Goal: Task Accomplishment & Management: Complete application form

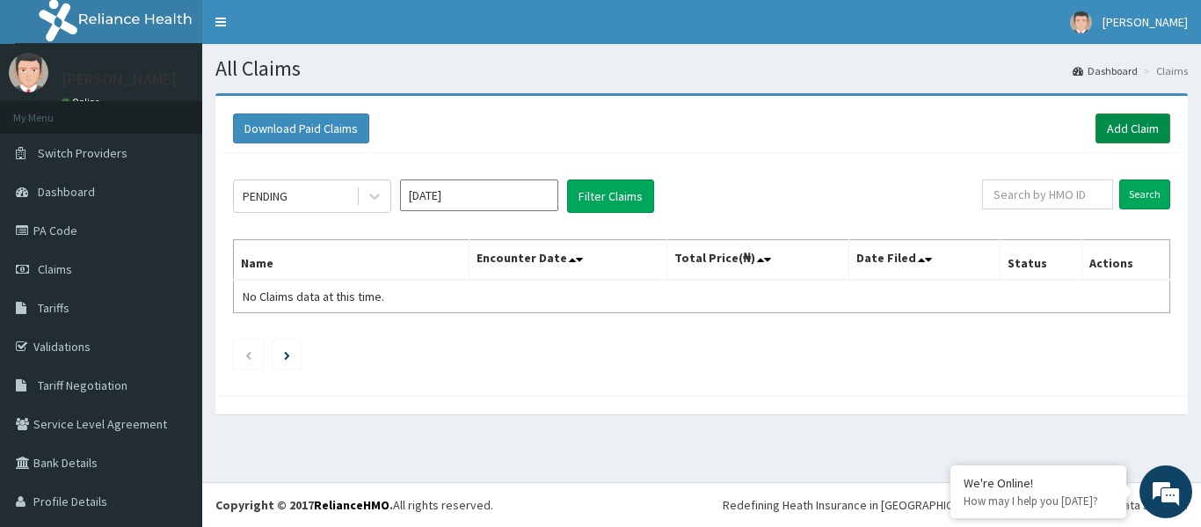
click at [1122, 127] on link "Add Claim" at bounding box center [1132, 128] width 75 height 30
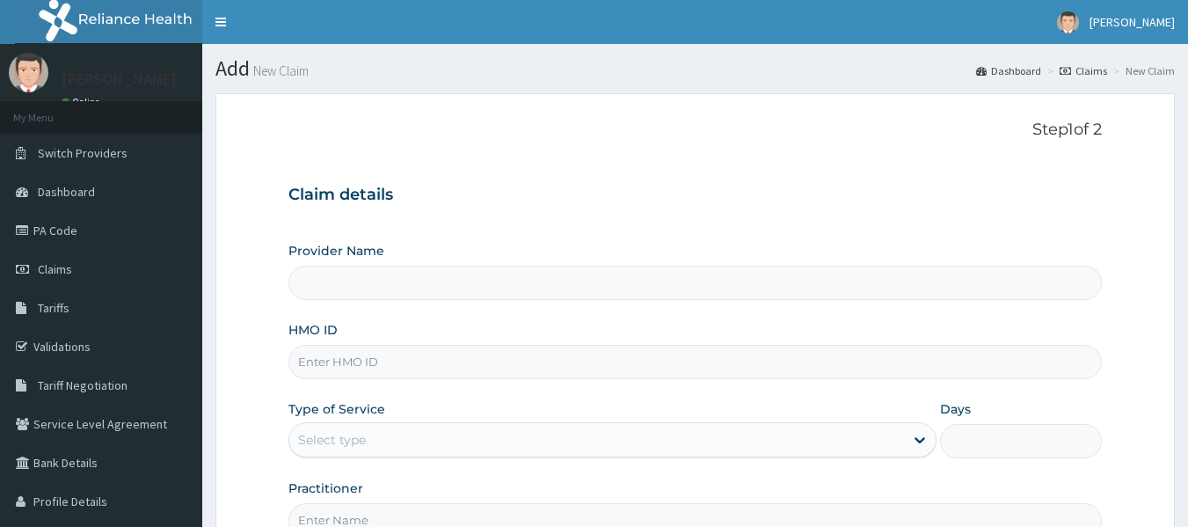
click at [382, 367] on input "HMO ID" at bounding box center [695, 362] width 814 height 34
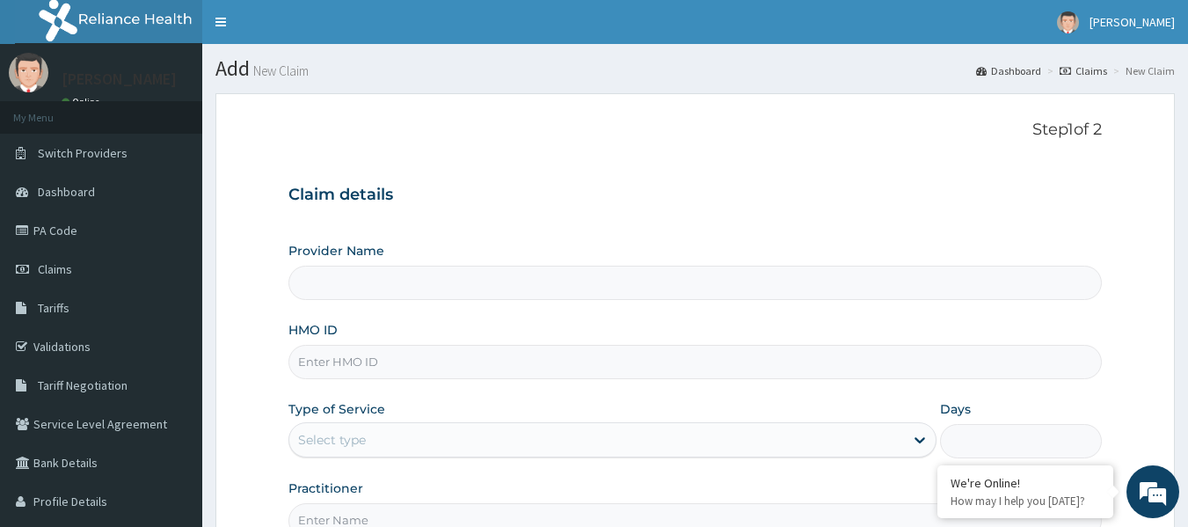
type input "PATFARE HOSPITAL"
type input "oqi/10095/a"
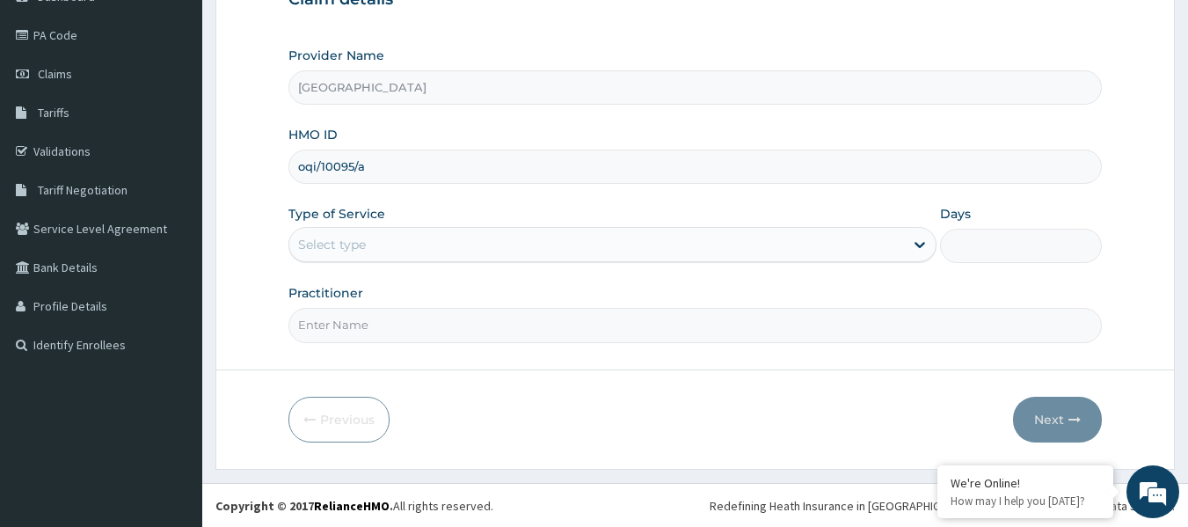
scroll to position [196, 0]
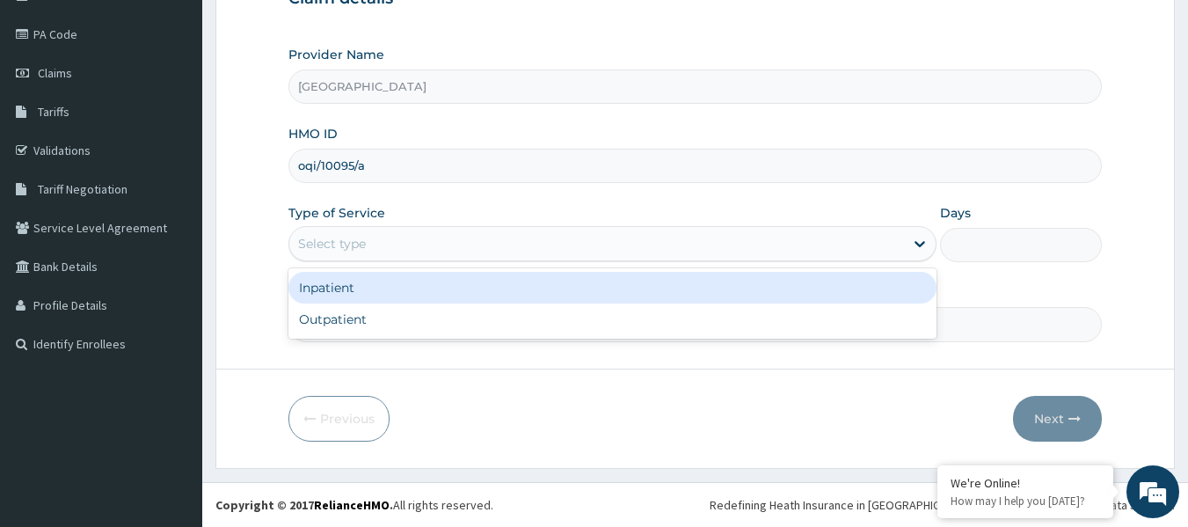
click at [629, 244] on div "Select type" at bounding box center [596, 243] width 614 height 28
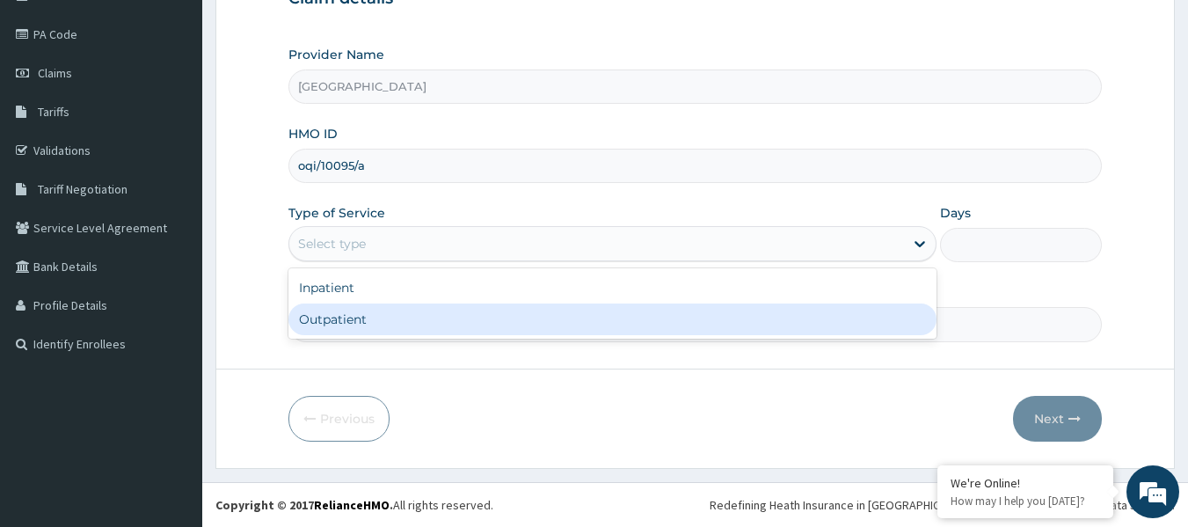
click at [587, 322] on div "Outpatient" at bounding box center [612, 319] width 648 height 32
type input "1"
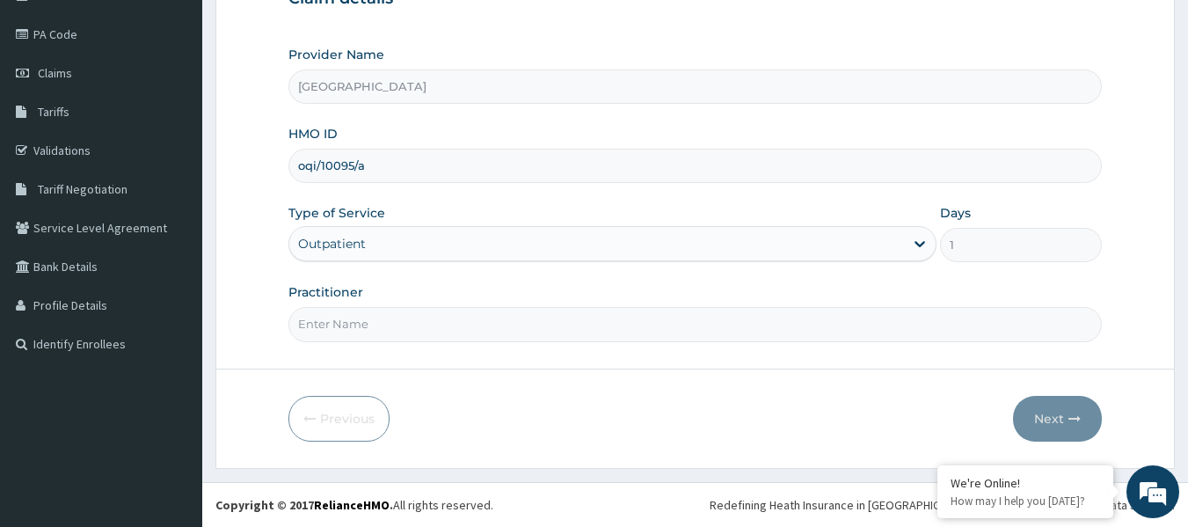
click at [529, 329] on input "Practitioner" at bounding box center [695, 324] width 814 height 34
type input "d"
type input "DR KINGSLEY"
click at [1053, 418] on button "Next" at bounding box center [1057, 419] width 89 height 46
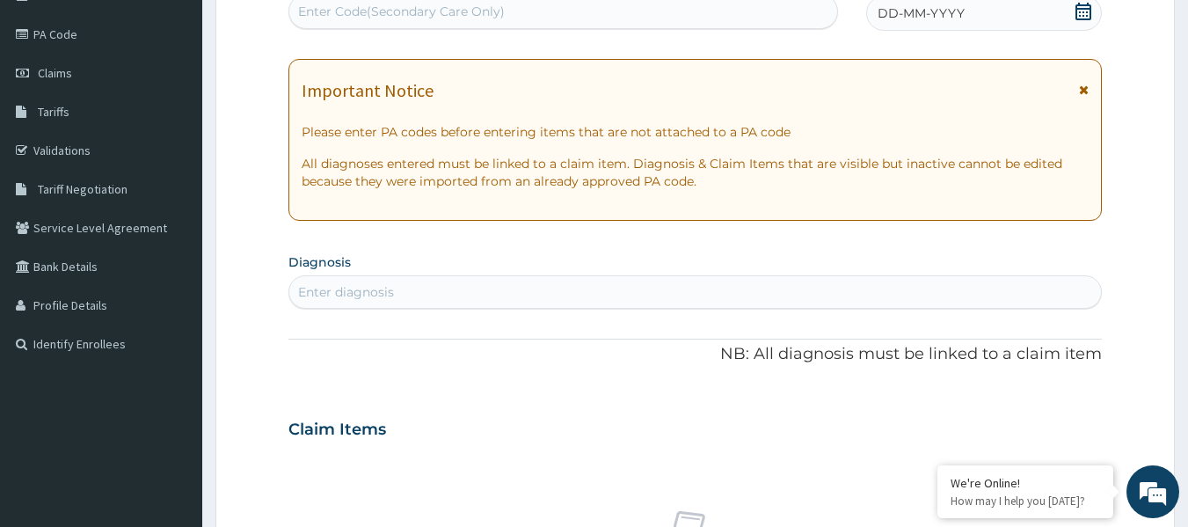
click at [625, 18] on div "Enter Code(Secondary Care Only)" at bounding box center [563, 11] width 549 height 28
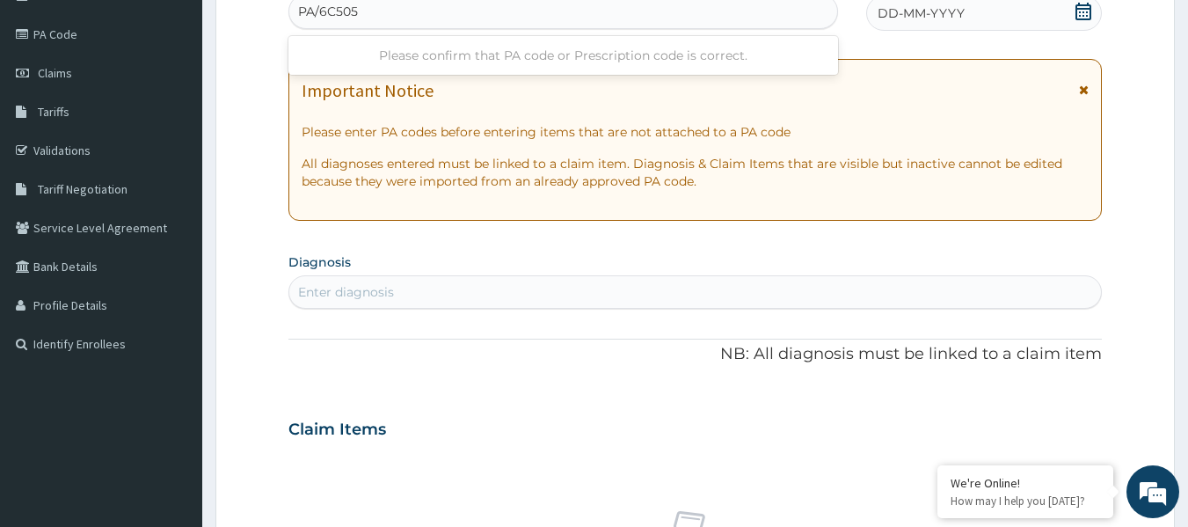
type input "PA/6C5051"
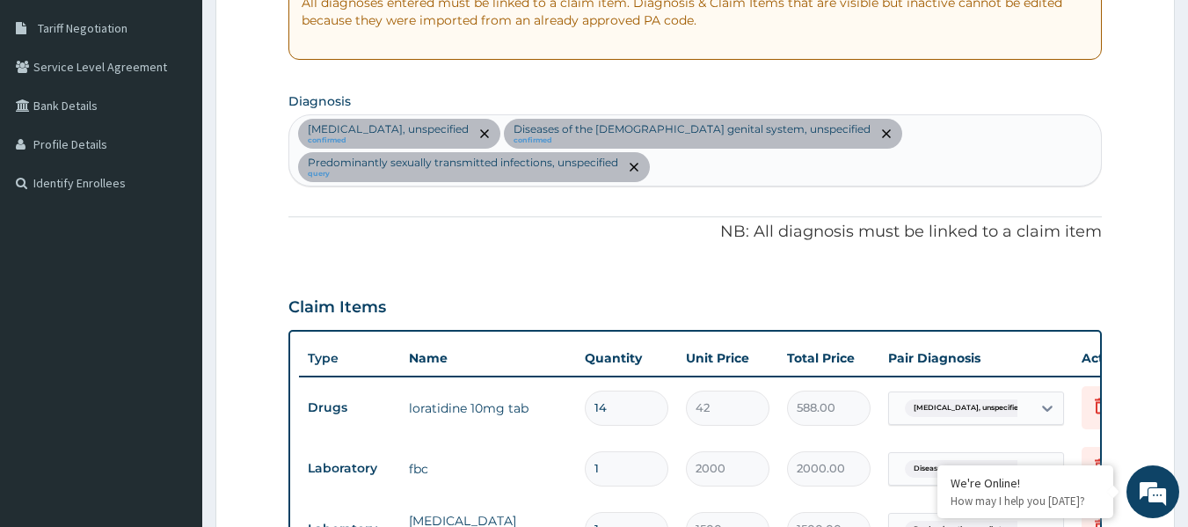
scroll to position [271, 0]
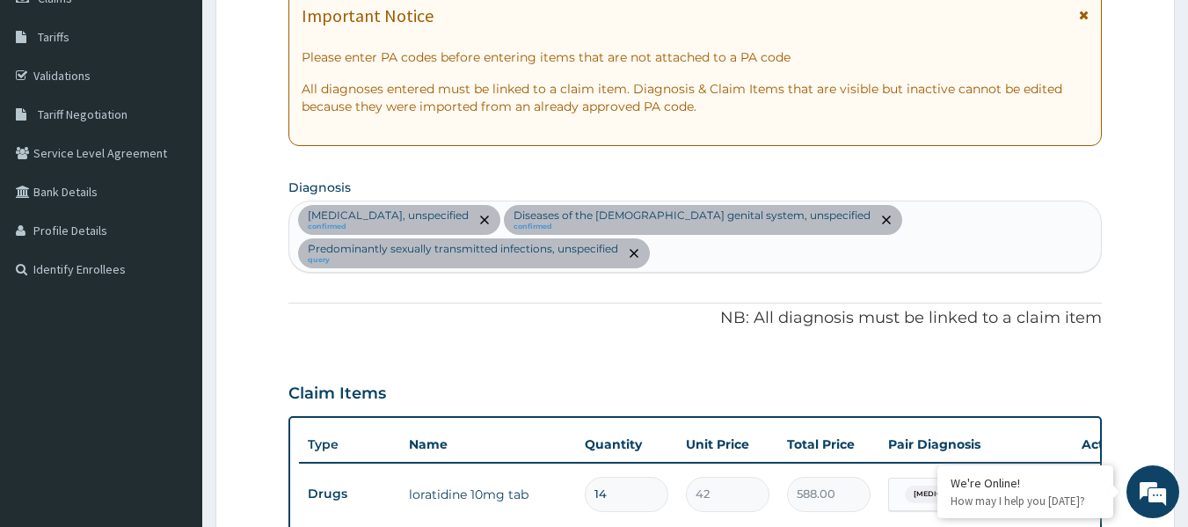
click at [732, 255] on div "Scabies, unspecified confirmed Diseases of the male genital system, unspecified…" at bounding box center [695, 236] width 812 height 70
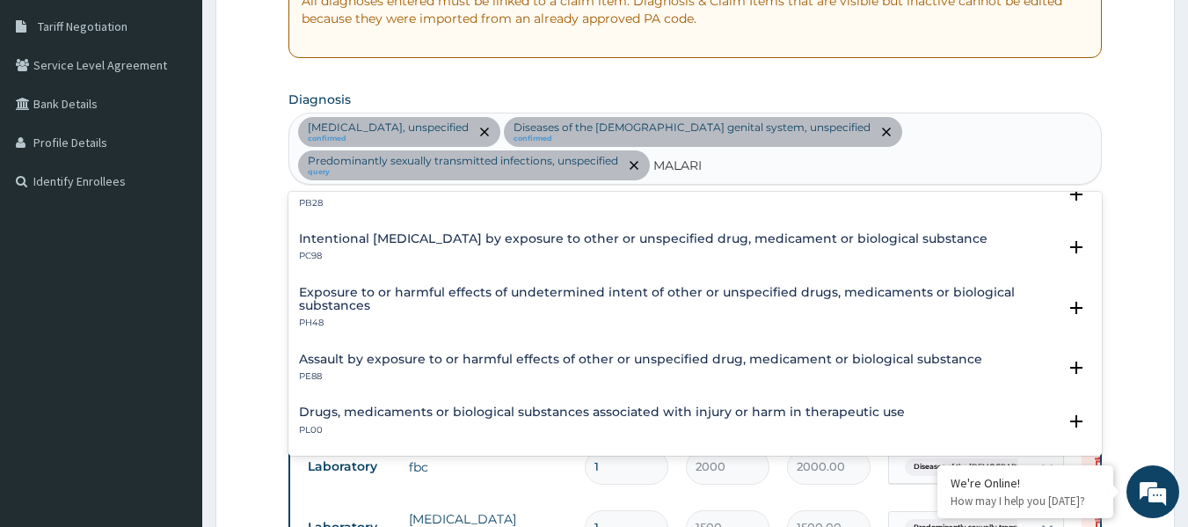
scroll to position [0, 0]
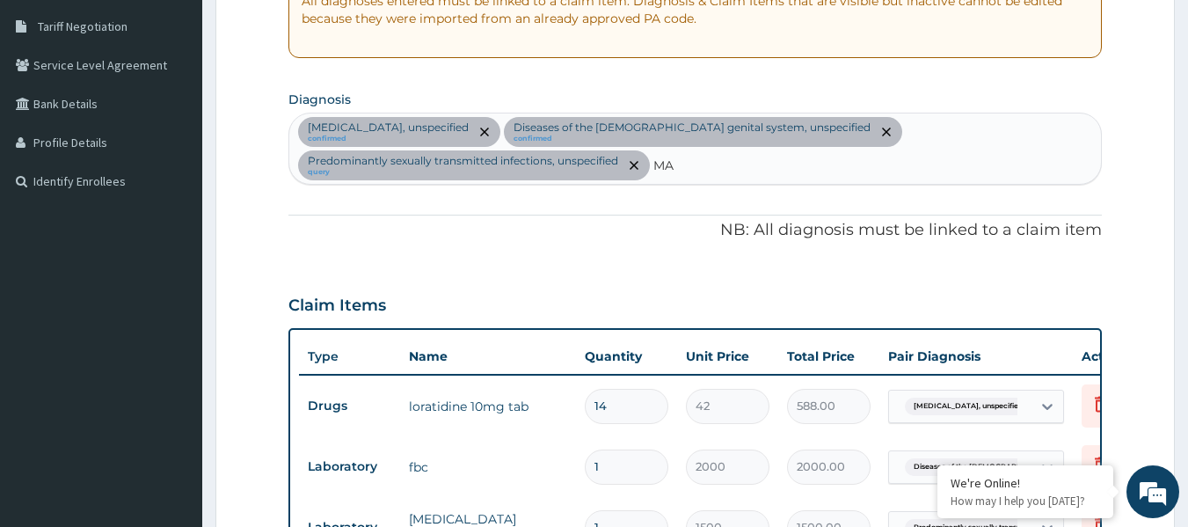
type input "M"
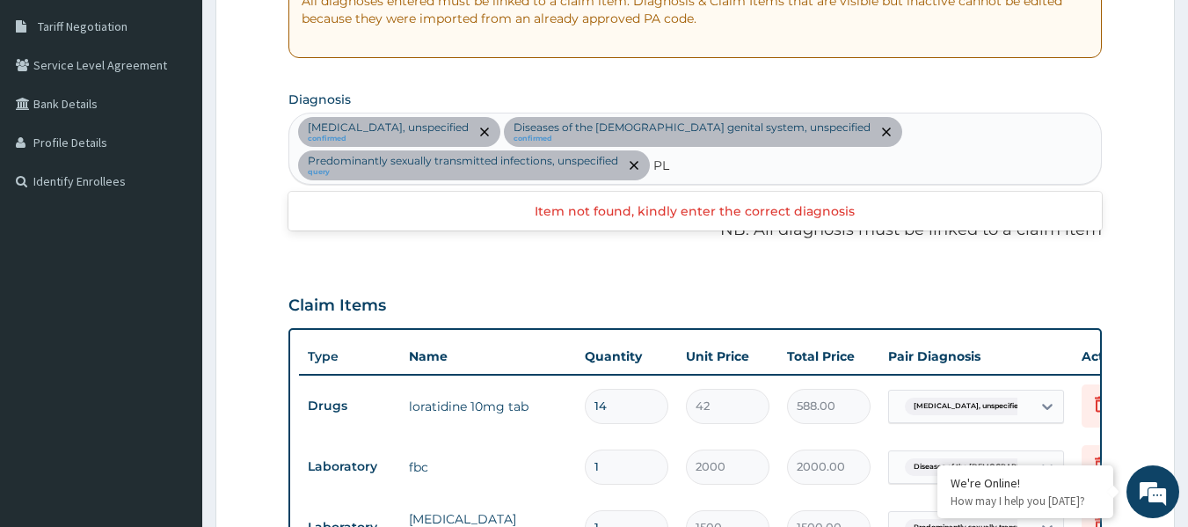
type input "P"
type input "MALARIA"
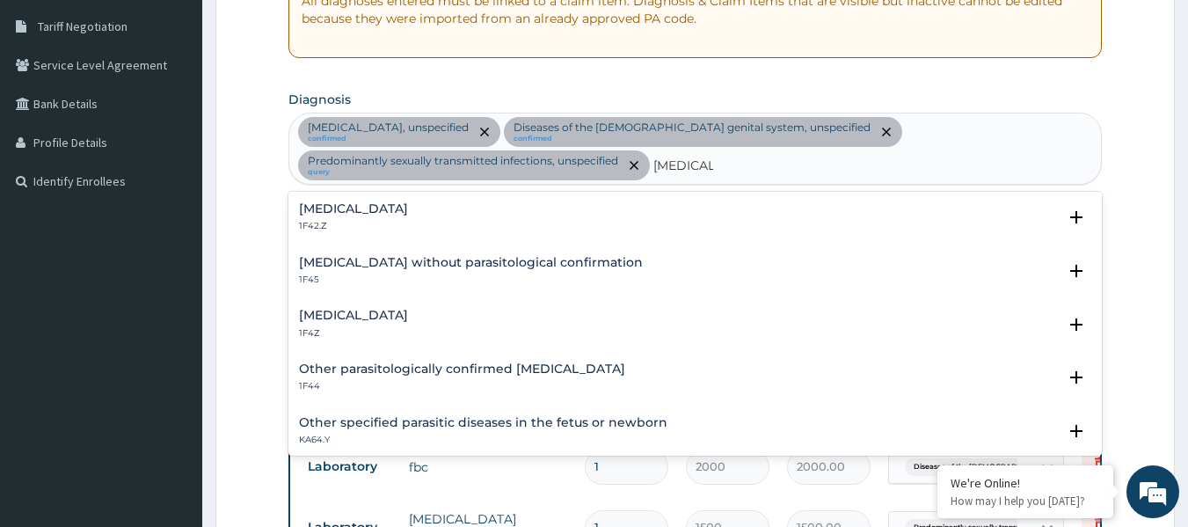
click at [408, 214] on h4 "Plasmodium malariae malaria without complication" at bounding box center [353, 208] width 109 height 13
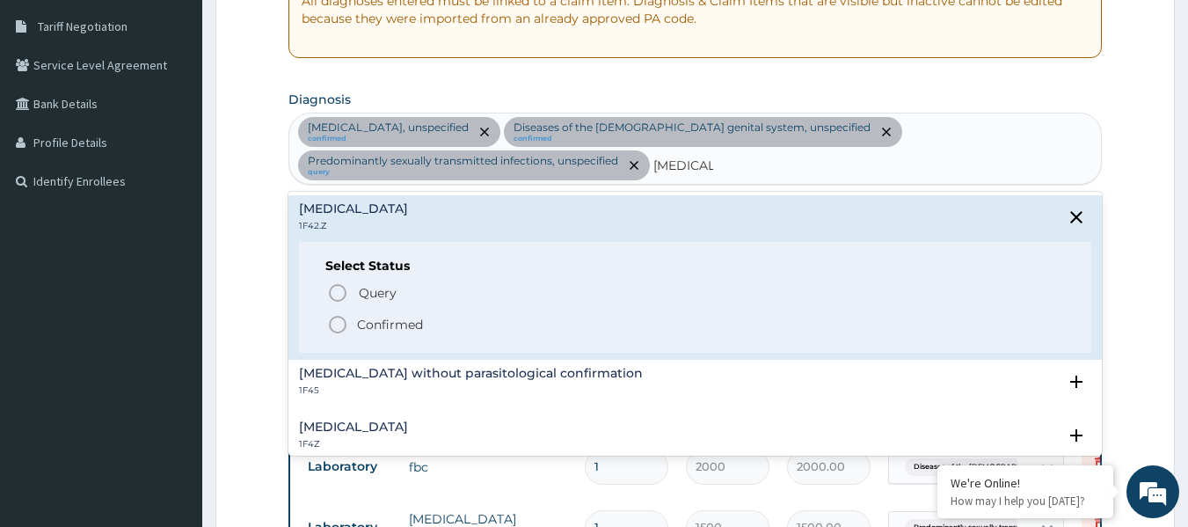
click at [331, 321] on icon "status option filled" at bounding box center [337, 324] width 21 height 21
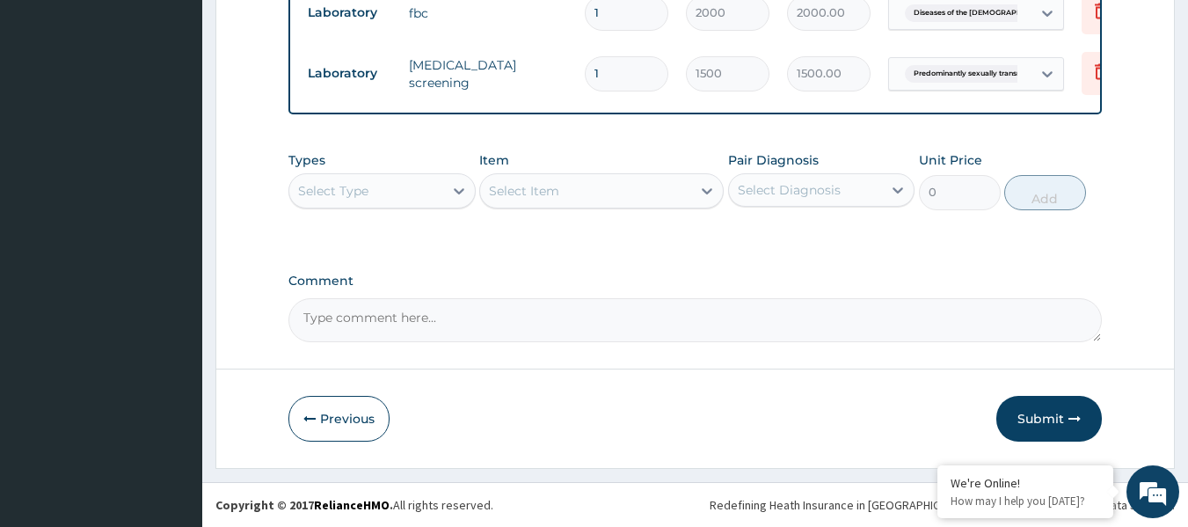
scroll to position [825, 0]
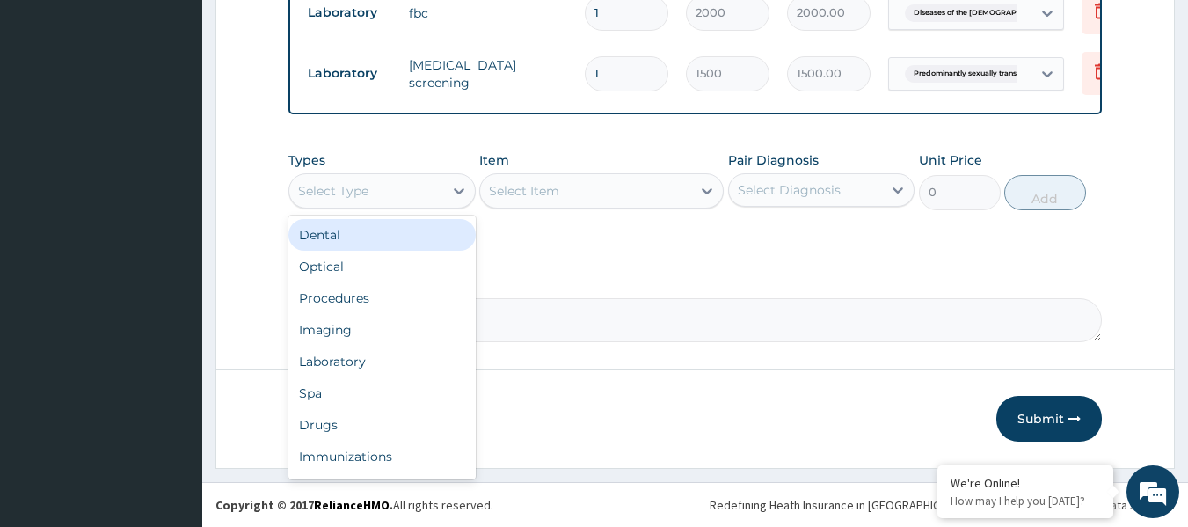
click at [435, 193] on div "Select Type" at bounding box center [366, 191] width 154 height 28
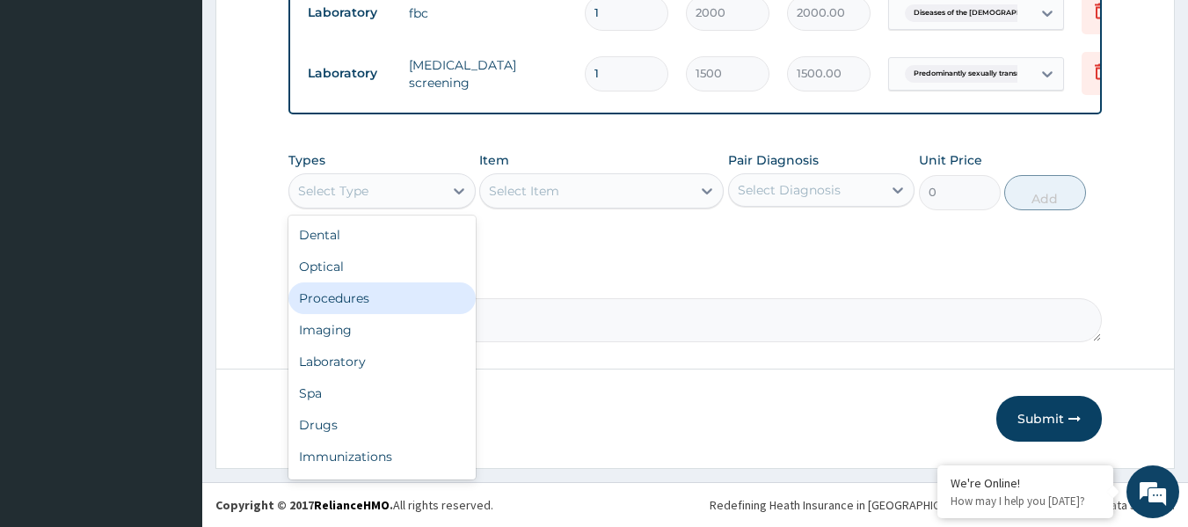
click at [391, 304] on div "Procedures" at bounding box center [381, 298] width 187 height 32
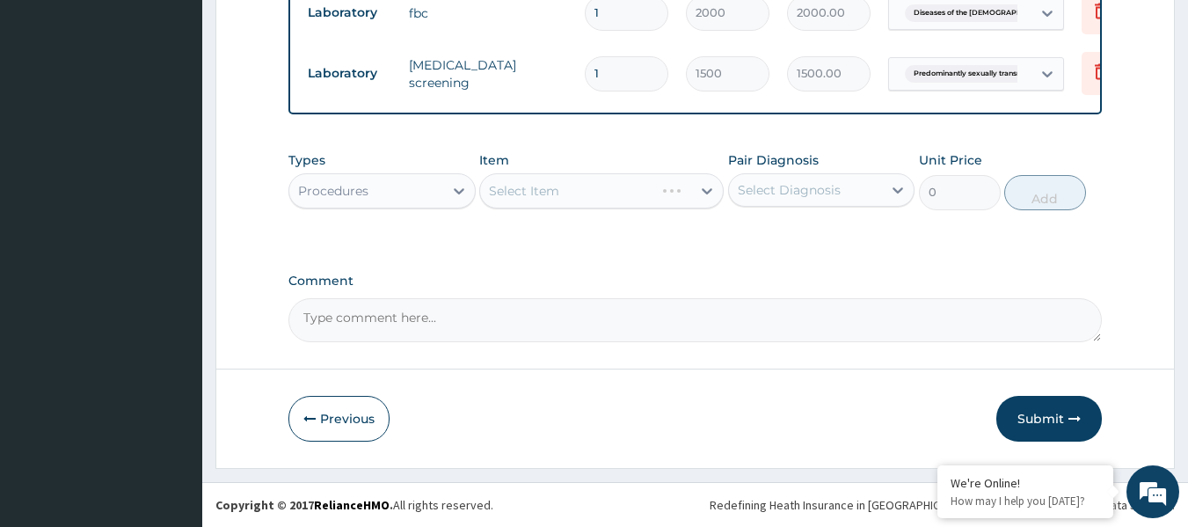
click at [629, 195] on div "Select Item" at bounding box center [601, 190] width 244 height 35
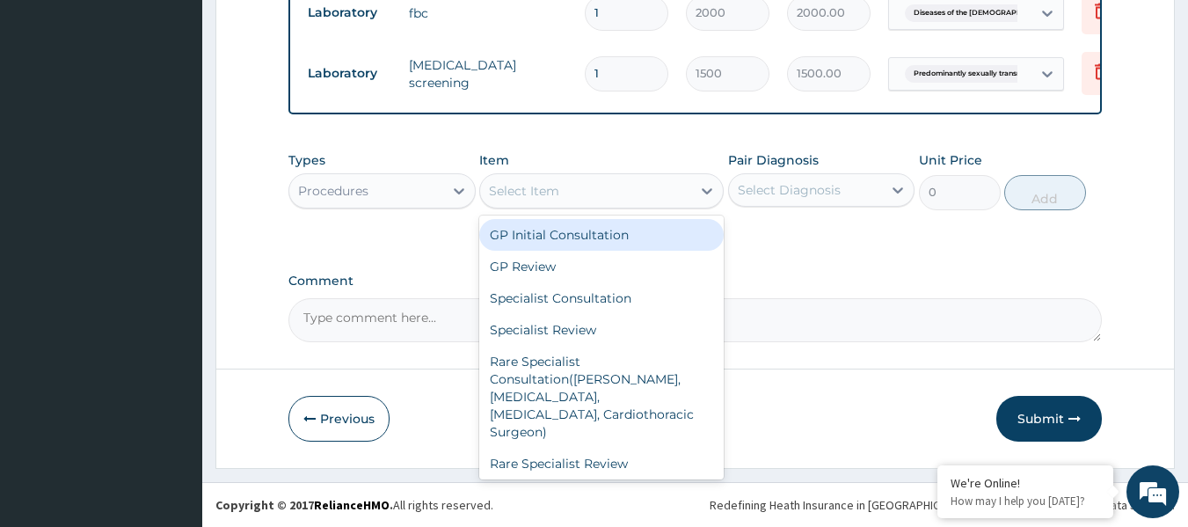
click at [632, 194] on div "Select Item" at bounding box center [585, 191] width 211 height 28
click at [630, 231] on div "GP Initial Consultation" at bounding box center [601, 235] width 244 height 32
type input "2000"
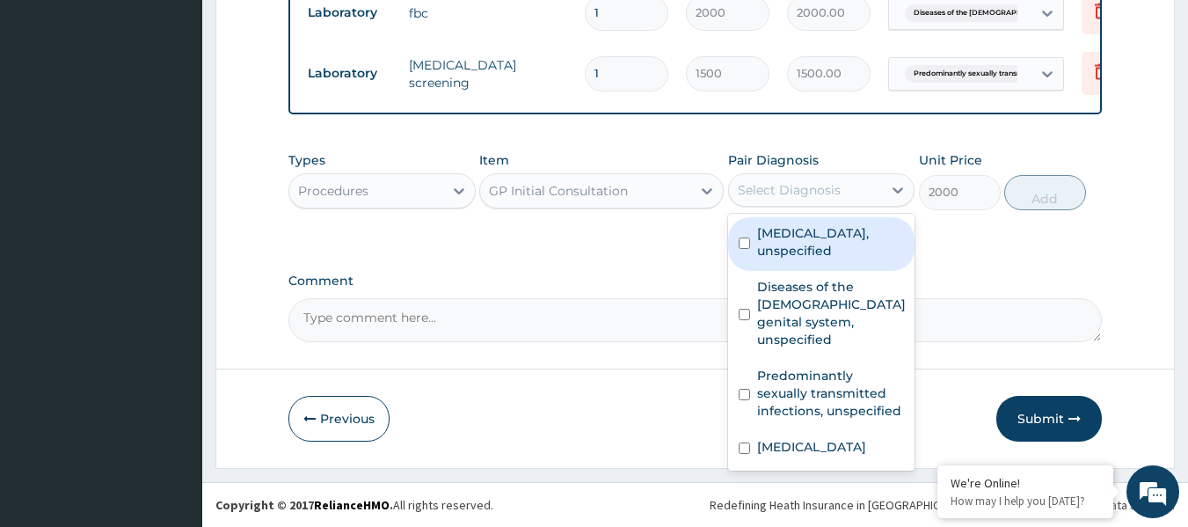
click at [878, 193] on div "Select Diagnosis" at bounding box center [806, 190] width 154 height 28
click at [838, 243] on div "Scabies, unspecified" at bounding box center [821, 244] width 187 height 54
checkbox input "true"
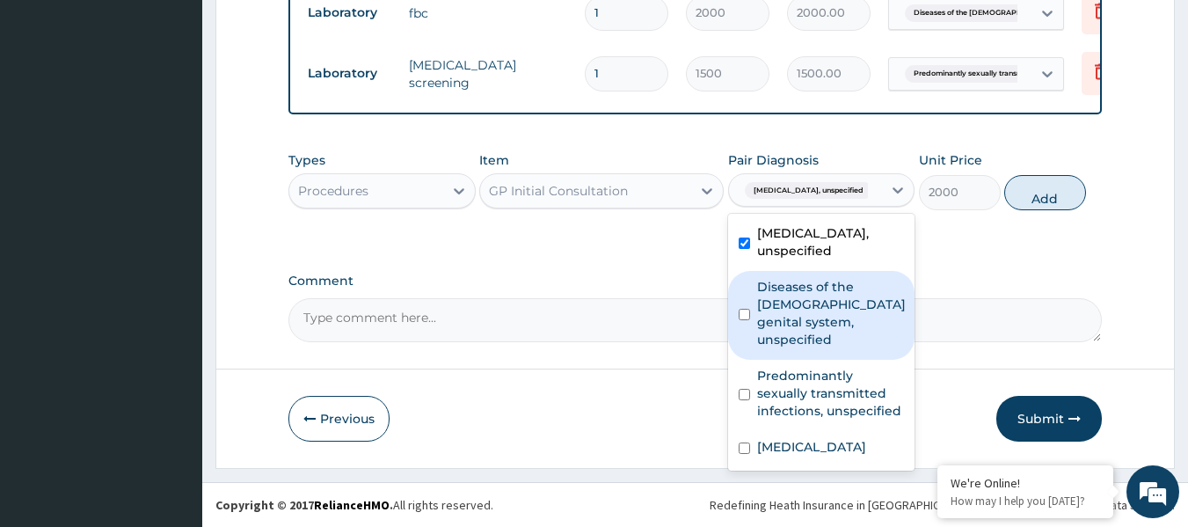
click at [852, 286] on label "Diseases of the male genital system, unspecified" at bounding box center [831, 313] width 149 height 70
checkbox input "true"
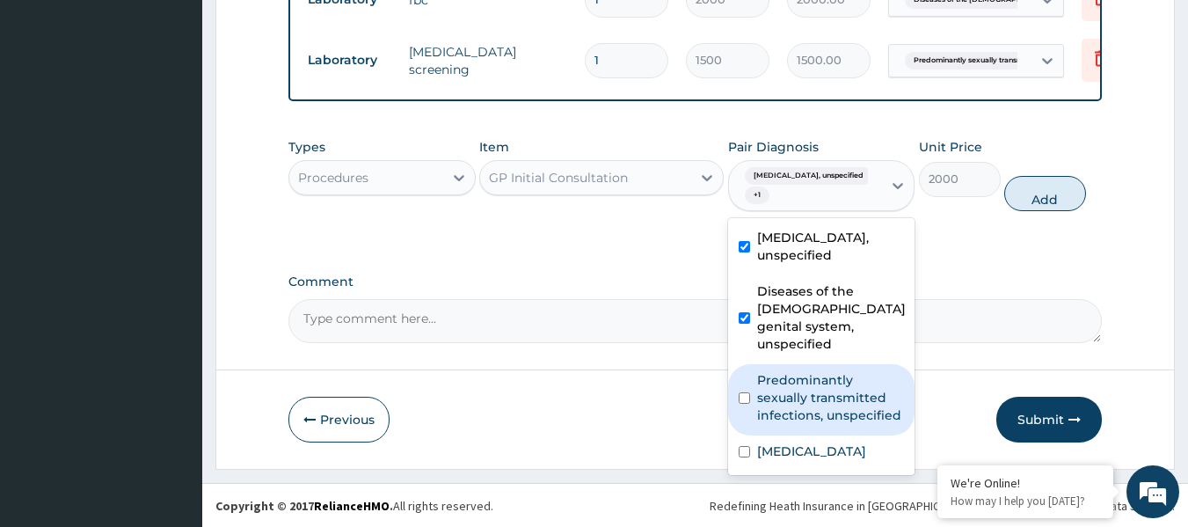
click at [823, 371] on label "Predominantly sexually transmitted infections, unspecified" at bounding box center [831, 397] width 148 height 53
checkbox input "true"
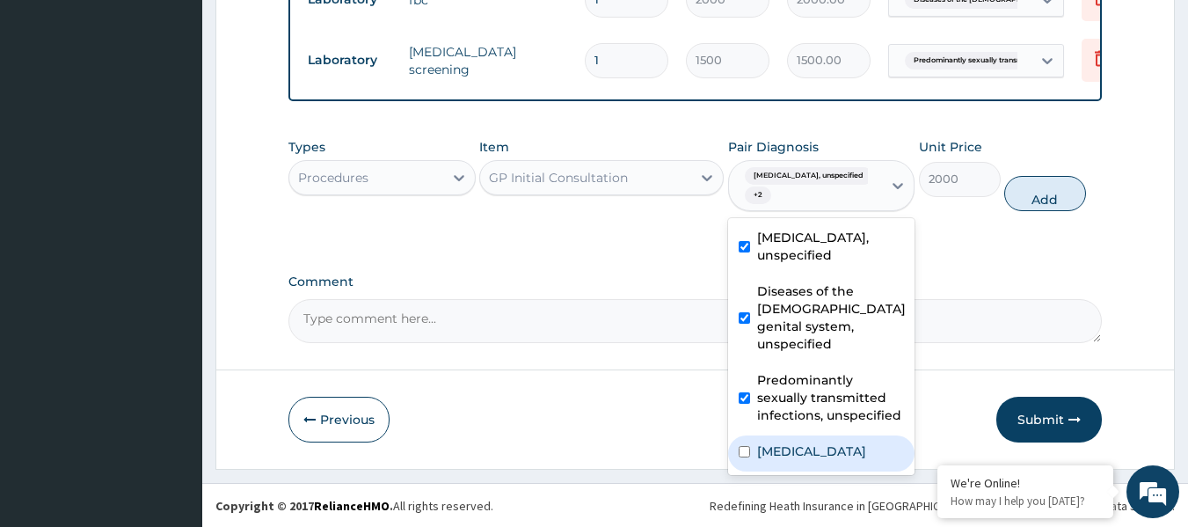
click at [843, 448] on label "Plasmodium malariae malaria without complication" at bounding box center [811, 451] width 109 height 18
checkbox input "true"
click at [1053, 204] on button "Add" at bounding box center [1045, 193] width 82 height 35
type input "0"
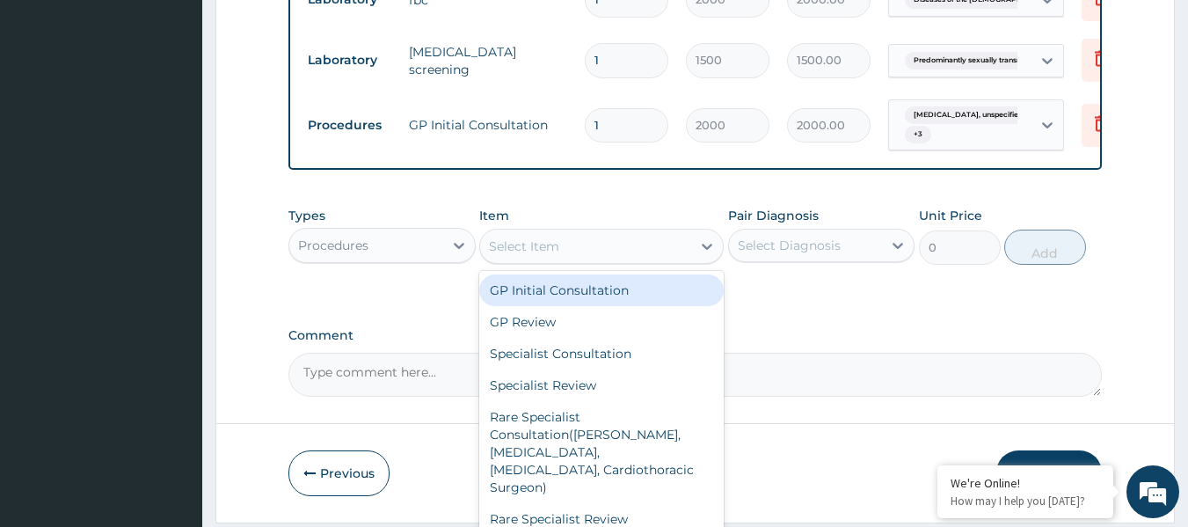
click at [564, 259] on div "Select Item" at bounding box center [585, 246] width 211 height 28
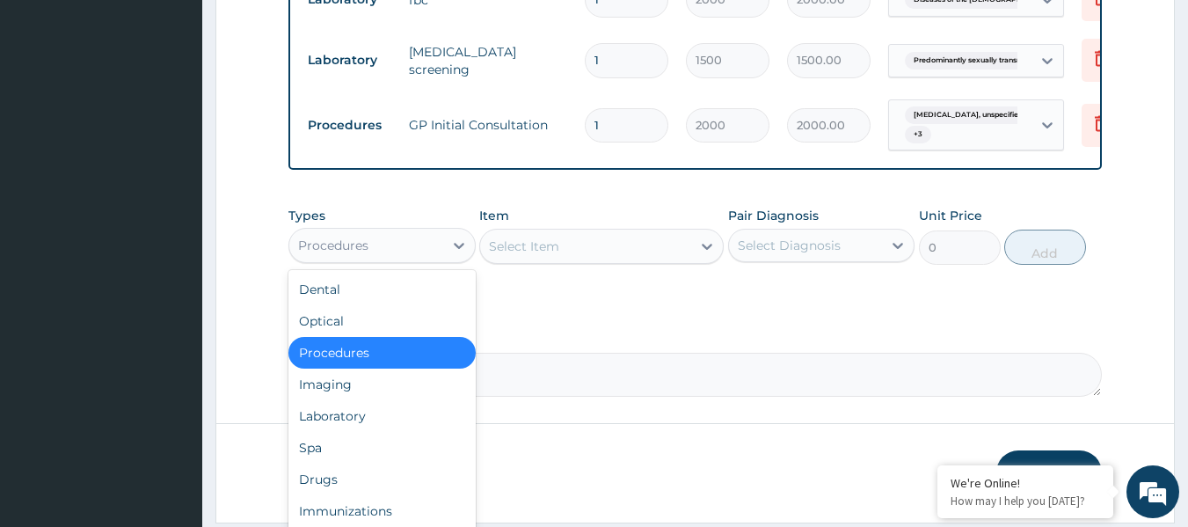
click at [403, 259] on div "Procedures" at bounding box center [366, 245] width 154 height 28
click at [388, 432] on div "Laboratory" at bounding box center [381, 416] width 187 height 32
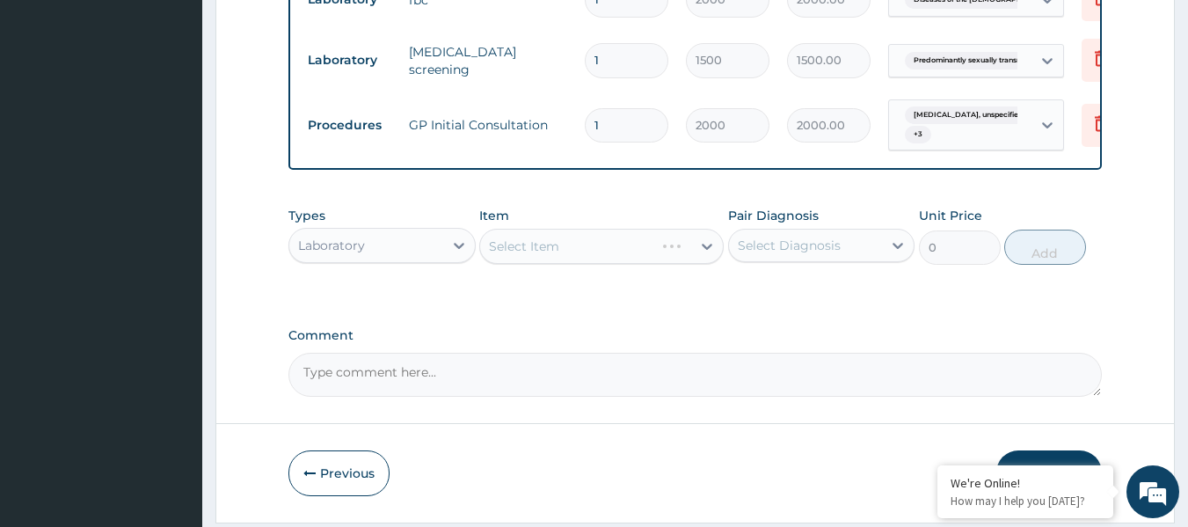
click at [601, 261] on div "Select Item" at bounding box center [601, 246] width 244 height 35
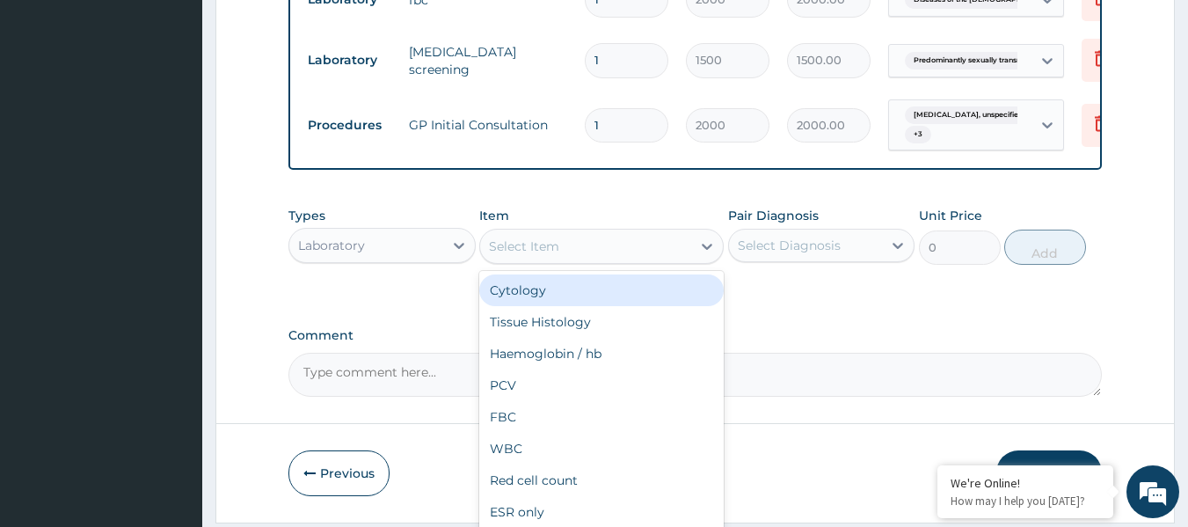
click at [590, 258] on div "Select Item" at bounding box center [585, 246] width 211 height 28
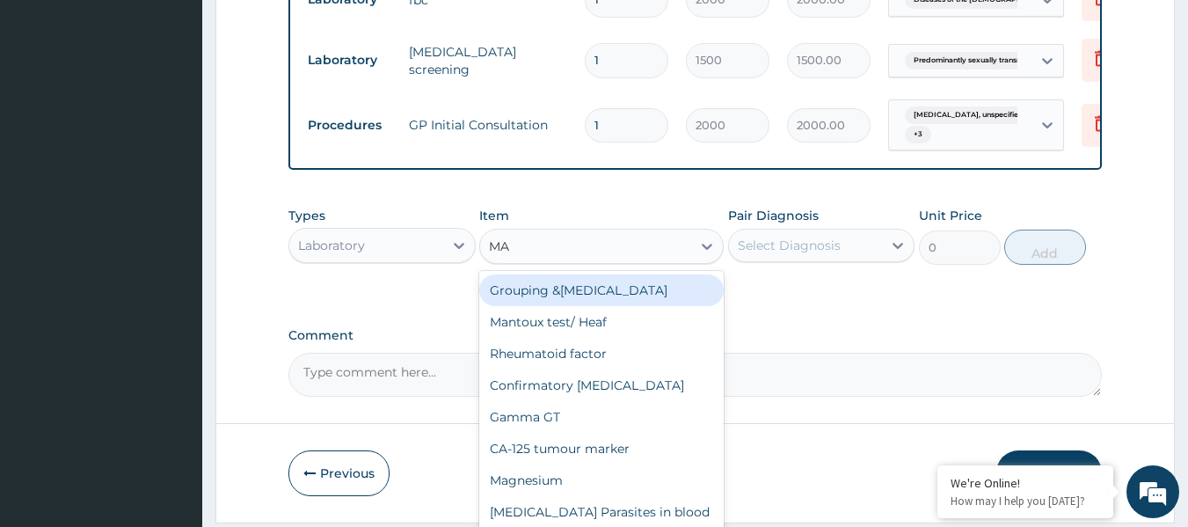
type input "MAL"
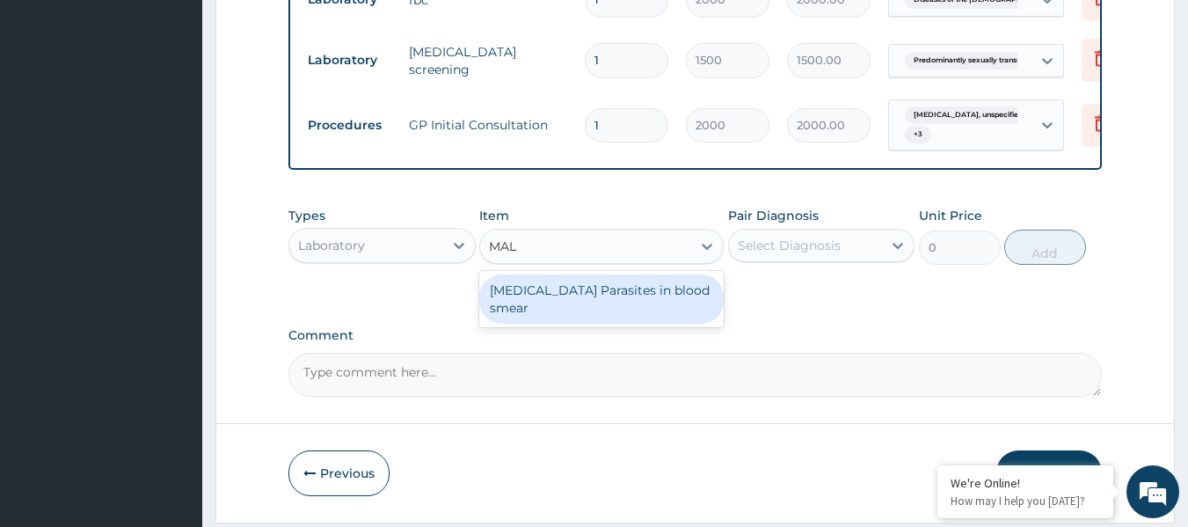
click at [607, 304] on div "Malaria Parasites in blood smear" at bounding box center [601, 298] width 244 height 49
type input "1000"
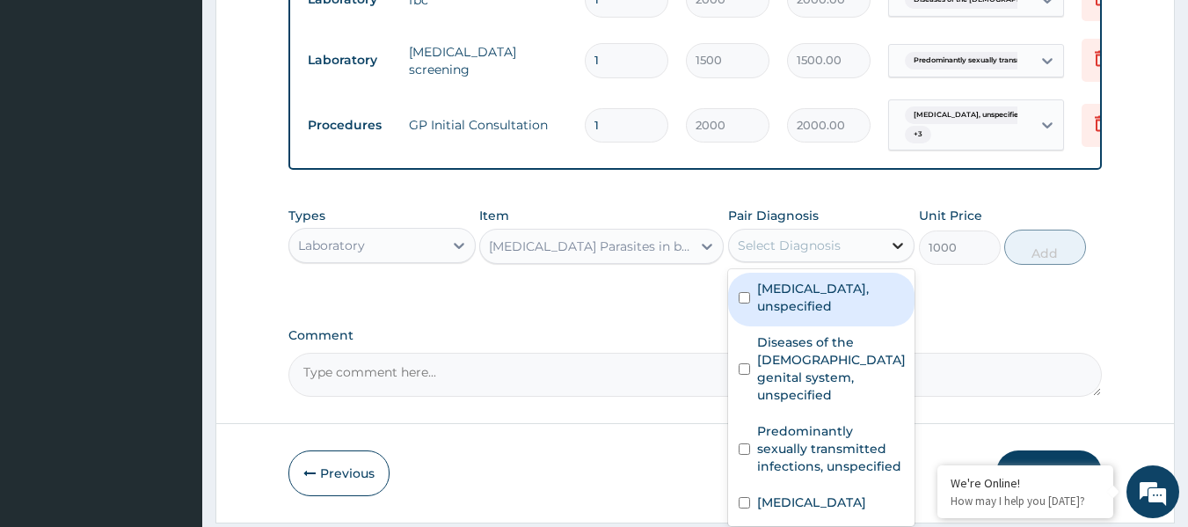
click at [892, 254] on icon at bounding box center [898, 245] width 18 height 18
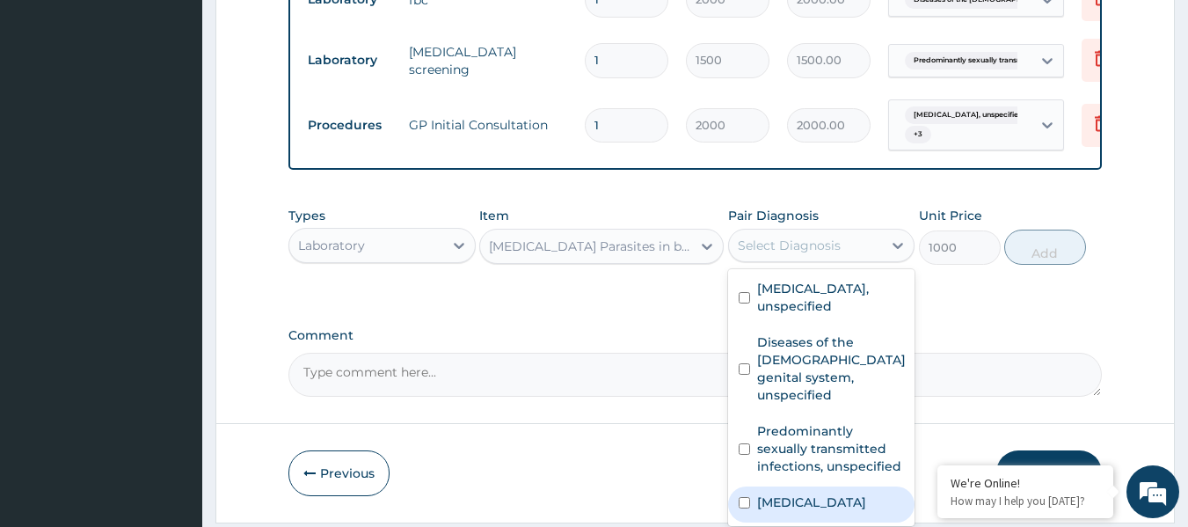
click at [861, 495] on label "Plasmodium malariae malaria without complication" at bounding box center [811, 502] width 109 height 18
checkbox input "true"
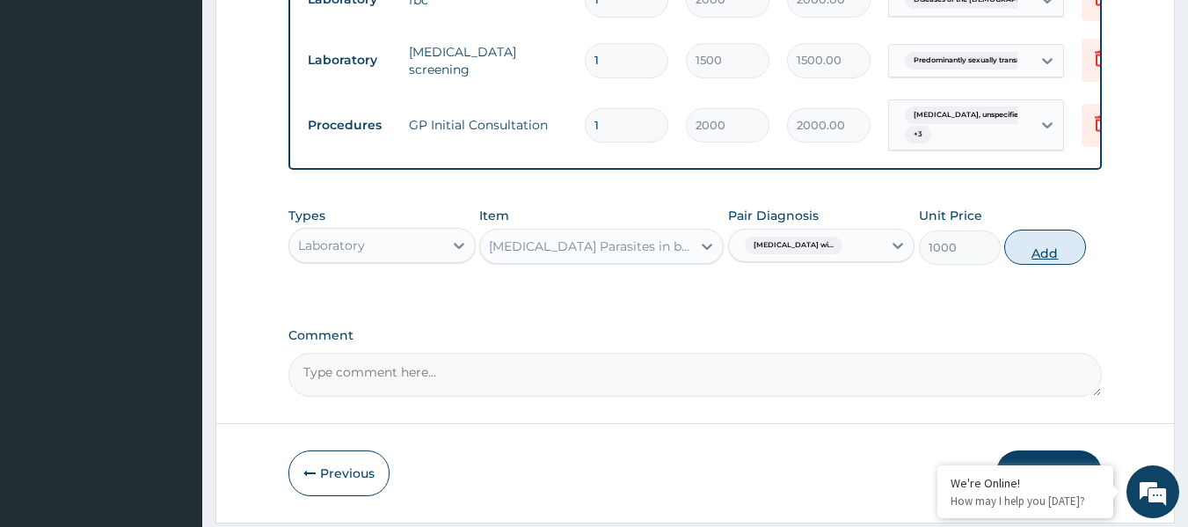
click at [1063, 264] on button "Add" at bounding box center [1045, 246] width 82 height 35
type input "0"
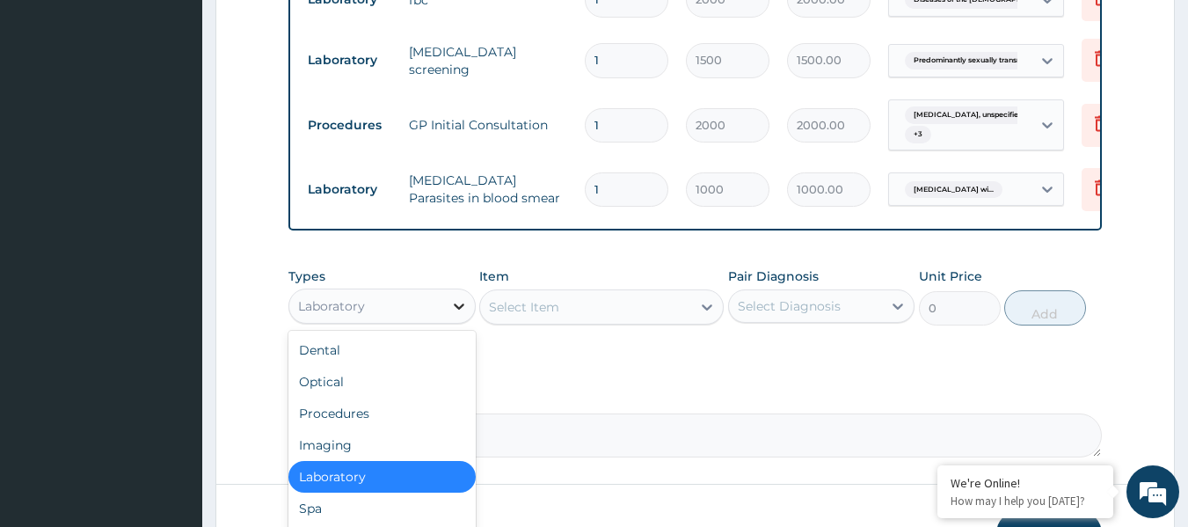
click at [456, 309] on icon at bounding box center [459, 306] width 11 height 6
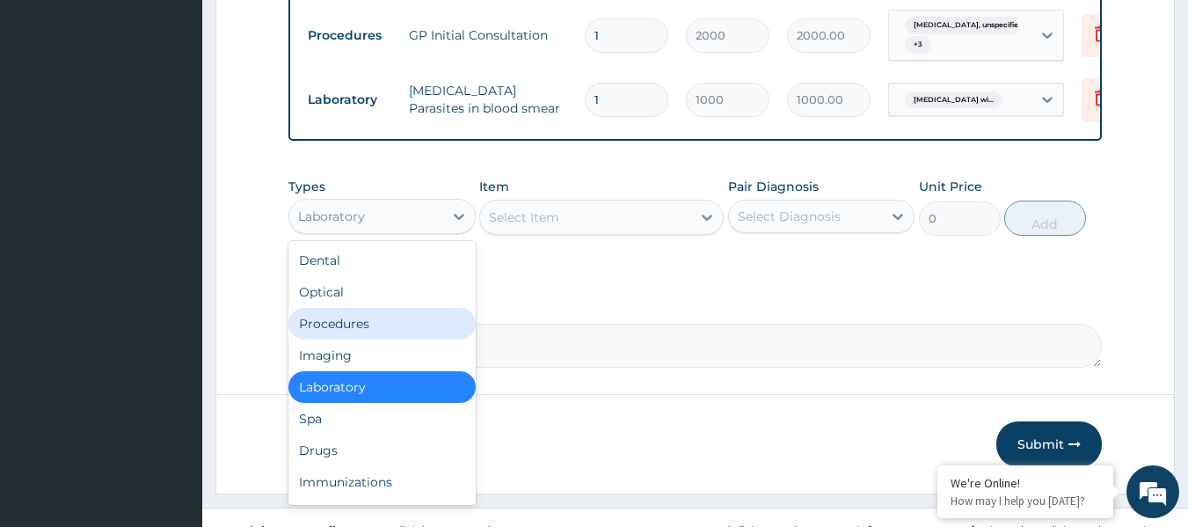
scroll to position [954, 0]
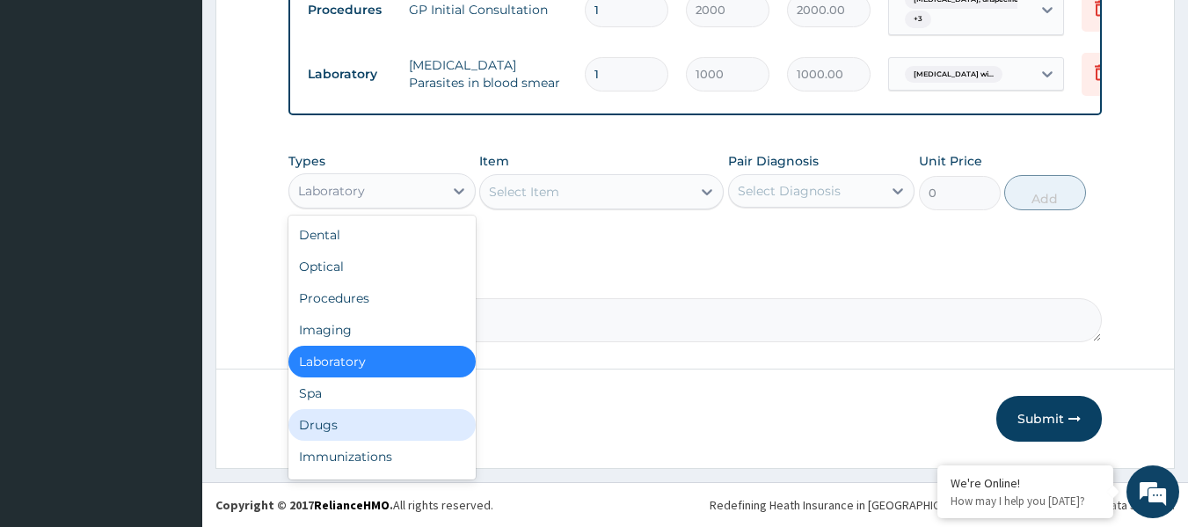
click at [451, 426] on div "Drugs" at bounding box center [381, 425] width 187 height 32
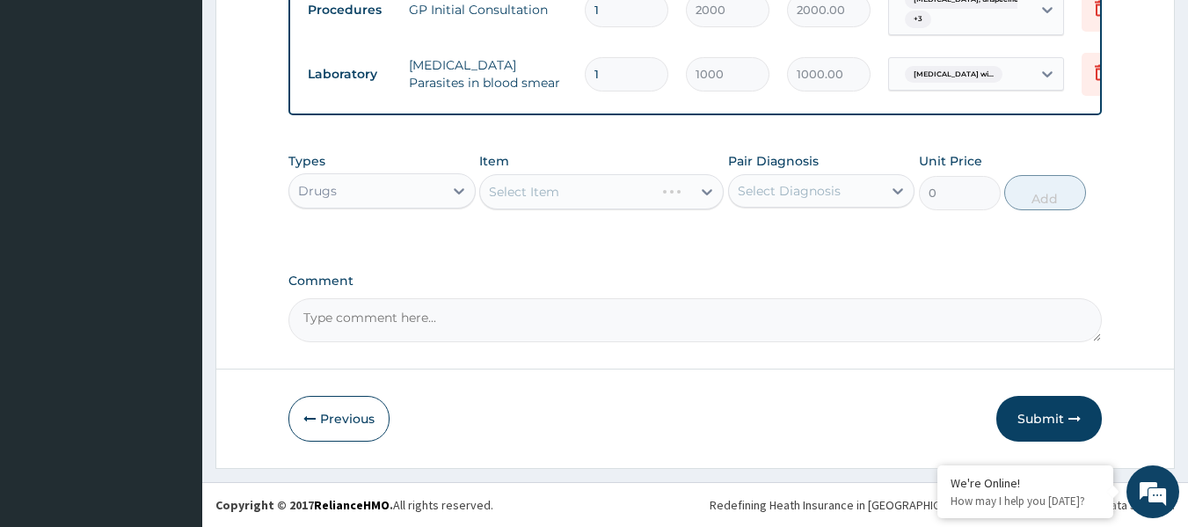
click at [598, 185] on div "Select Item" at bounding box center [601, 191] width 244 height 35
click at [624, 206] on div "Select Item" at bounding box center [601, 191] width 244 height 35
click at [623, 206] on div "Select Item" at bounding box center [601, 191] width 244 height 35
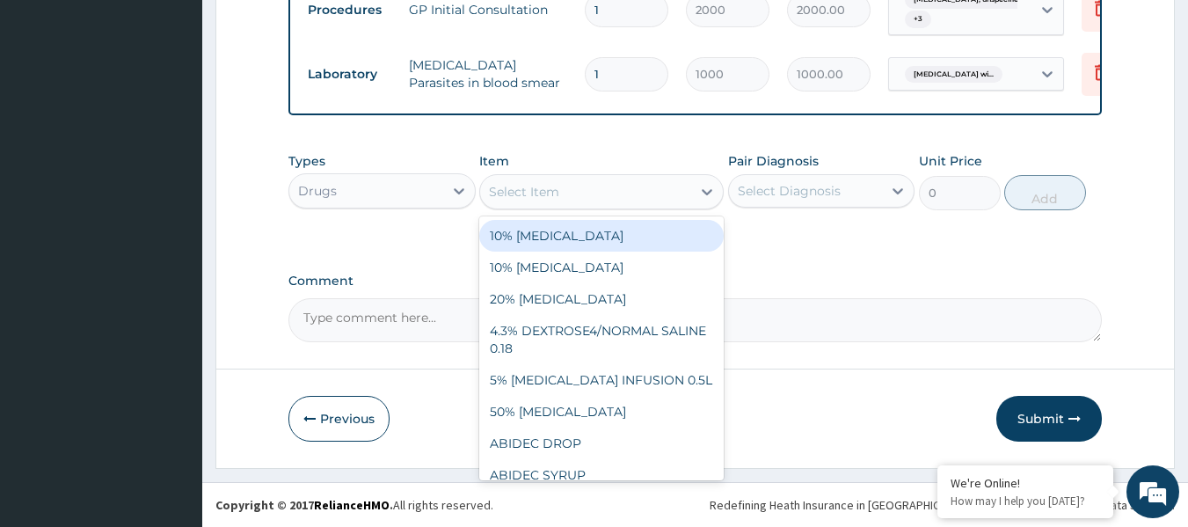
click at [623, 207] on div "Select Item" at bounding box center [601, 191] width 244 height 35
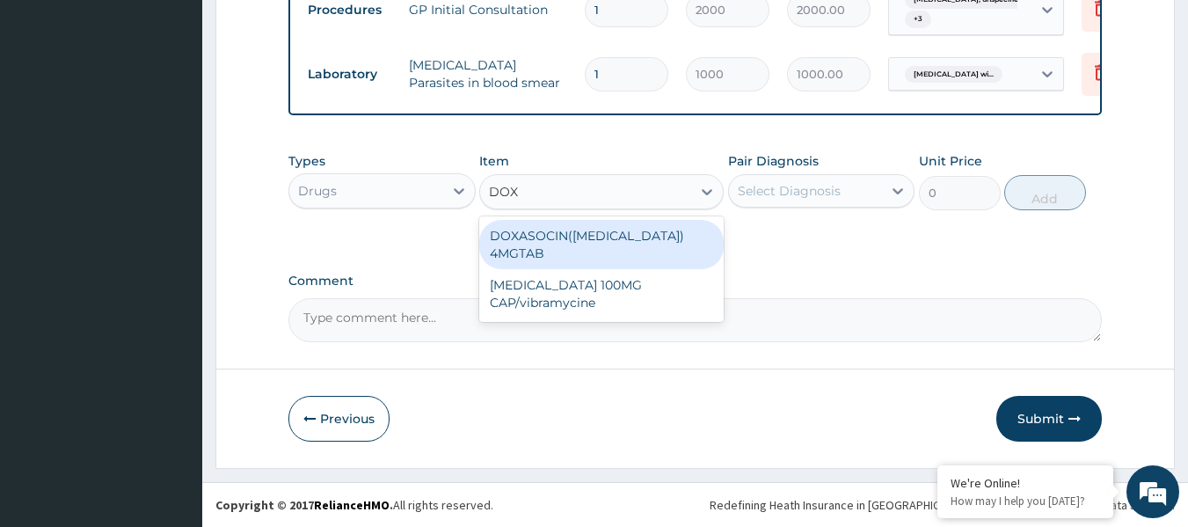
type input "DOXY"
click at [642, 247] on div "DOXYCYCLINE 100MG CAP/vibramycine" at bounding box center [601, 244] width 244 height 49
type input "36"
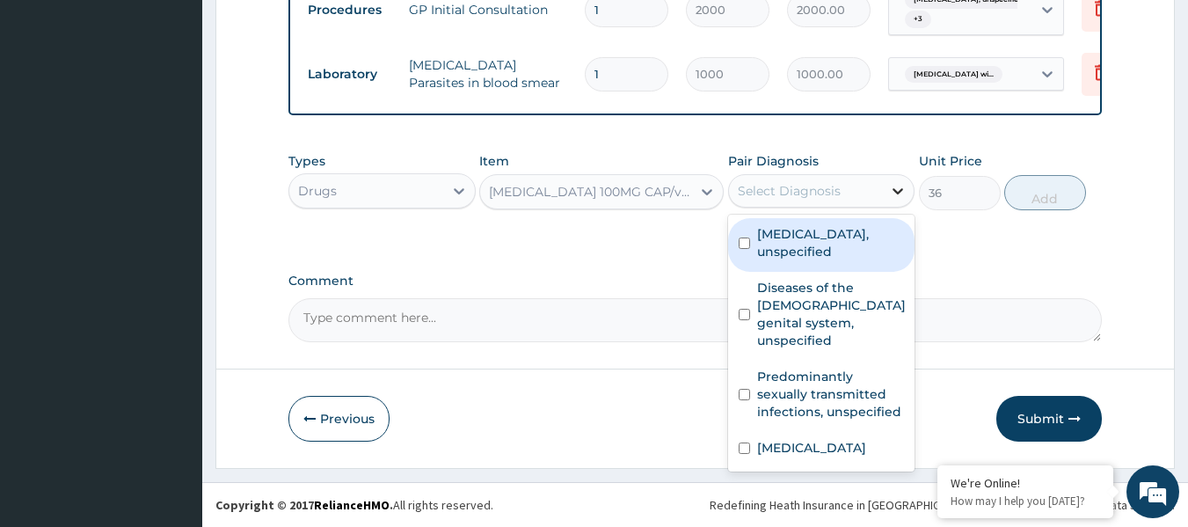
click at [884, 190] on div at bounding box center [898, 191] width 32 height 32
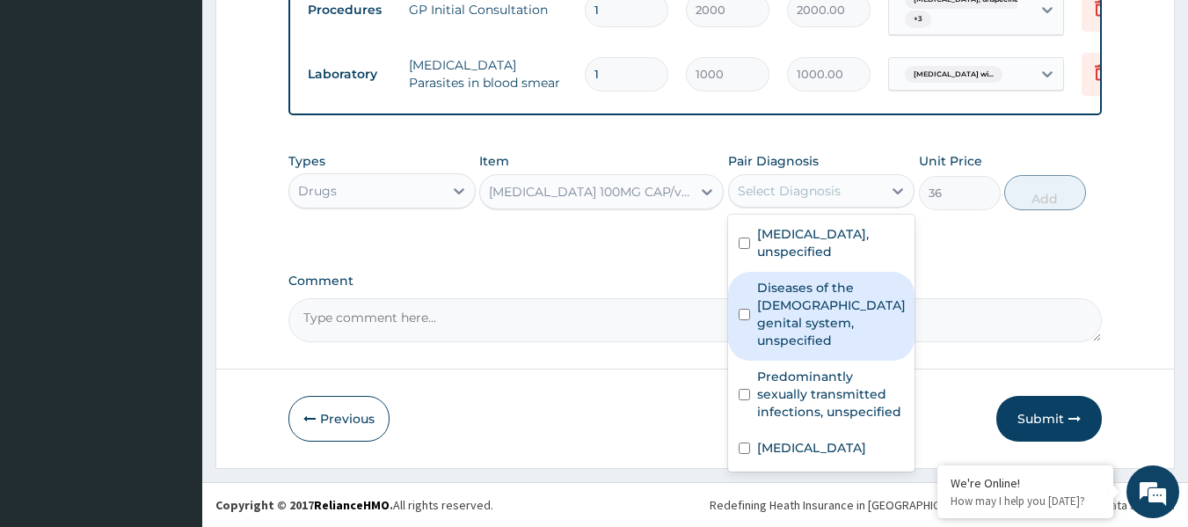
click at [847, 294] on label "Diseases of the male genital system, unspecified" at bounding box center [831, 314] width 149 height 70
checkbox input "true"
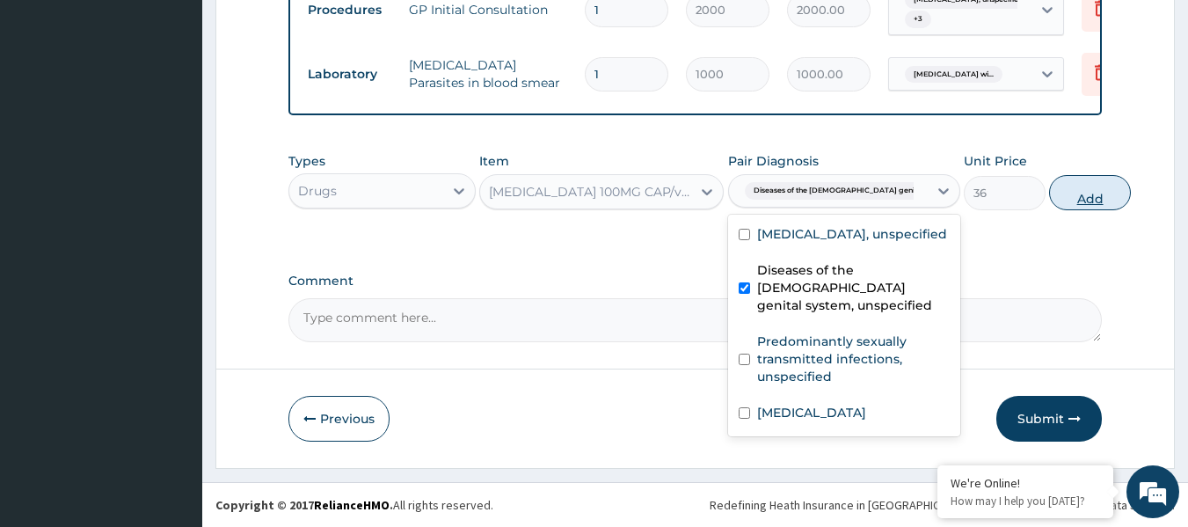
click at [1051, 193] on button "Add" at bounding box center [1090, 192] width 82 height 35
type input "0"
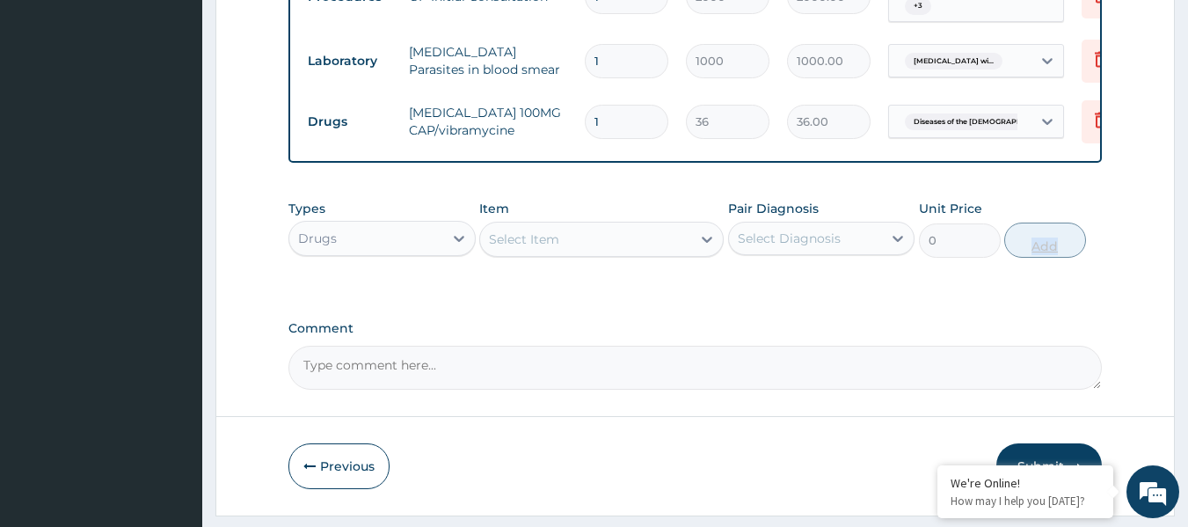
click at [613, 125] on input "1" at bounding box center [627, 122] width 84 height 34
click at [563, 253] on div "Select Item" at bounding box center [585, 239] width 211 height 28
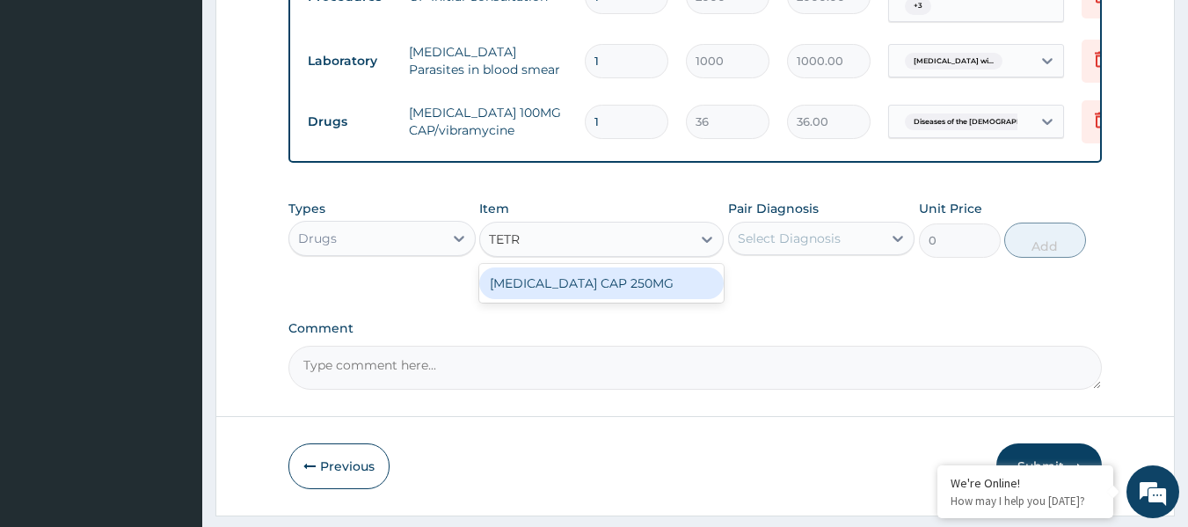
type input "TETRA"
click at [582, 299] on div "TETRACYCLINE CAP 250MG" at bounding box center [601, 283] width 244 height 32
type input "24"
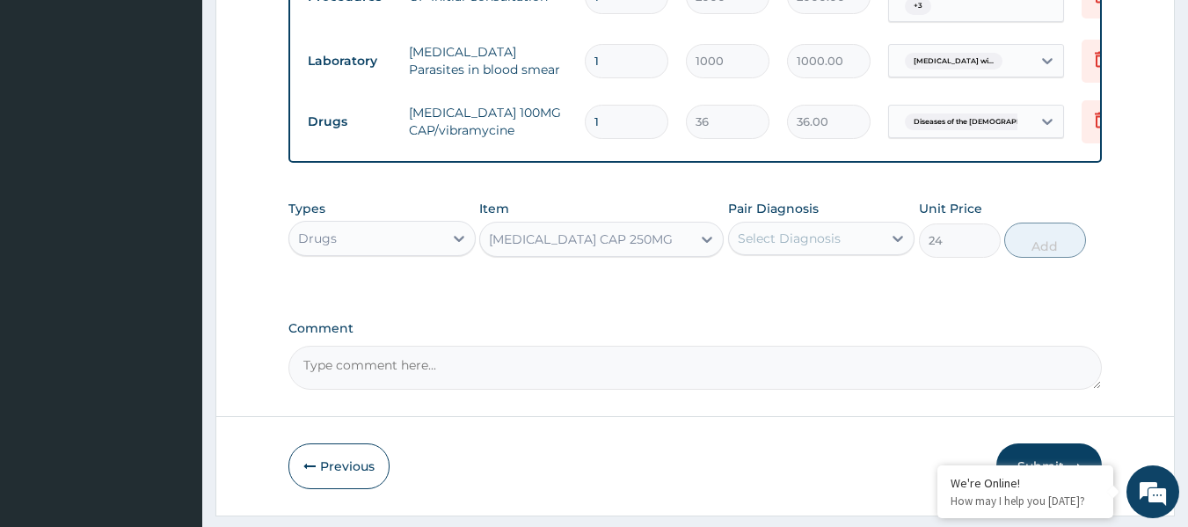
click at [606, 124] on input "1" at bounding box center [627, 122] width 84 height 34
type input "14"
type input "504.00"
type input "14"
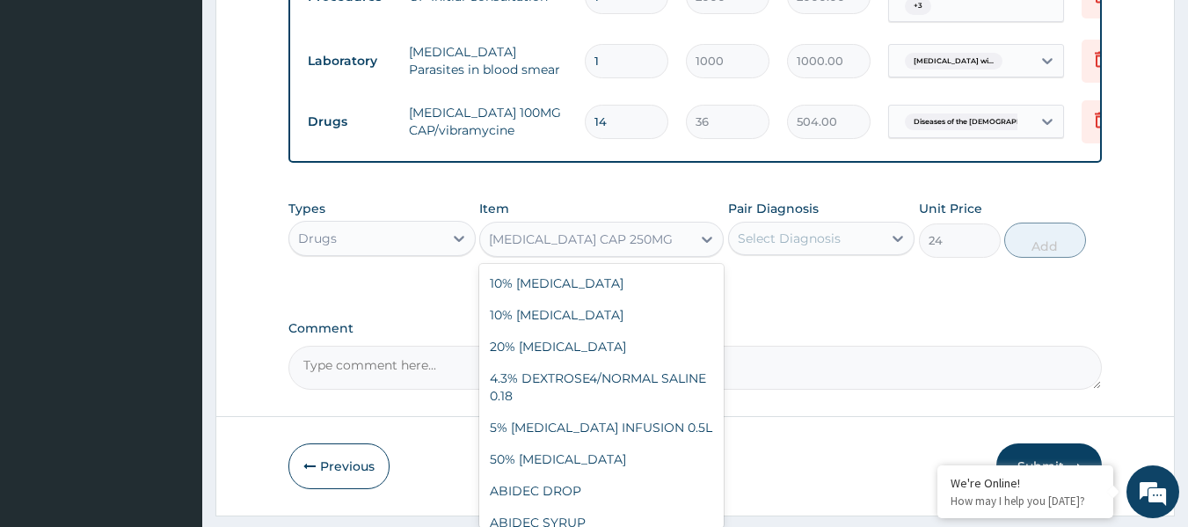
click at [634, 253] on div "[MEDICAL_DATA] CAP 250MG" at bounding box center [585, 239] width 211 height 28
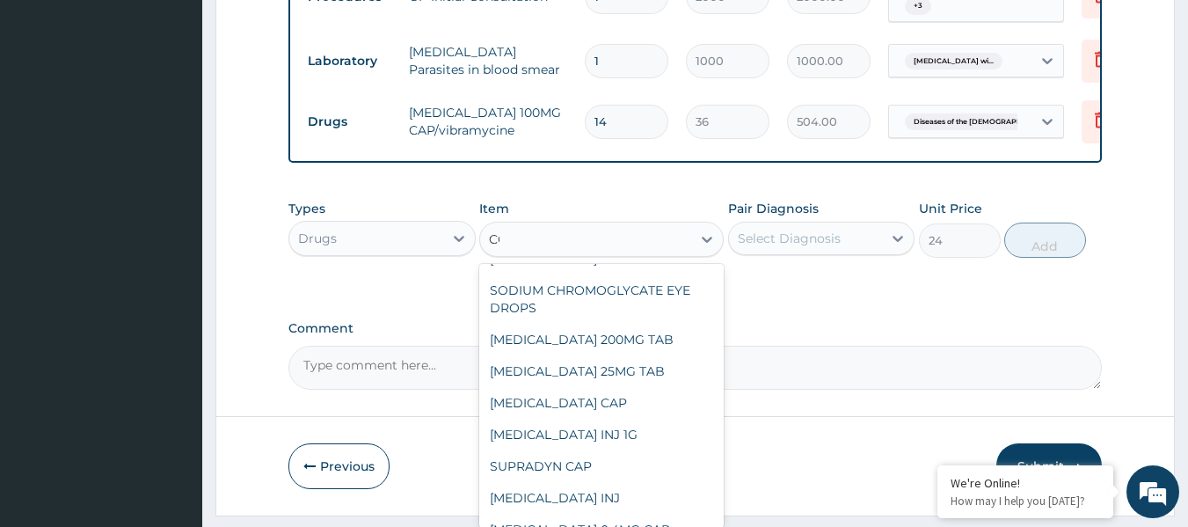
scroll to position [2715, 0]
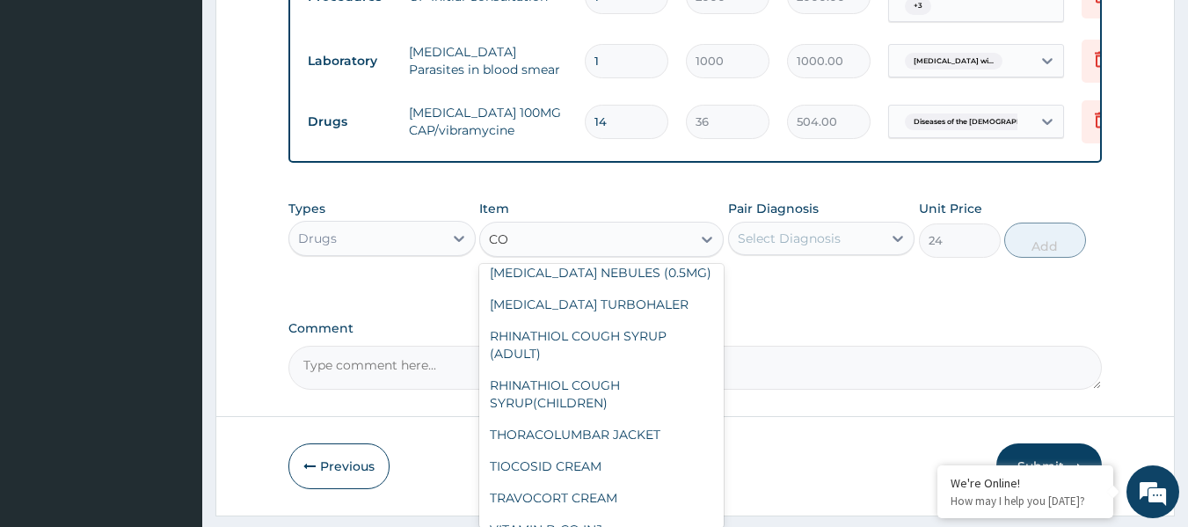
type input "COA"
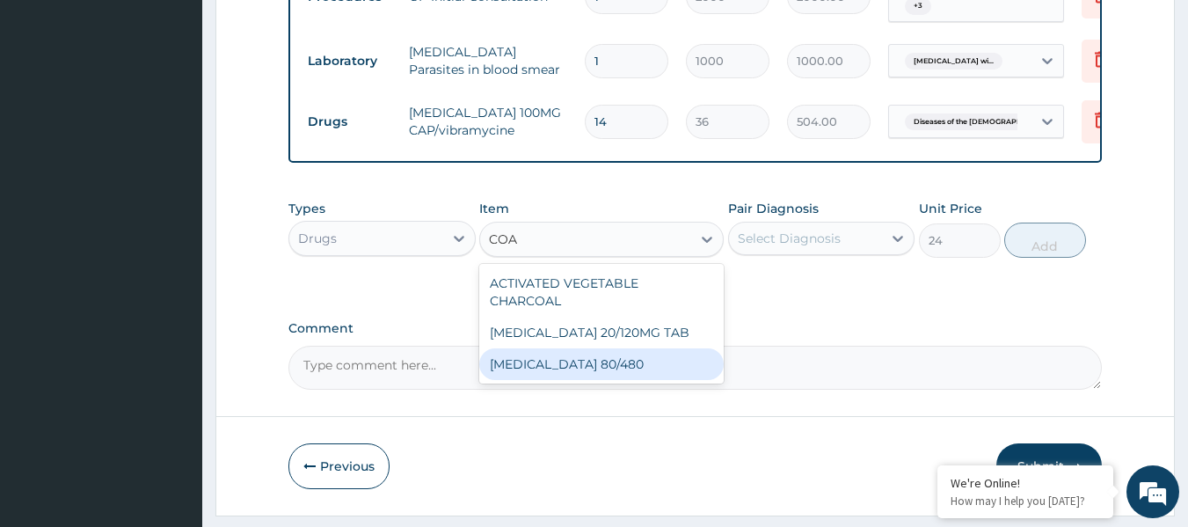
click at [598, 358] on div "[MEDICAL_DATA] 80/480" at bounding box center [601, 364] width 244 height 32
type input "312"
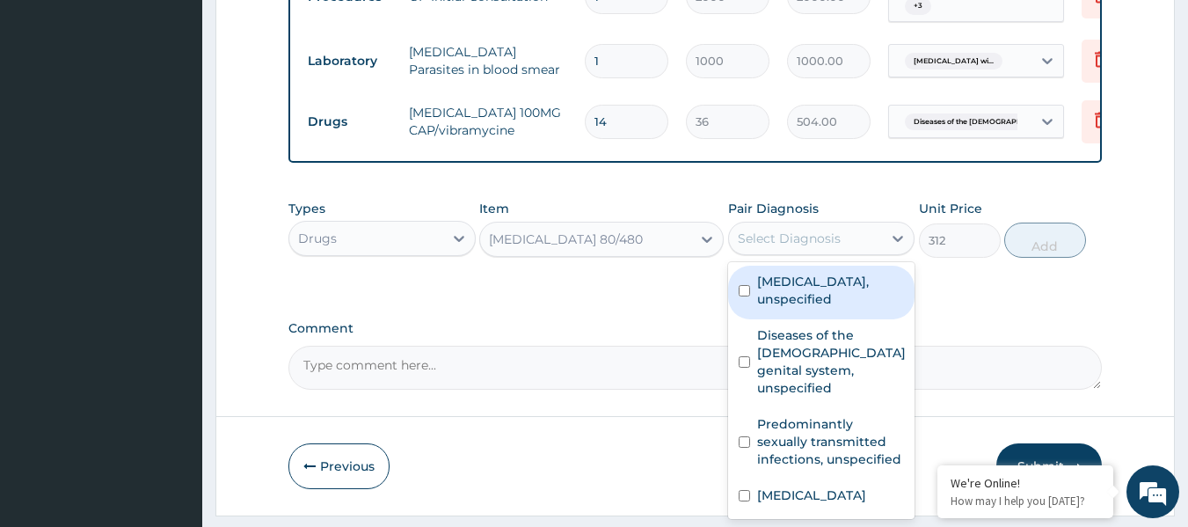
click at [877, 252] on div "Select Diagnosis" at bounding box center [806, 238] width 154 height 28
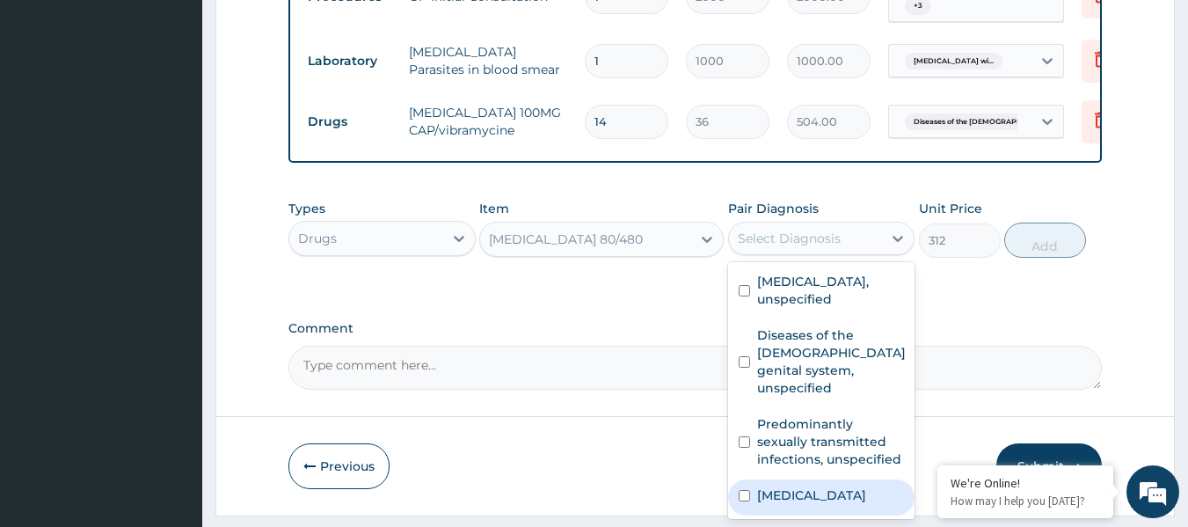
click at [859, 491] on label "Plasmodium malariae malaria without complication" at bounding box center [811, 495] width 109 height 18
checkbox input "true"
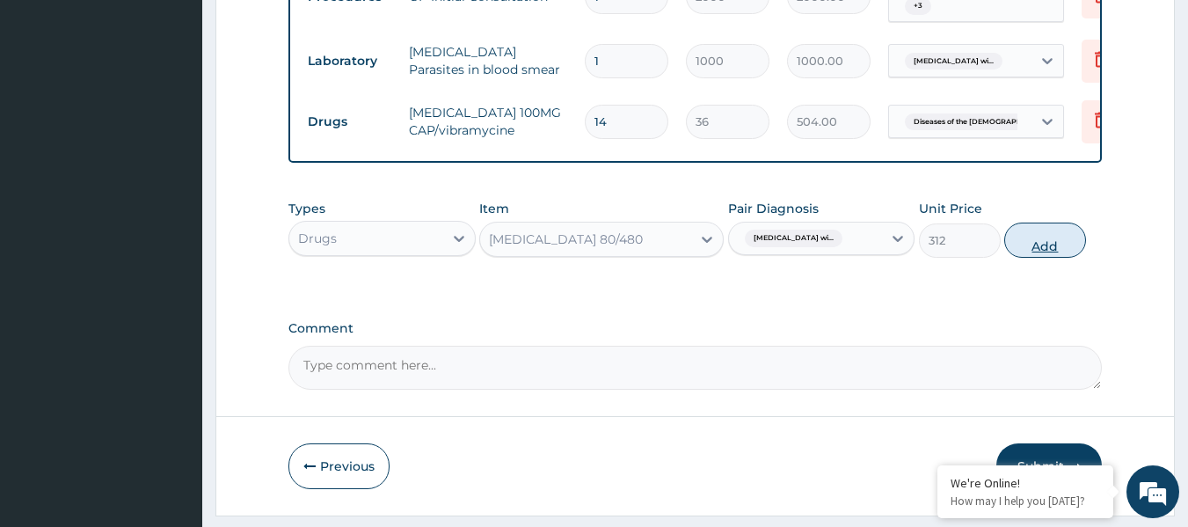
click at [1050, 249] on button "Add" at bounding box center [1045, 239] width 82 height 35
type input "0"
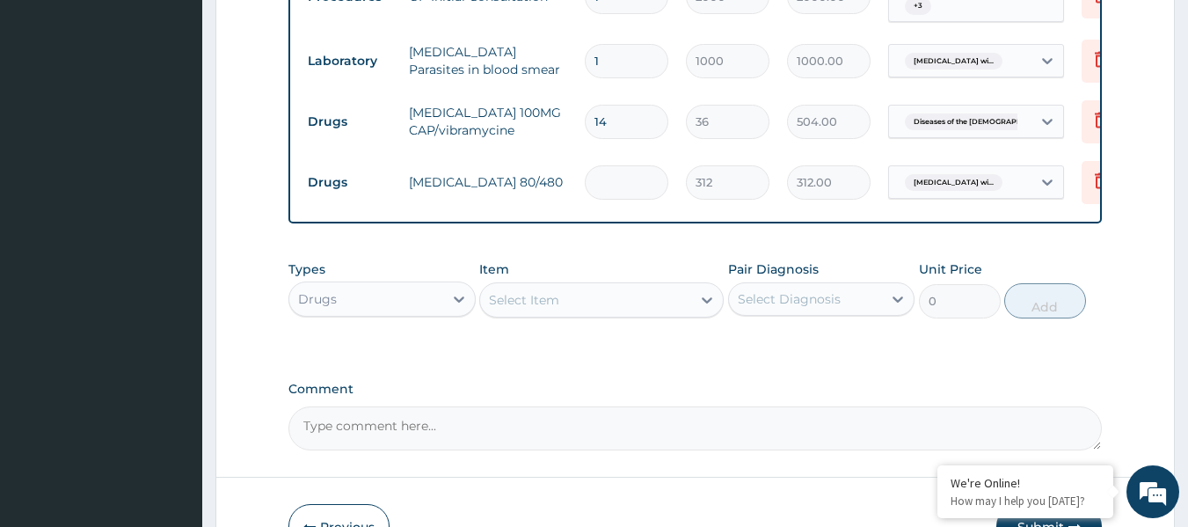
type input "0.00"
type input "6"
type input "1872.00"
type input "6"
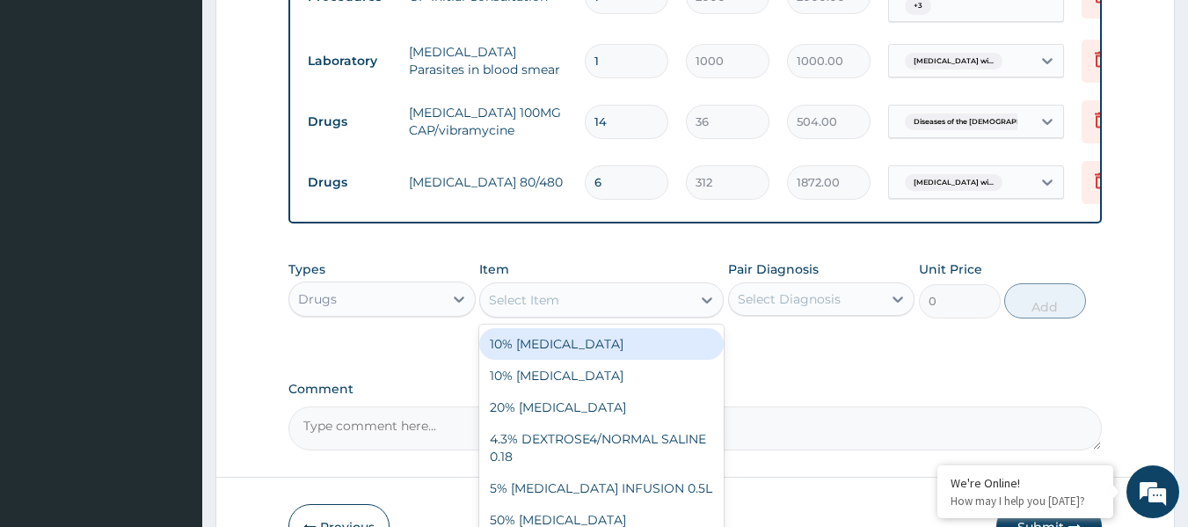
click at [654, 314] on div "Select Item" at bounding box center [585, 300] width 211 height 28
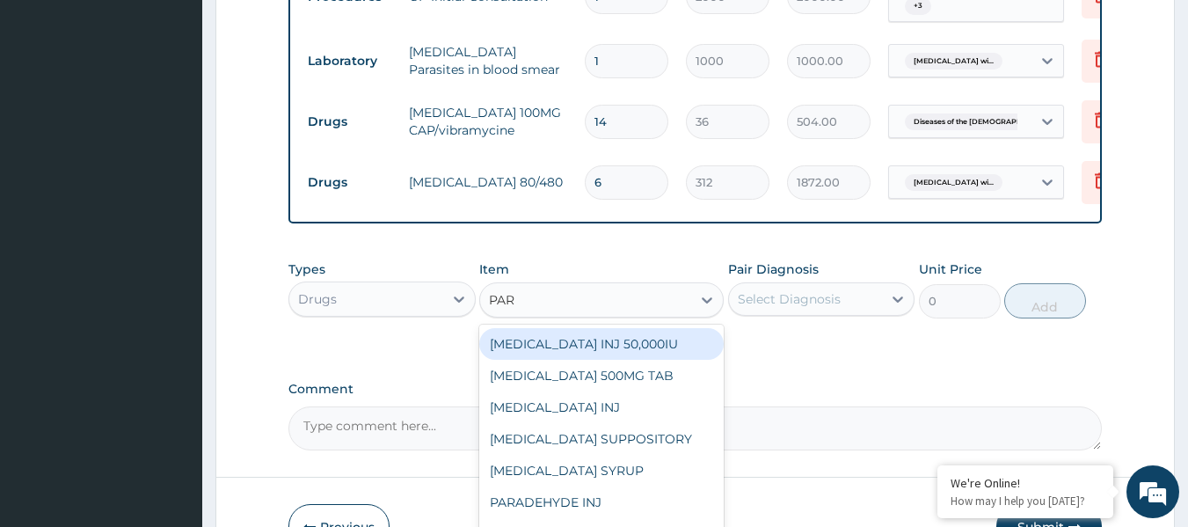
type input "PARA"
click at [585, 341] on div "[MEDICAL_DATA] 500MG TAB" at bounding box center [601, 344] width 244 height 32
type input "15"
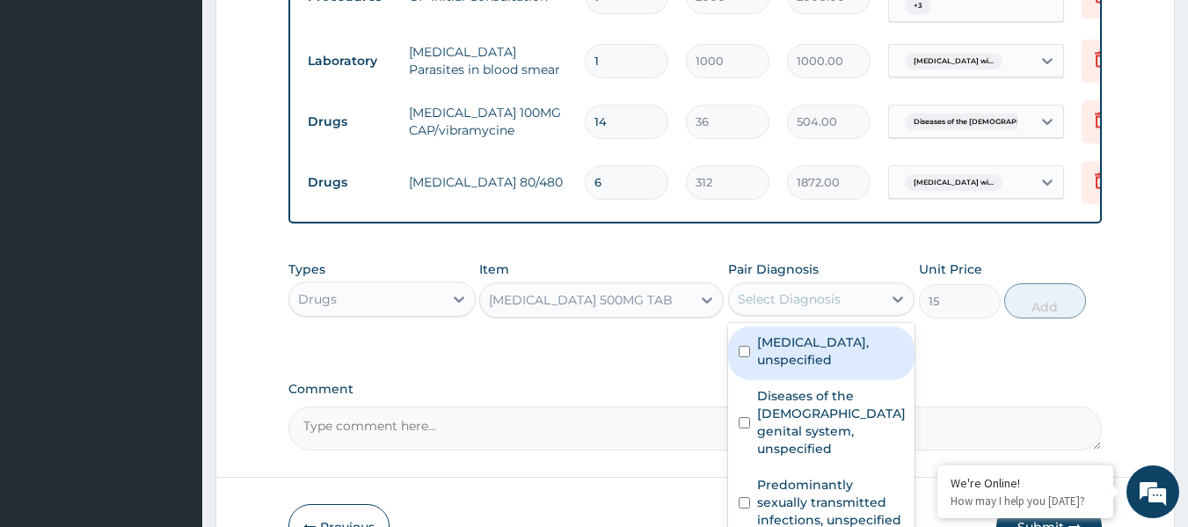
click at [816, 301] on div "Select Diagnosis" at bounding box center [806, 299] width 154 height 28
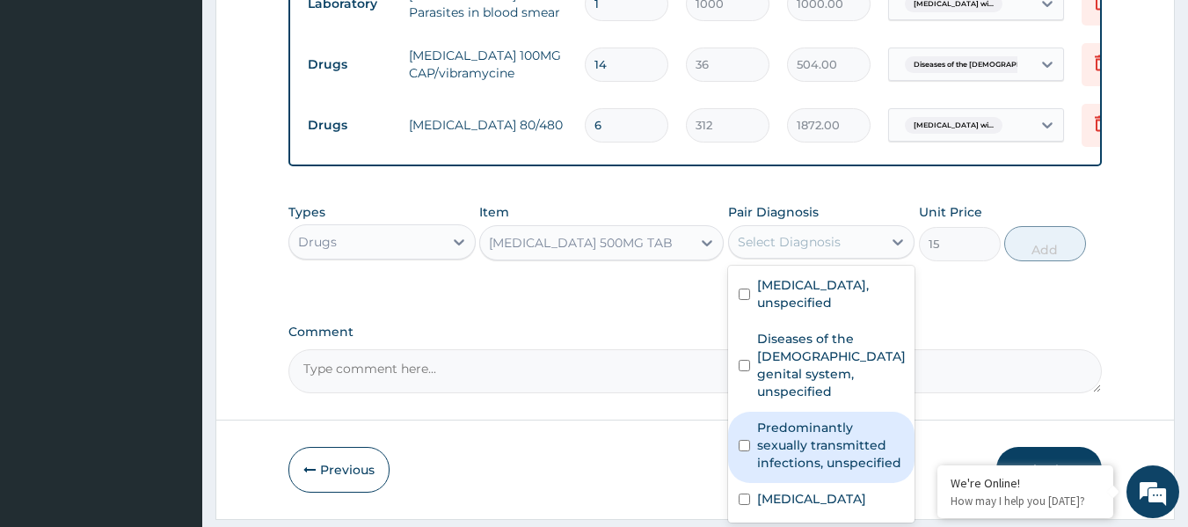
scroll to position [1075, 0]
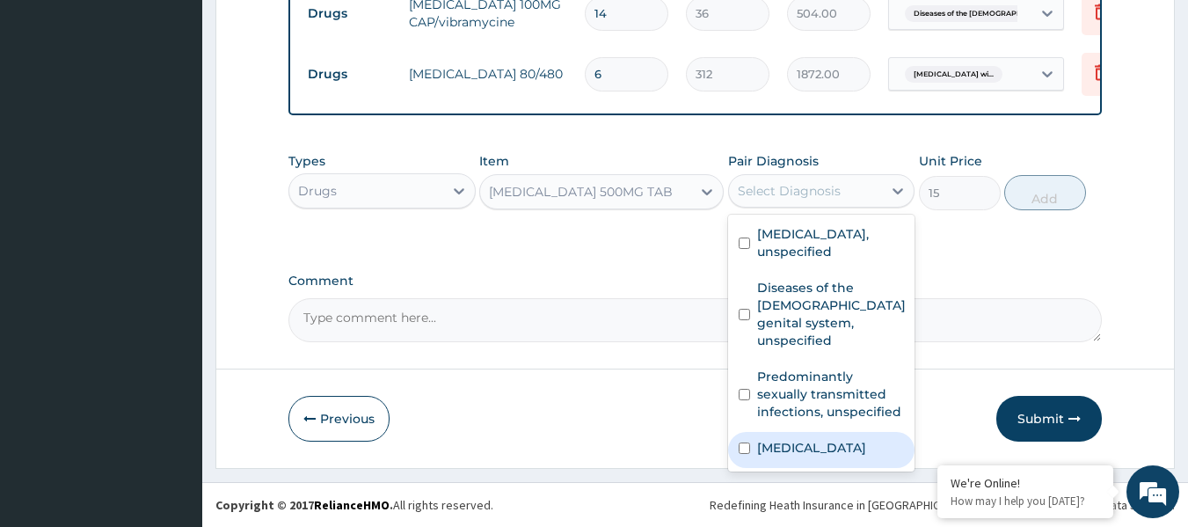
drag, startPoint x: 847, startPoint y: 427, endPoint x: 879, endPoint y: 404, distance: 39.6
click at [866, 439] on label "Plasmodium malariae malaria without complication" at bounding box center [811, 448] width 109 height 18
checkbox input "true"
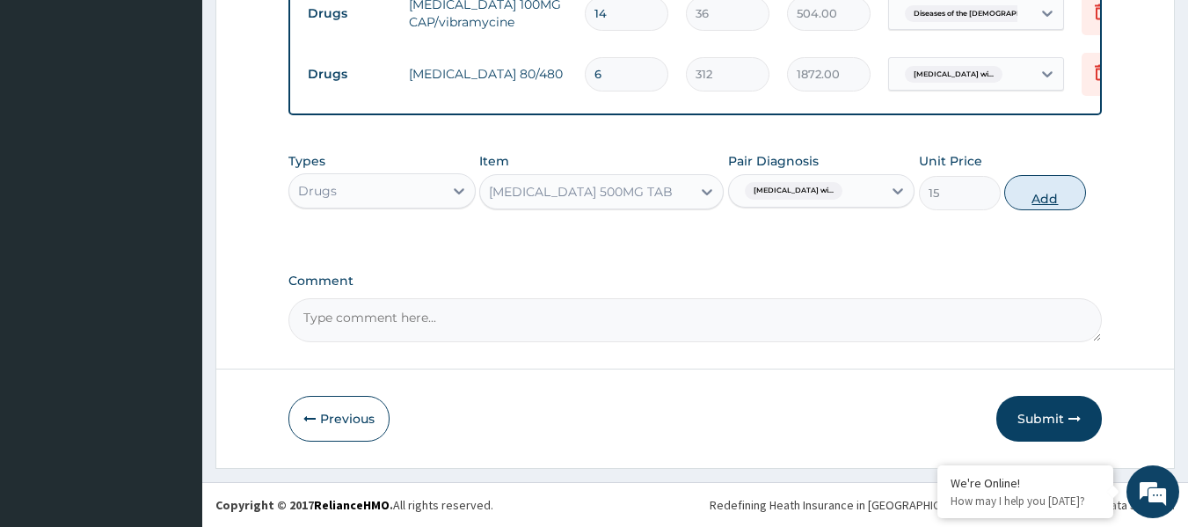
click at [1035, 188] on button "Add" at bounding box center [1045, 192] width 82 height 35
type input "0"
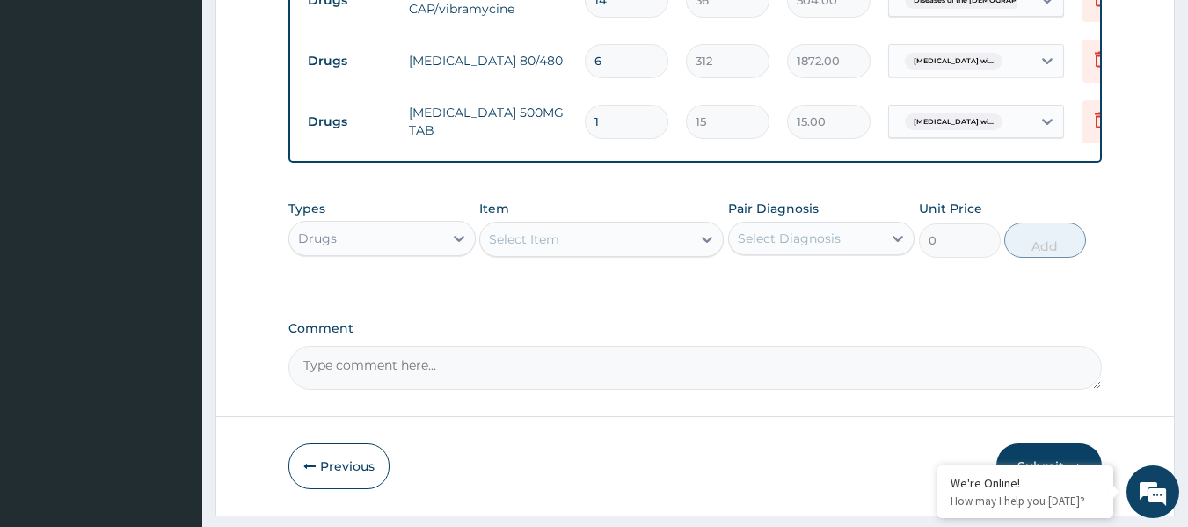
type input "18"
type input "270.00"
type input "18"
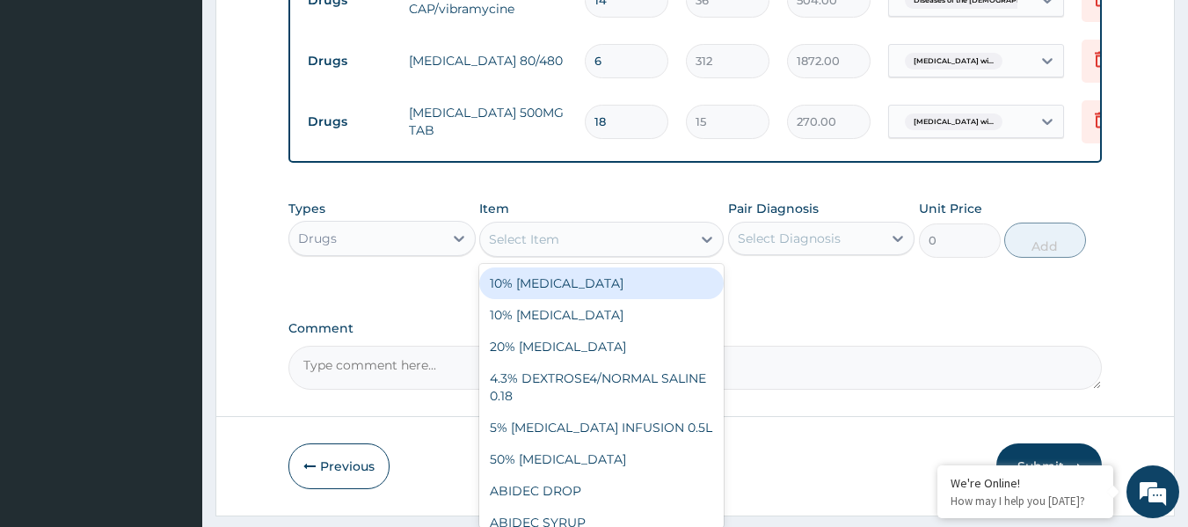
click at [531, 248] on div "Select Item" at bounding box center [524, 239] width 70 height 18
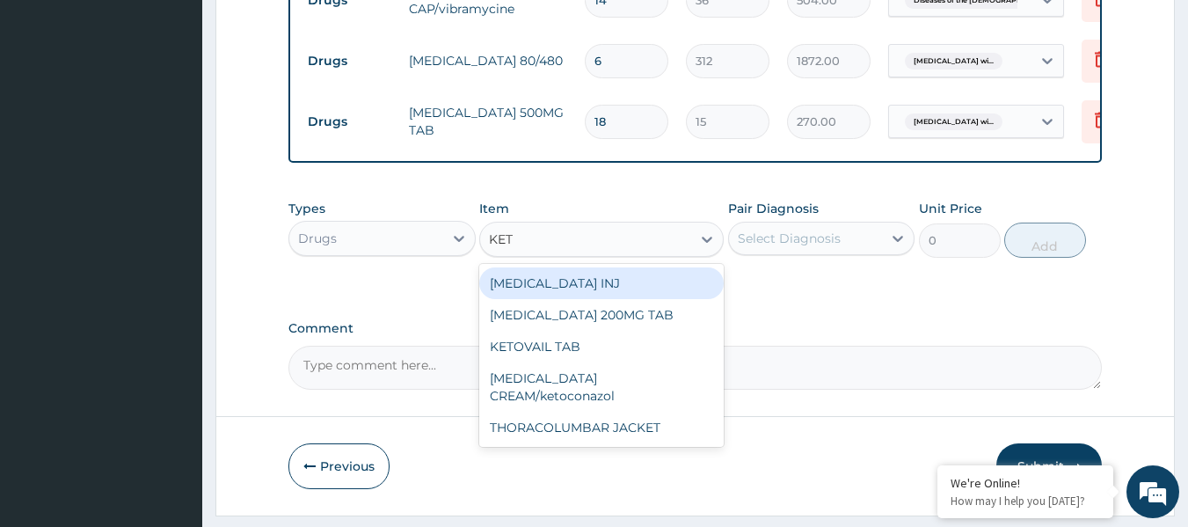
type input "KETO"
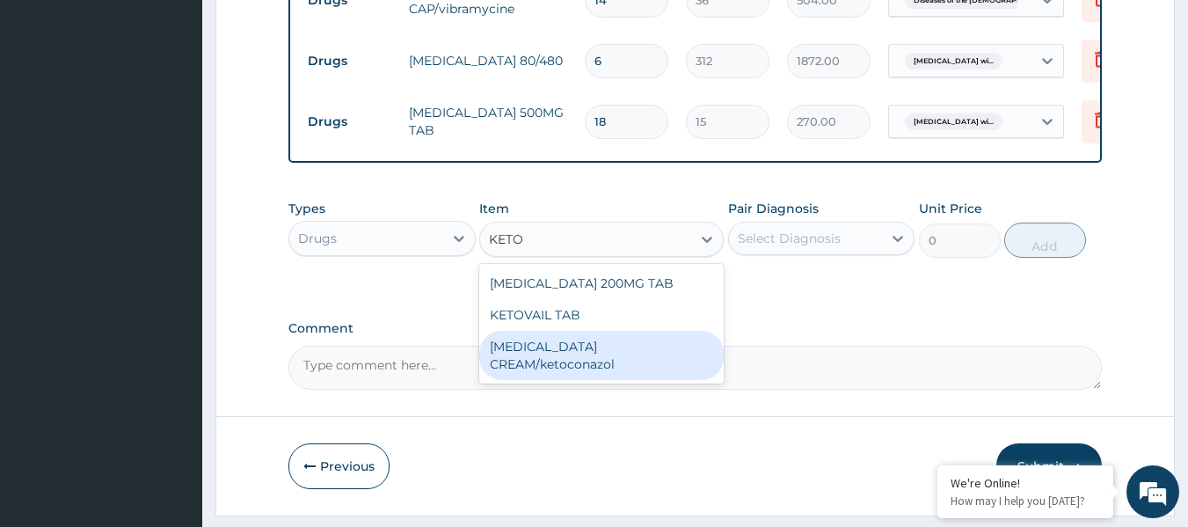
click at [578, 365] on div "NIZORAL CREAM/ketoconazol" at bounding box center [601, 355] width 244 height 49
type input "1700"
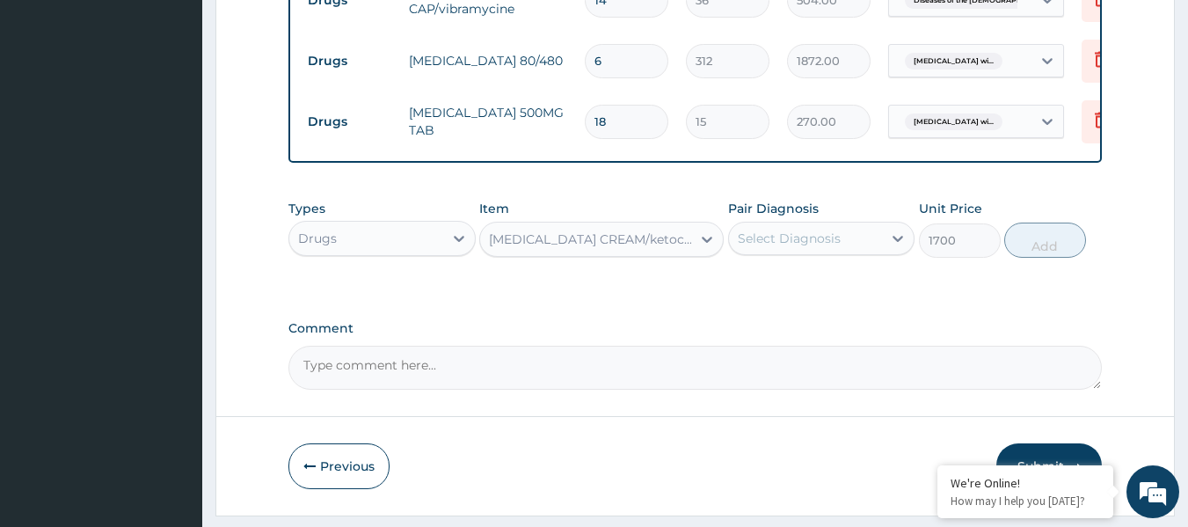
click at [870, 251] on div "Select Diagnosis" at bounding box center [806, 238] width 154 height 28
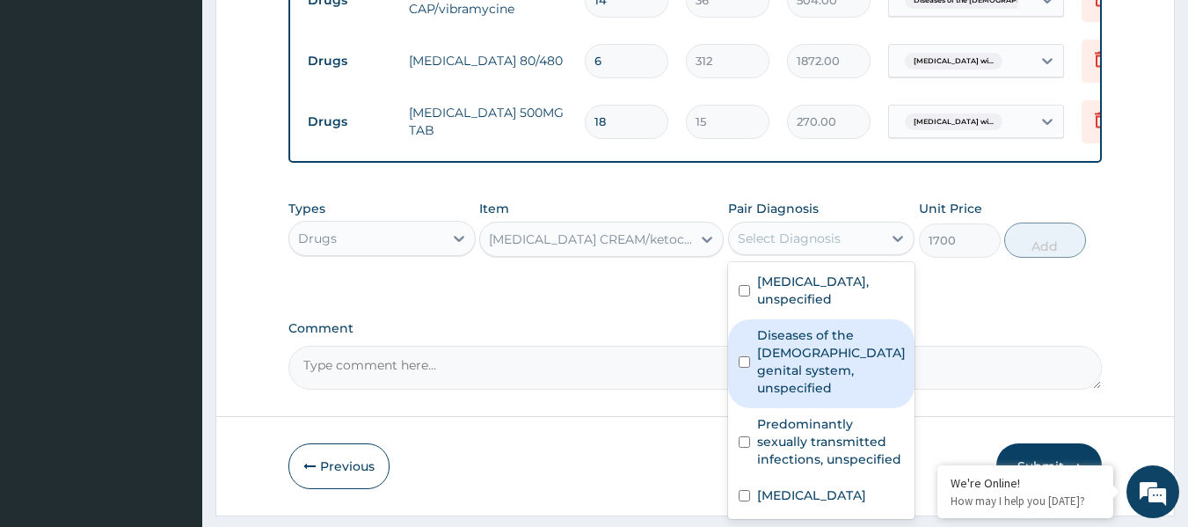
click at [801, 342] on label "Diseases of the male genital system, unspecified" at bounding box center [831, 361] width 149 height 70
checkbox input "true"
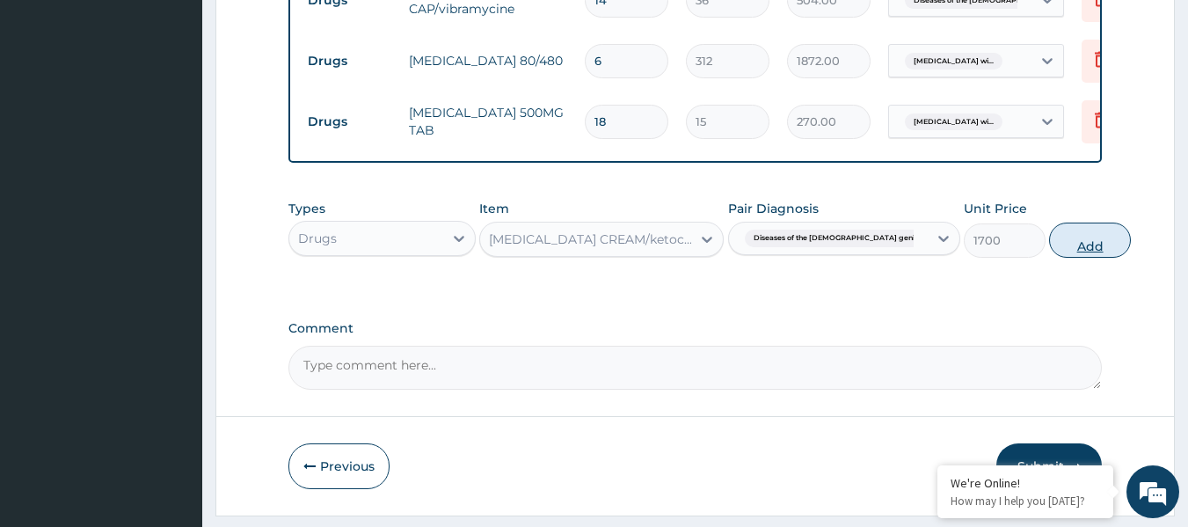
click at [1049, 253] on button "Add" at bounding box center [1090, 239] width 82 height 35
type input "0"
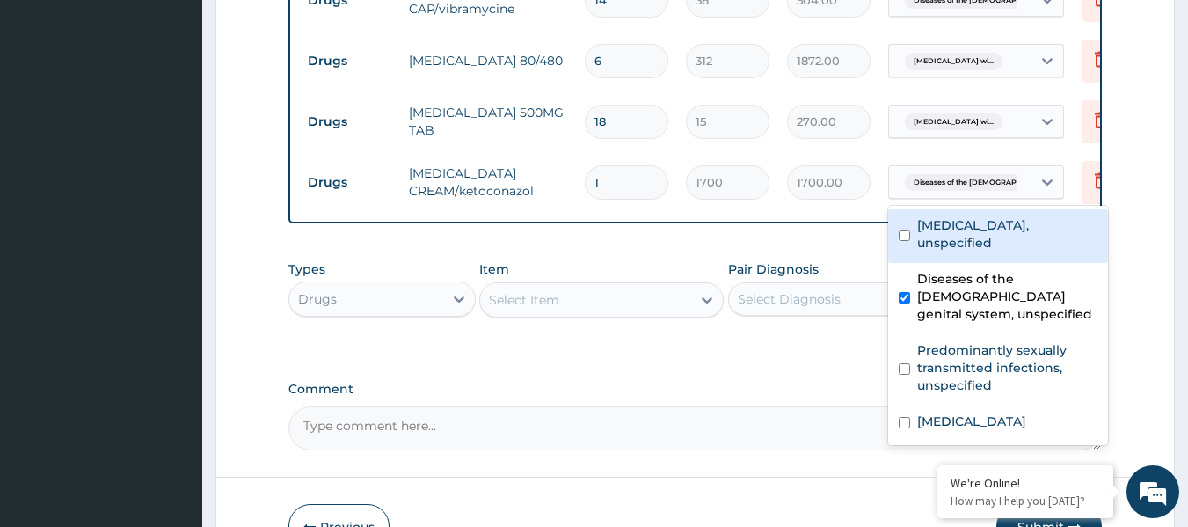
click at [1001, 189] on span "Diseases of the male genital s..." at bounding box center [1004, 183] width 198 height 18
click at [938, 228] on label "Scabies, unspecified" at bounding box center [1007, 233] width 180 height 35
checkbox input "true"
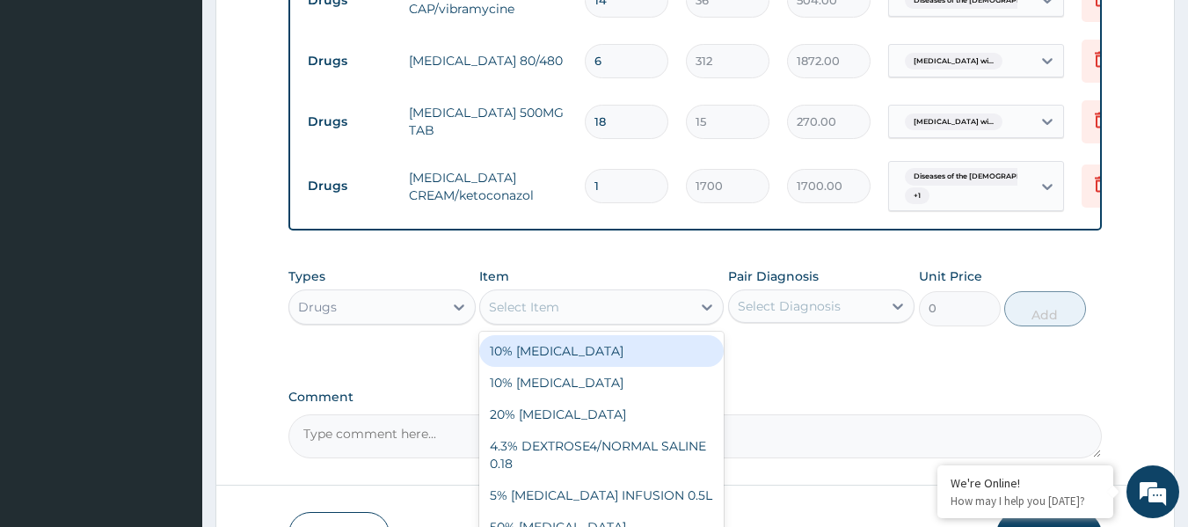
click at [590, 321] on div "Select Item" at bounding box center [585, 307] width 211 height 28
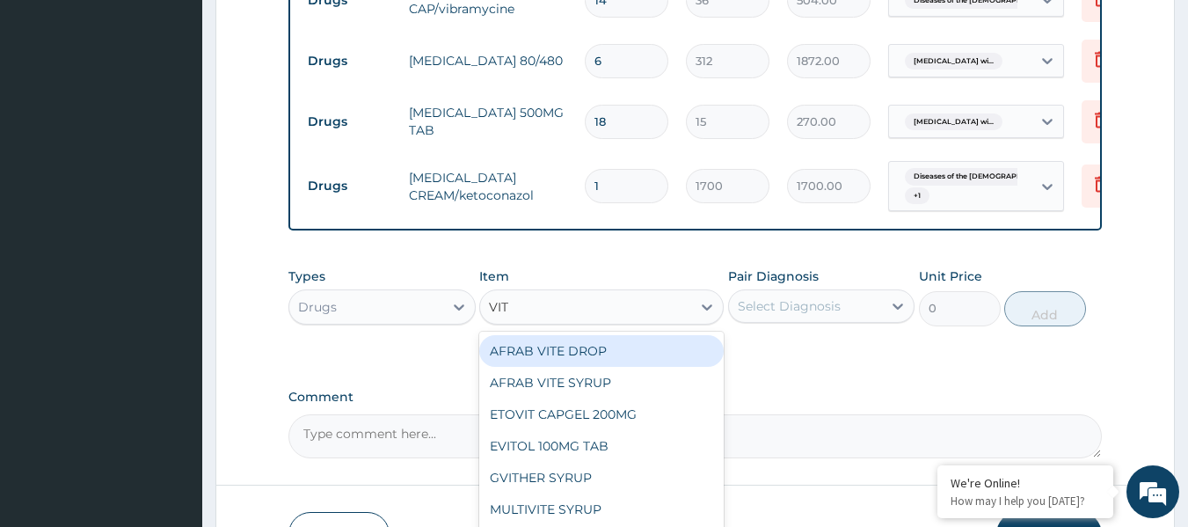
type input "VITA"
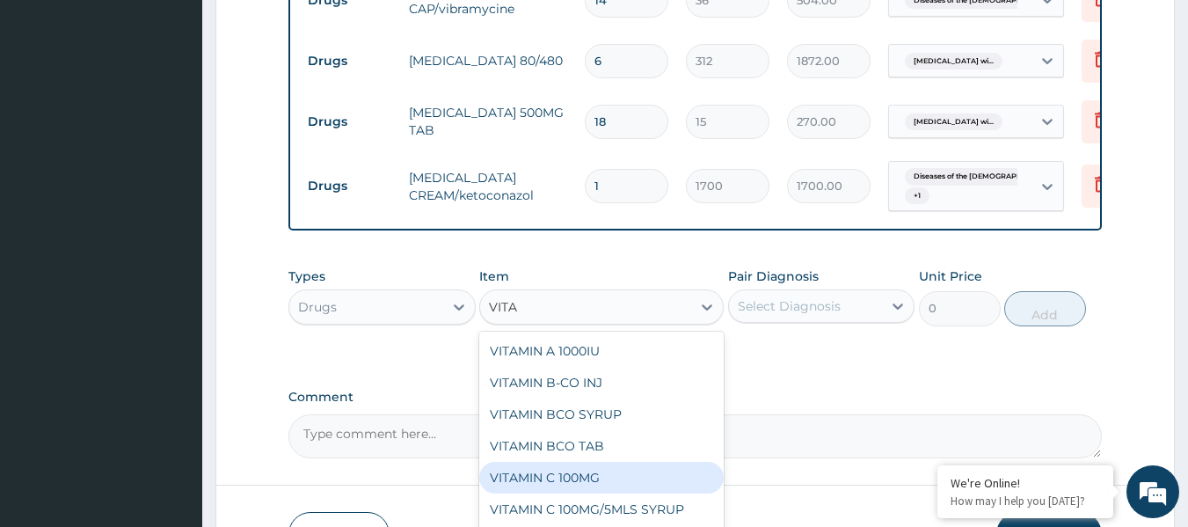
click at [578, 493] on div "VITAMIN C 100MG" at bounding box center [601, 478] width 244 height 32
type input "10"
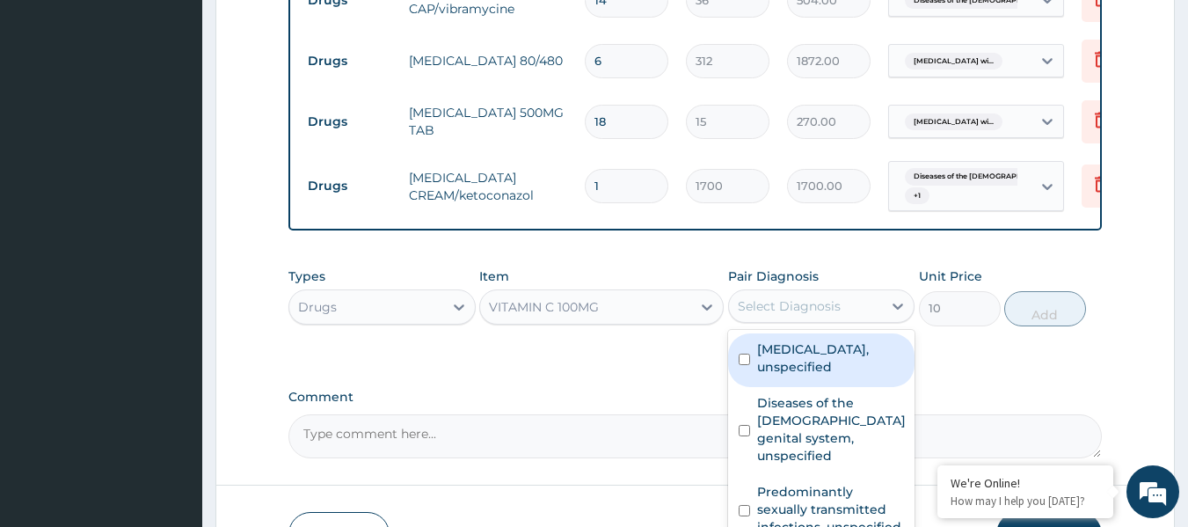
click at [842, 317] on div "Select Diagnosis" at bounding box center [806, 306] width 154 height 28
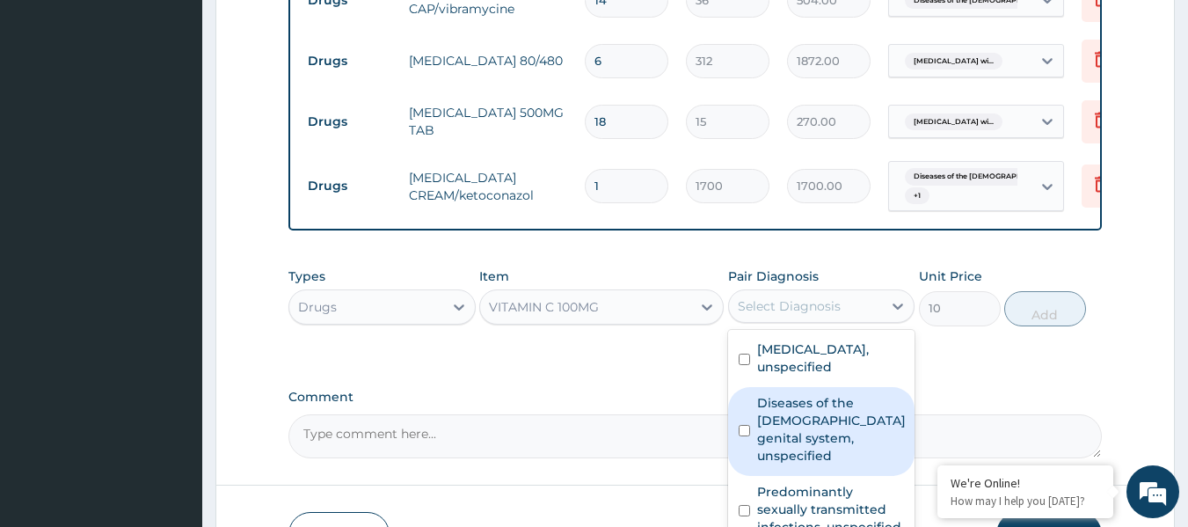
click at [857, 419] on label "Diseases of the male genital system, unspecified" at bounding box center [831, 429] width 149 height 70
checkbox input "true"
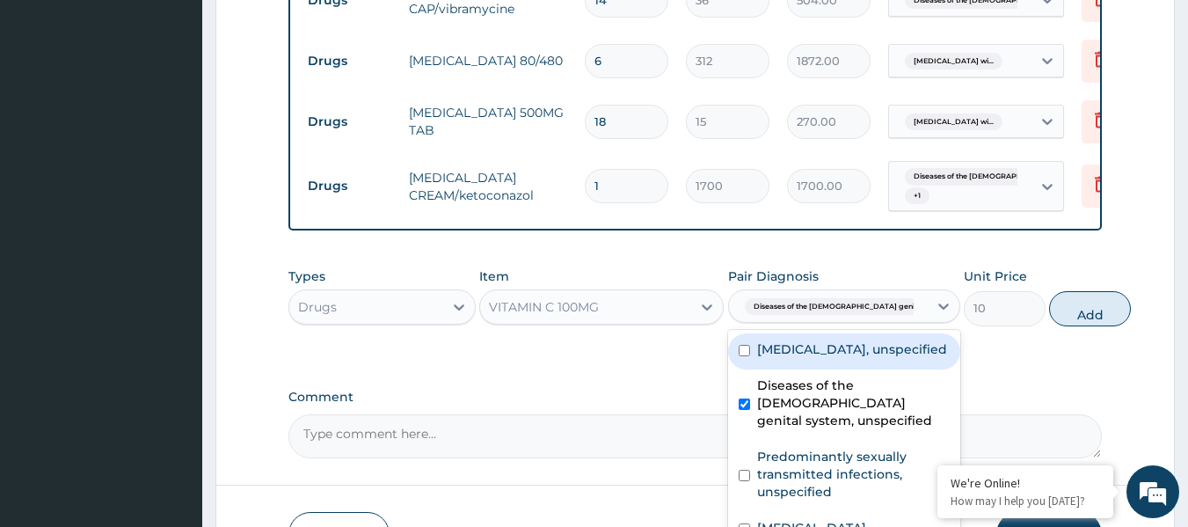
drag, startPoint x: 885, startPoint y: 365, endPoint x: 895, endPoint y: 366, distance: 9.7
click at [888, 365] on div "Scabies, unspecified" at bounding box center [844, 351] width 232 height 36
checkbox input "true"
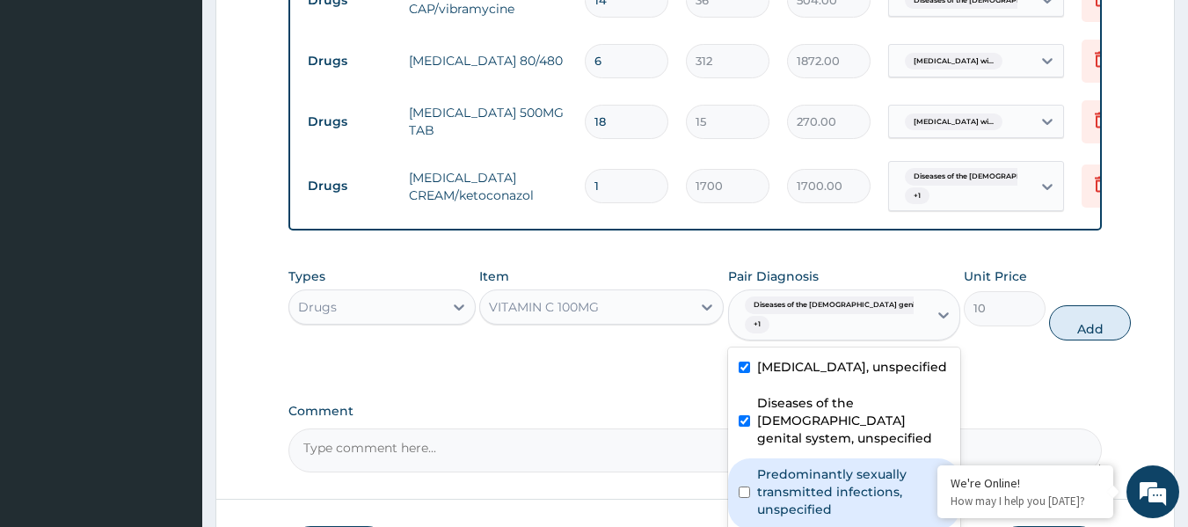
click at [858, 505] on label "Predominantly sexually transmitted infections, unspecified" at bounding box center [853, 491] width 193 height 53
checkbox input "true"
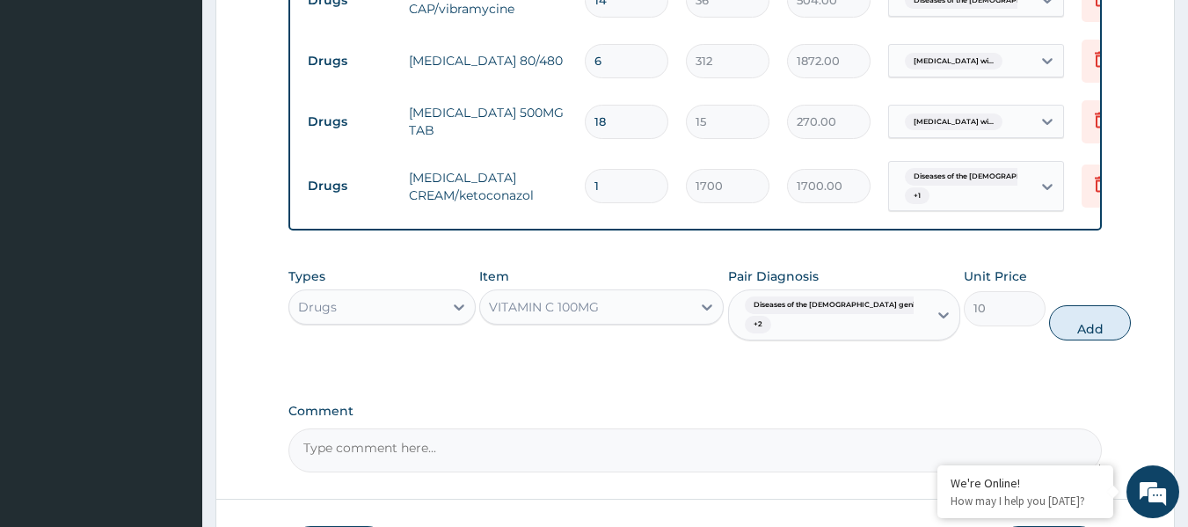
drag, startPoint x: 1035, startPoint y: 344, endPoint x: 1014, endPoint y: 347, distance: 21.4
click at [1049, 340] on button "Add" at bounding box center [1090, 322] width 82 height 35
type input "0"
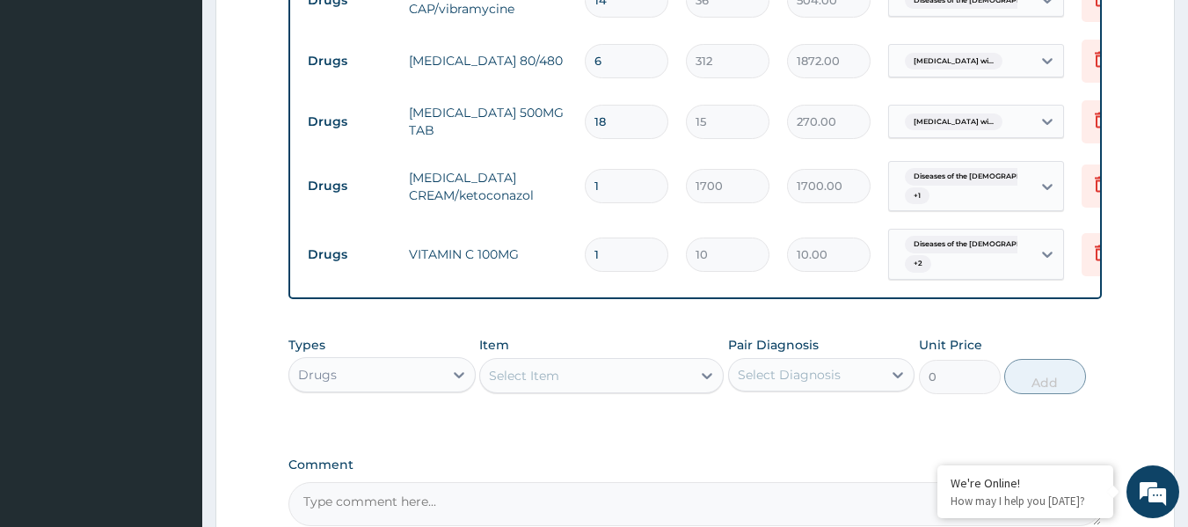
type input "0.00"
type input "4"
type input "40.00"
type input "42"
type input "420.00"
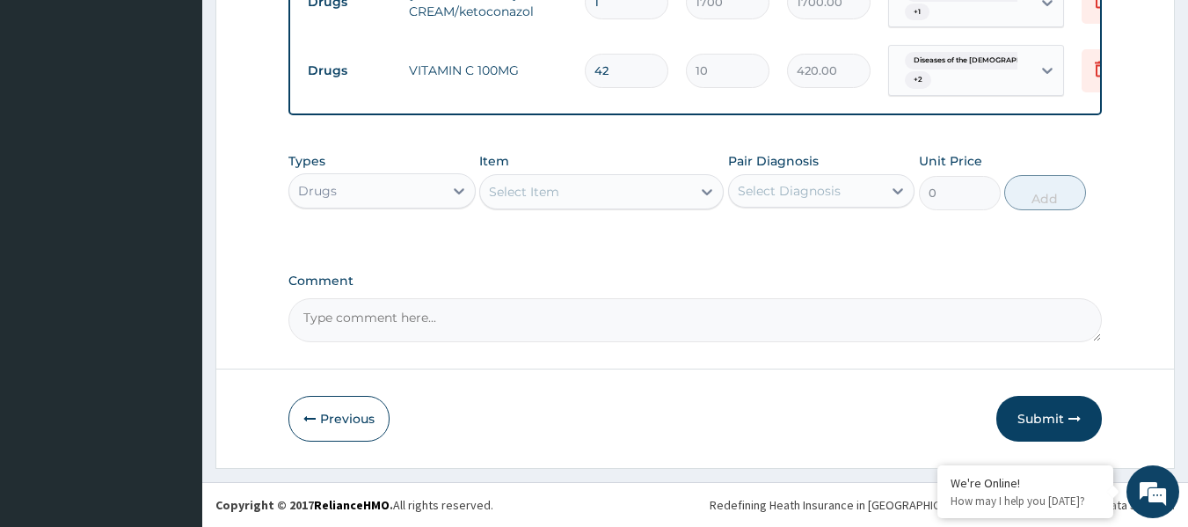
scroll to position [1272, 0]
type input "42"
click at [1053, 406] on button "Submit" at bounding box center [1048, 419] width 105 height 46
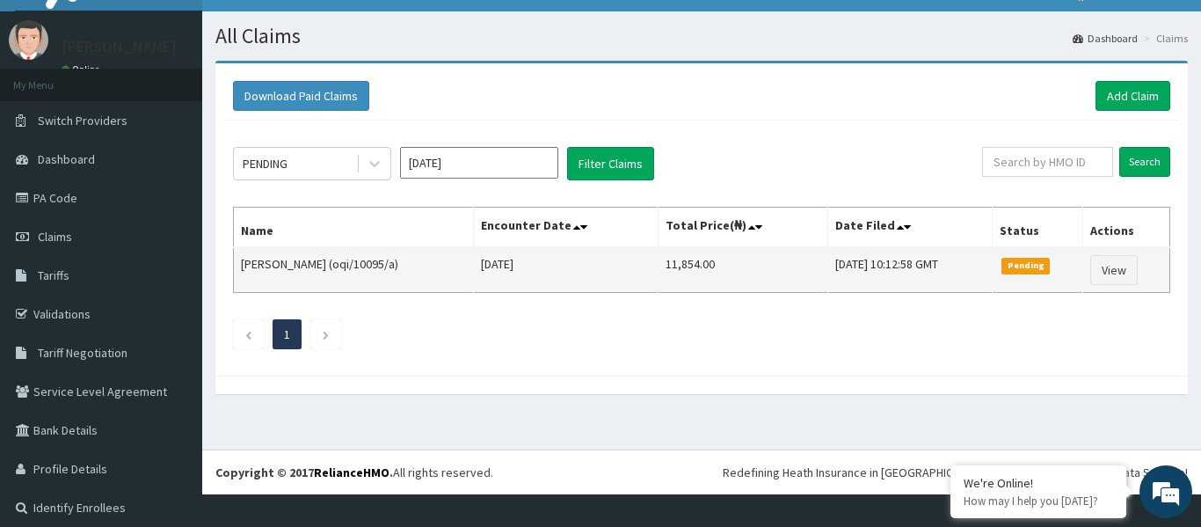
scroll to position [41, 0]
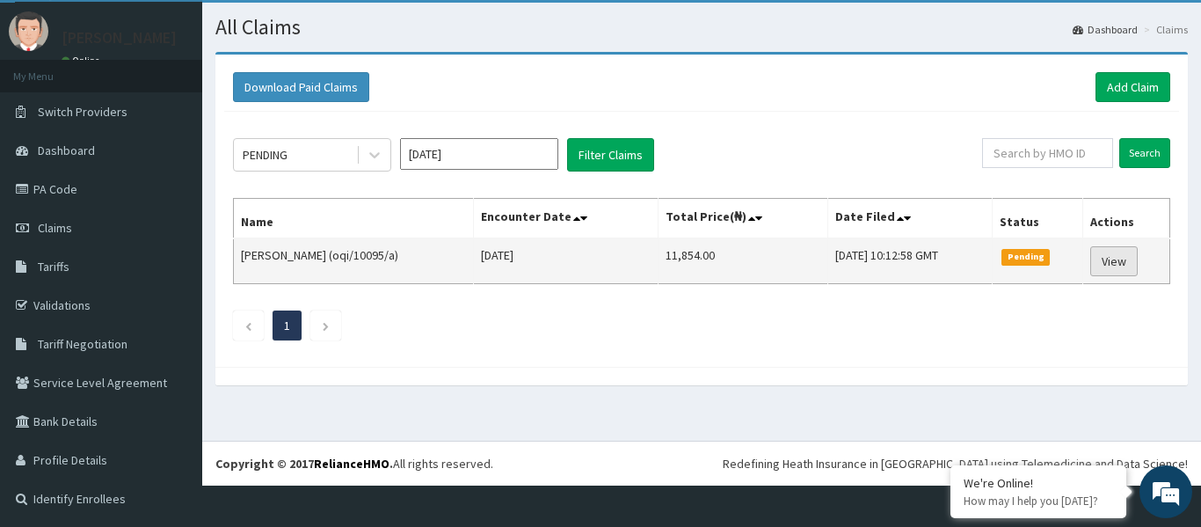
click at [1094, 257] on link "View" at bounding box center [1113, 261] width 47 height 30
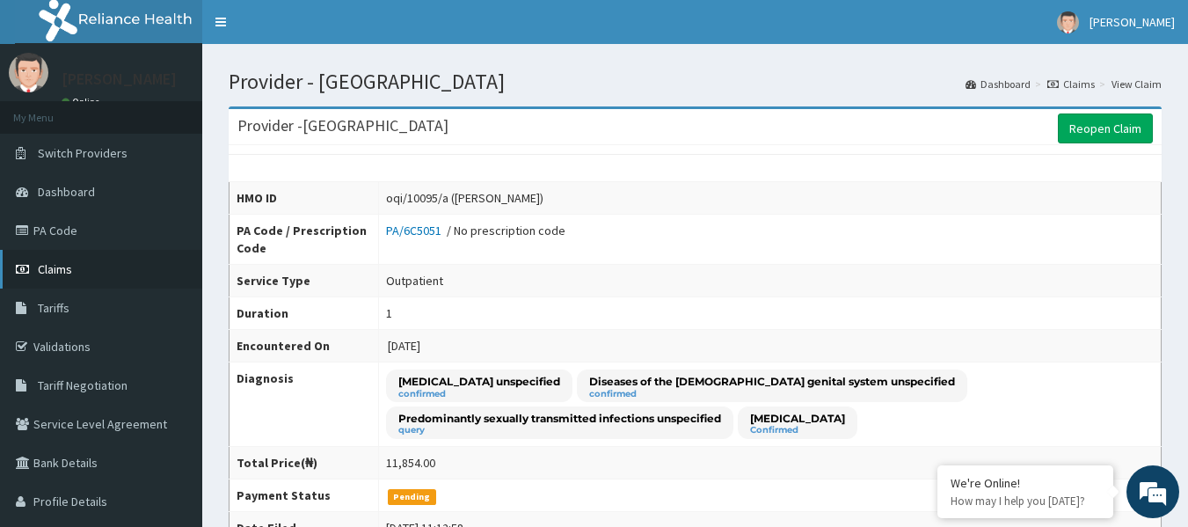
click at [65, 265] on span "Claims" at bounding box center [55, 269] width 34 height 16
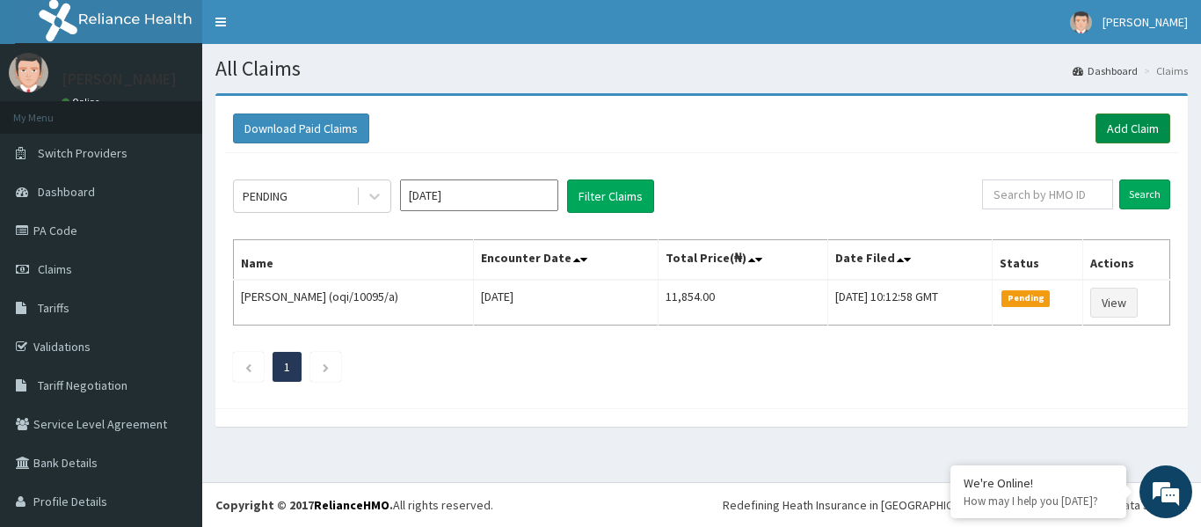
click at [1125, 126] on link "Add Claim" at bounding box center [1132, 128] width 75 height 30
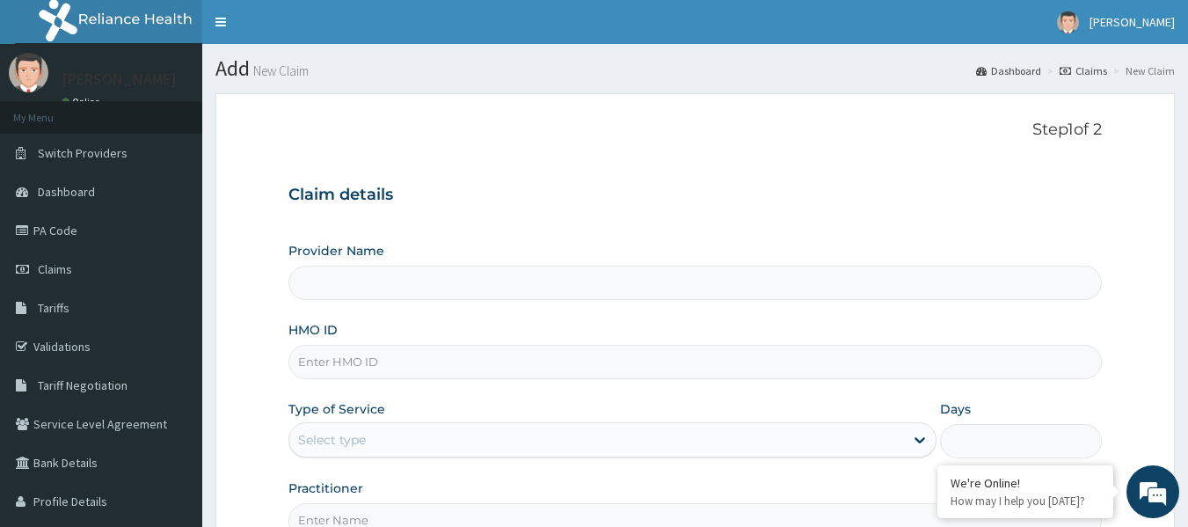
type input "PATFARE HOSPITAL"
click at [414, 366] on input "HMO ID" at bounding box center [695, 362] width 814 height 34
type input "HII/10196/A"
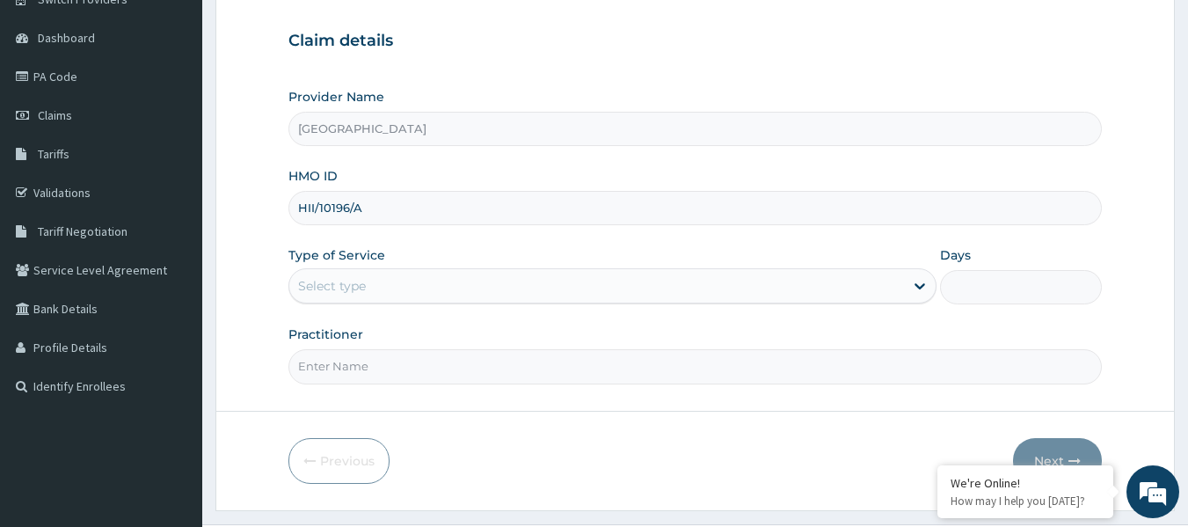
scroll to position [196, 0]
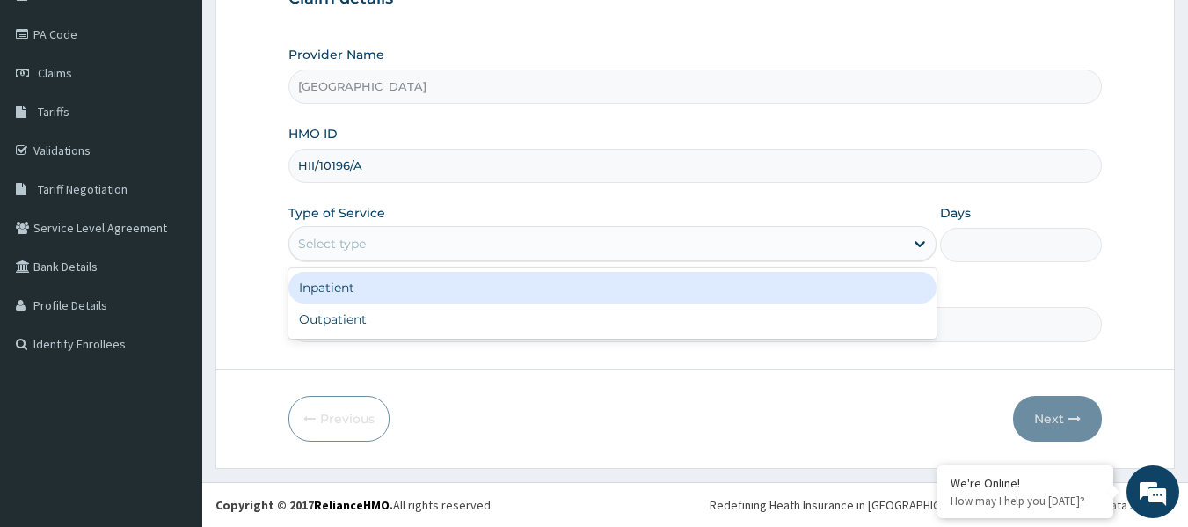
click at [832, 247] on div "Select type" at bounding box center [596, 243] width 614 height 28
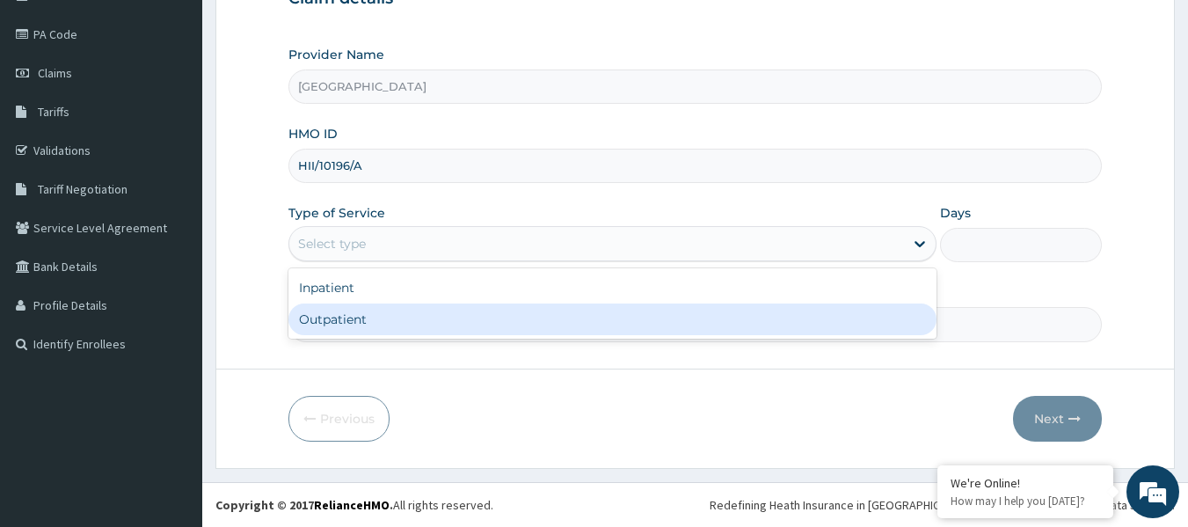
click at [486, 327] on div "Outpatient" at bounding box center [612, 319] width 648 height 32
type input "1"
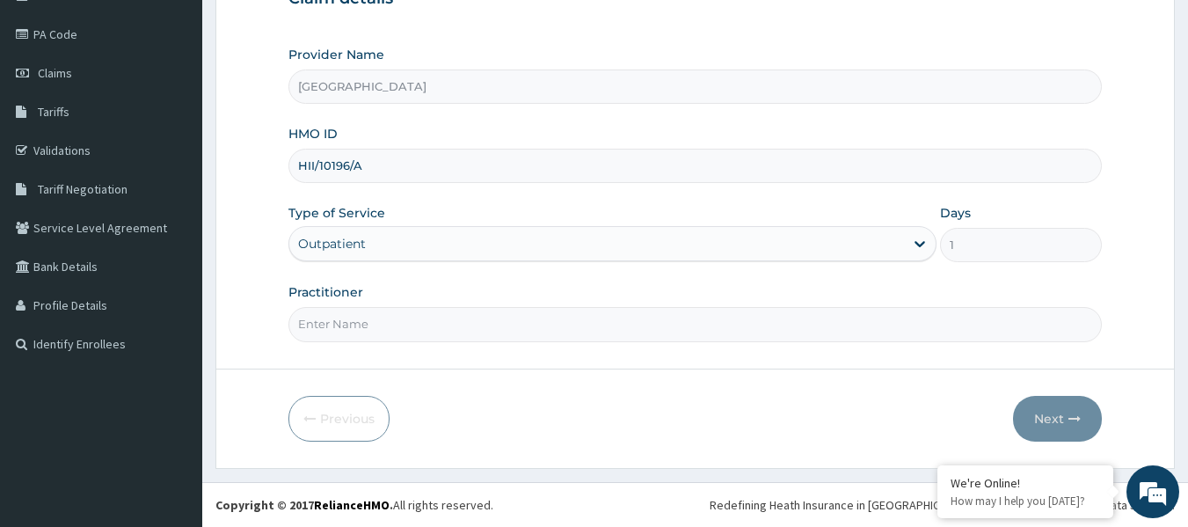
click at [447, 335] on input "Practitioner" at bounding box center [695, 324] width 814 height 34
type input "DR PAUL"
click at [1059, 417] on button "Next" at bounding box center [1057, 419] width 89 height 46
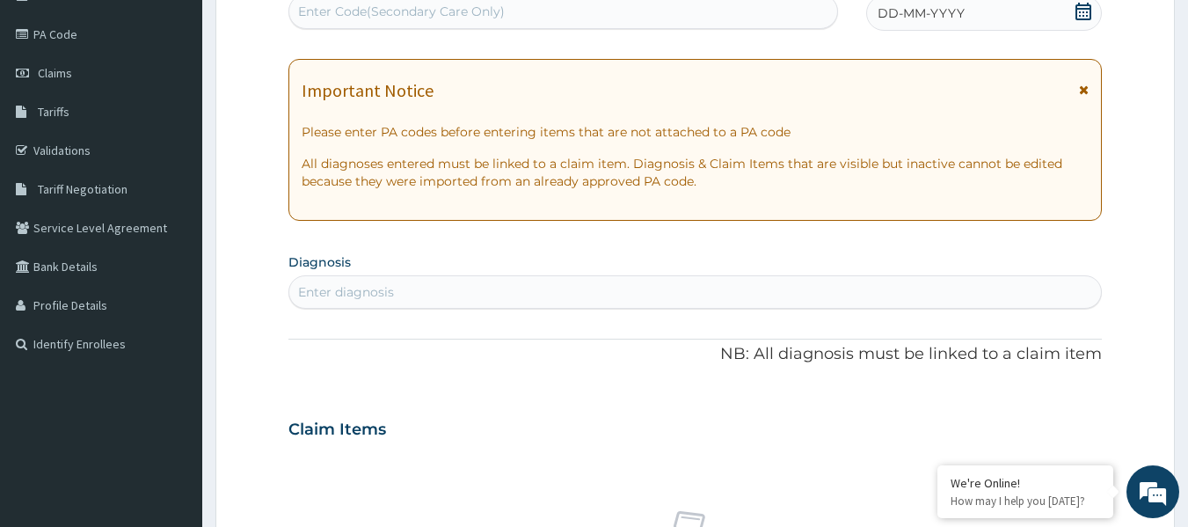
click at [528, 11] on div "Enter Code(Secondary Care Only)" at bounding box center [563, 11] width 549 height 28
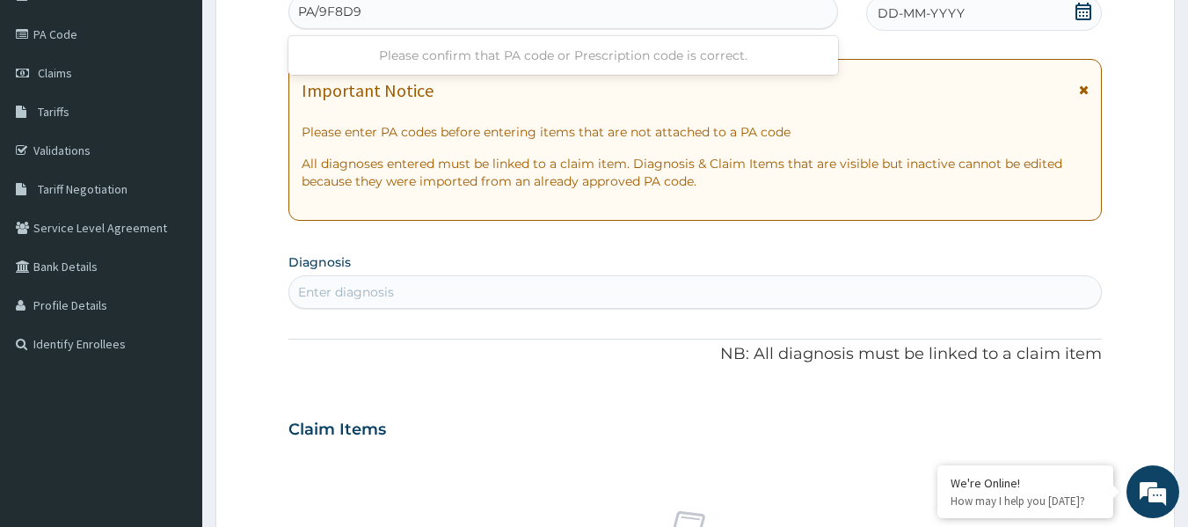
type input "PA/9F8D9B"
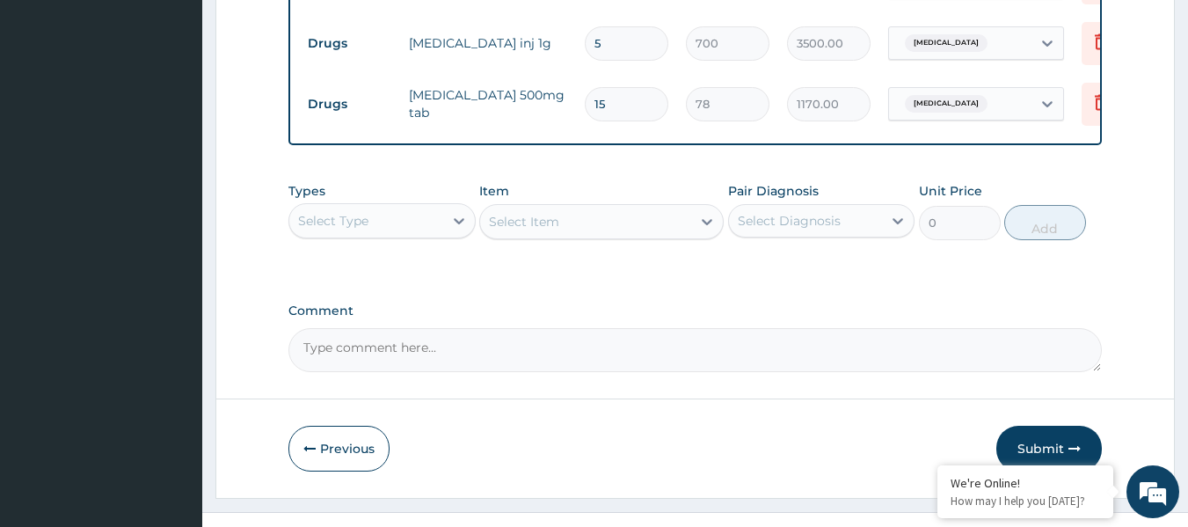
scroll to position [853, 0]
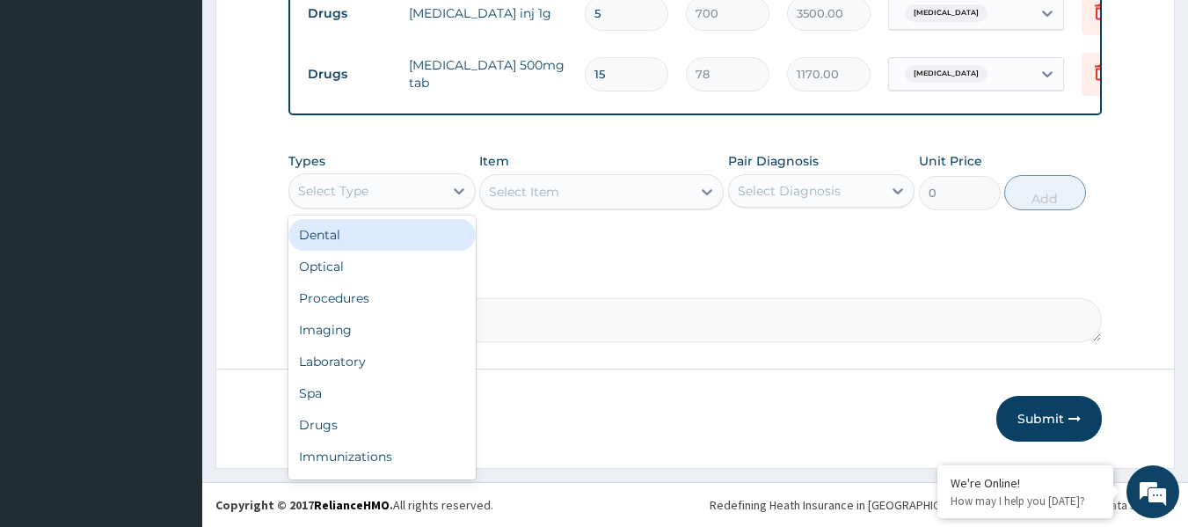
click at [418, 187] on div "Select Type" at bounding box center [366, 191] width 154 height 28
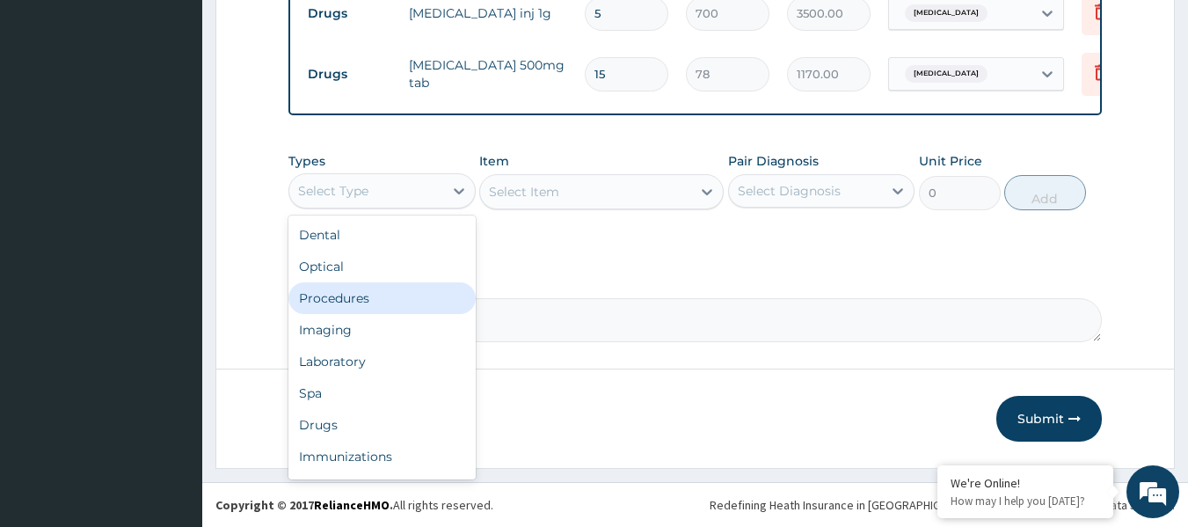
drag, startPoint x: 383, startPoint y: 297, endPoint x: 367, endPoint y: 302, distance: 17.5
click at [367, 302] on div "Procedures" at bounding box center [381, 298] width 187 height 32
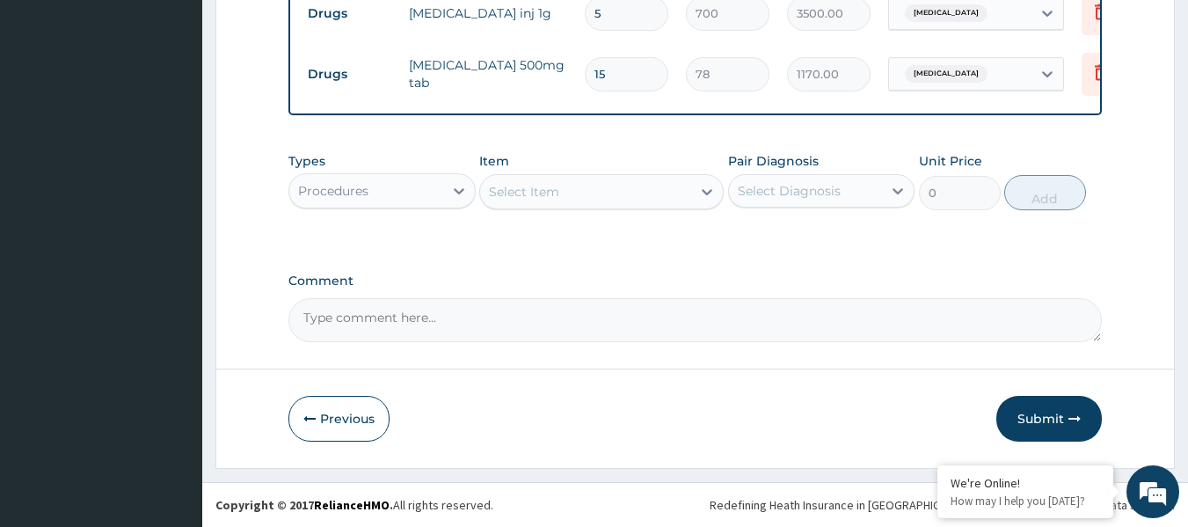
click at [651, 183] on div "Select Item" at bounding box center [585, 192] width 211 height 28
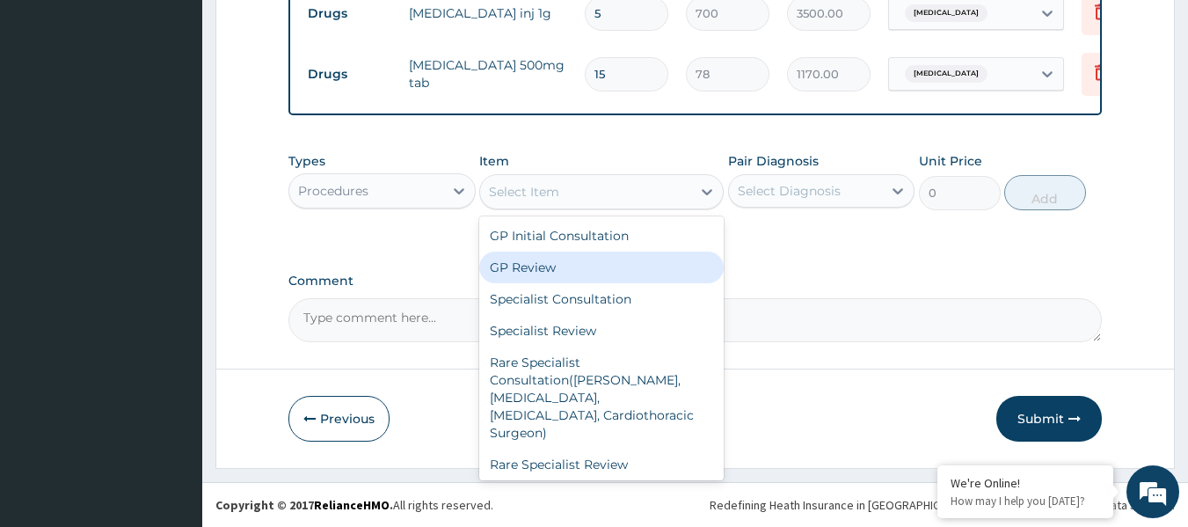
click at [606, 269] on div "GP Review" at bounding box center [601, 267] width 244 height 32
type input "1500"
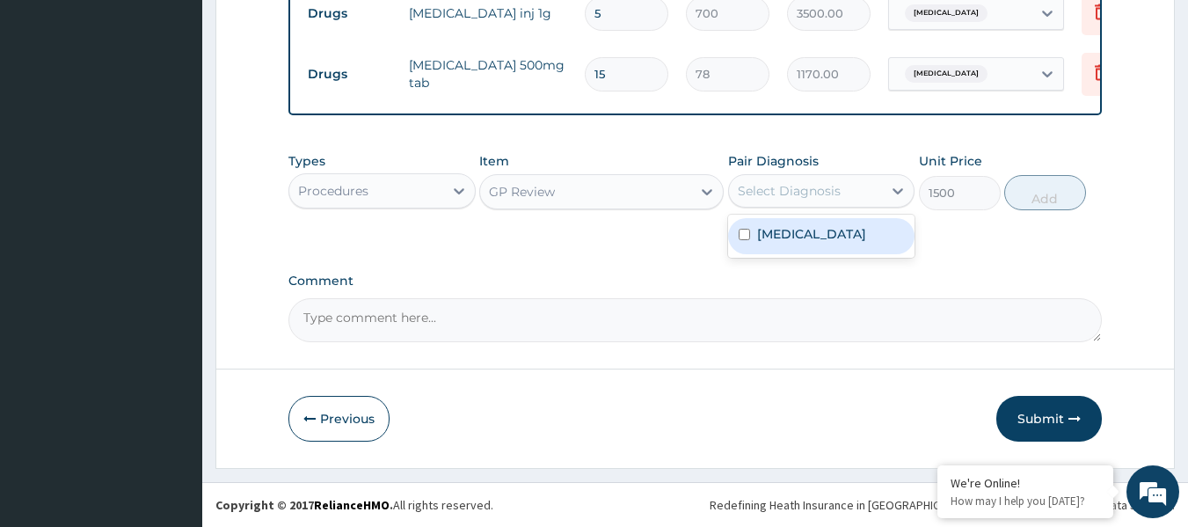
click at [810, 183] on div "Select Diagnosis" at bounding box center [789, 191] width 103 height 18
drag, startPoint x: 803, startPoint y: 240, endPoint x: 803, endPoint y: 229, distance: 10.6
click at [803, 236] on label "[MEDICAL_DATA]" at bounding box center [811, 234] width 109 height 18
checkbox input "true"
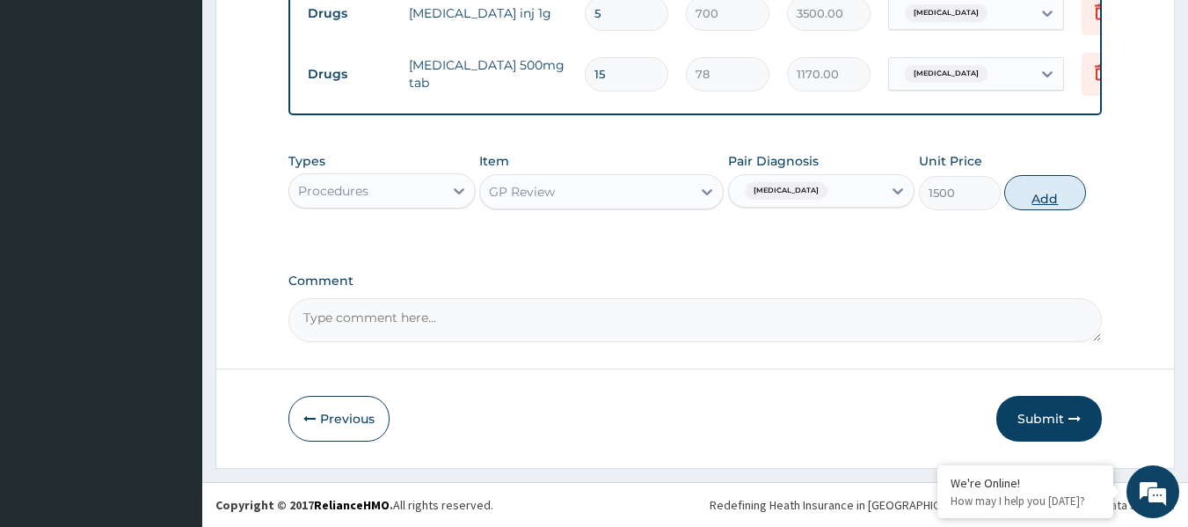
click at [1049, 199] on button "Add" at bounding box center [1045, 192] width 82 height 35
type input "0"
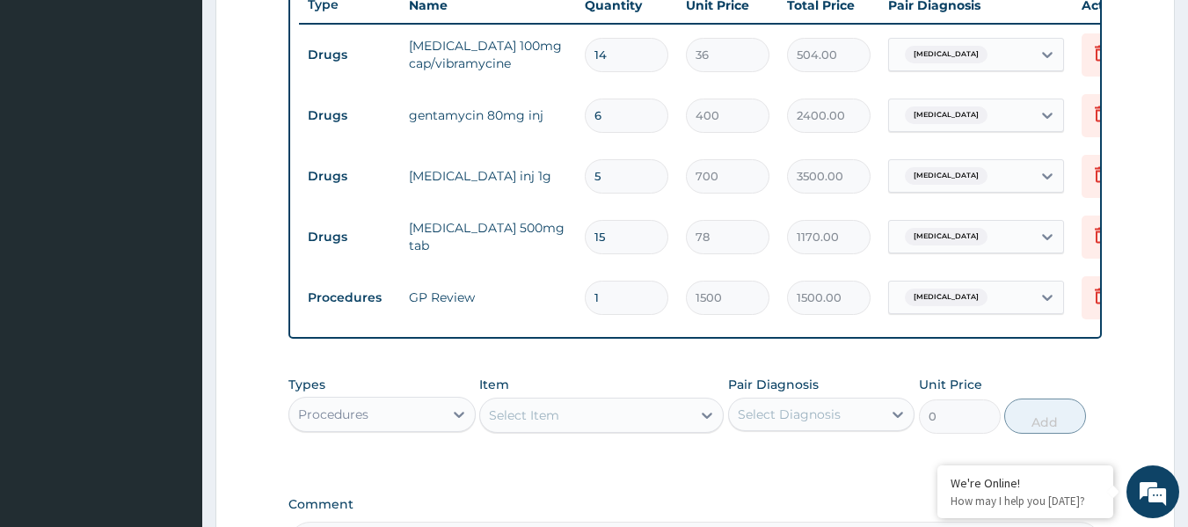
scroll to position [913, 0]
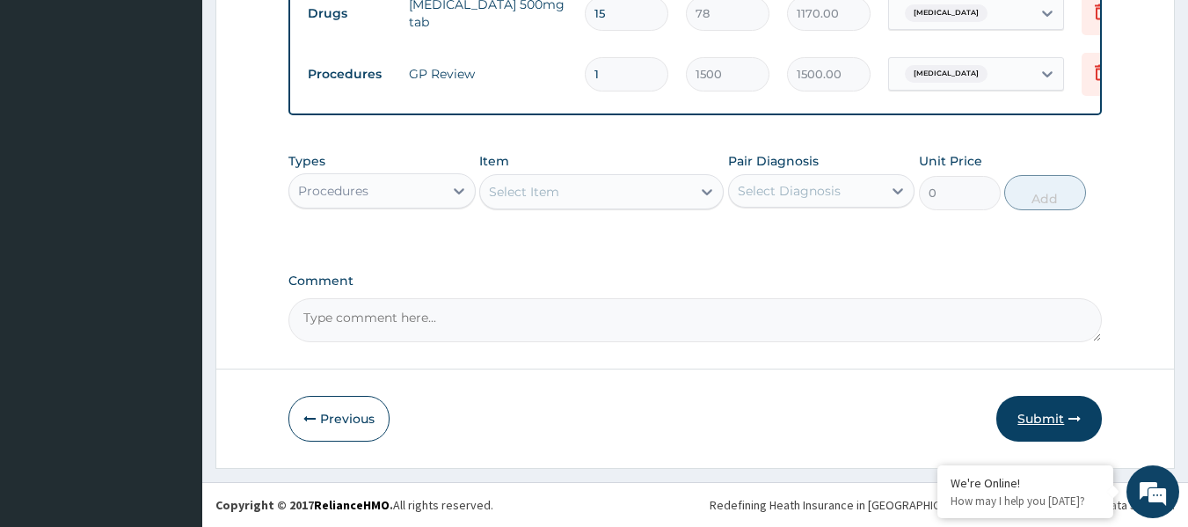
click at [1027, 413] on button "Submit" at bounding box center [1048, 419] width 105 height 46
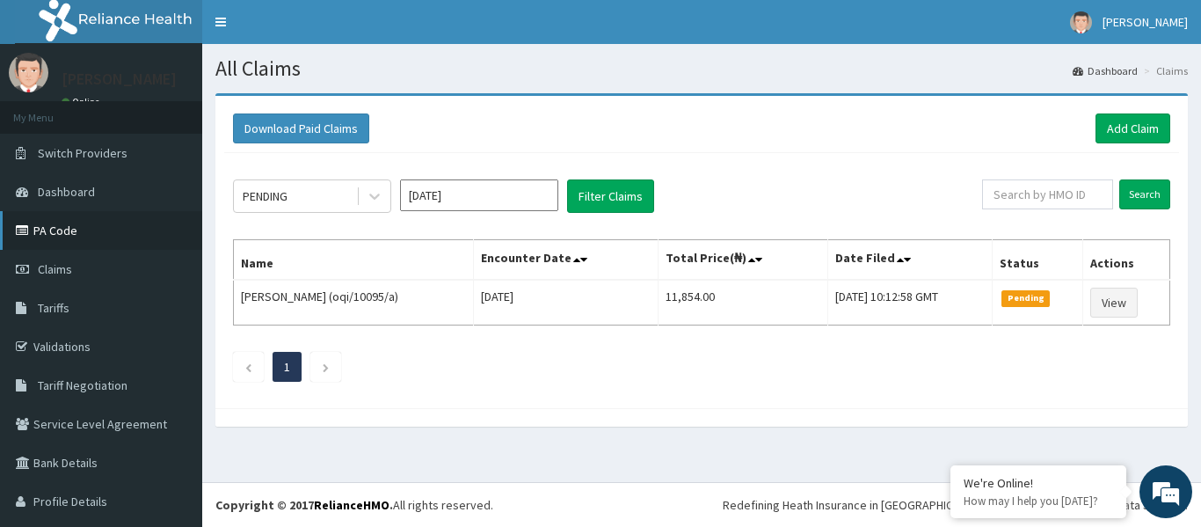
click at [90, 229] on link "PA Code" at bounding box center [101, 230] width 202 height 39
click at [1127, 124] on link "Add Claim" at bounding box center [1132, 128] width 75 height 30
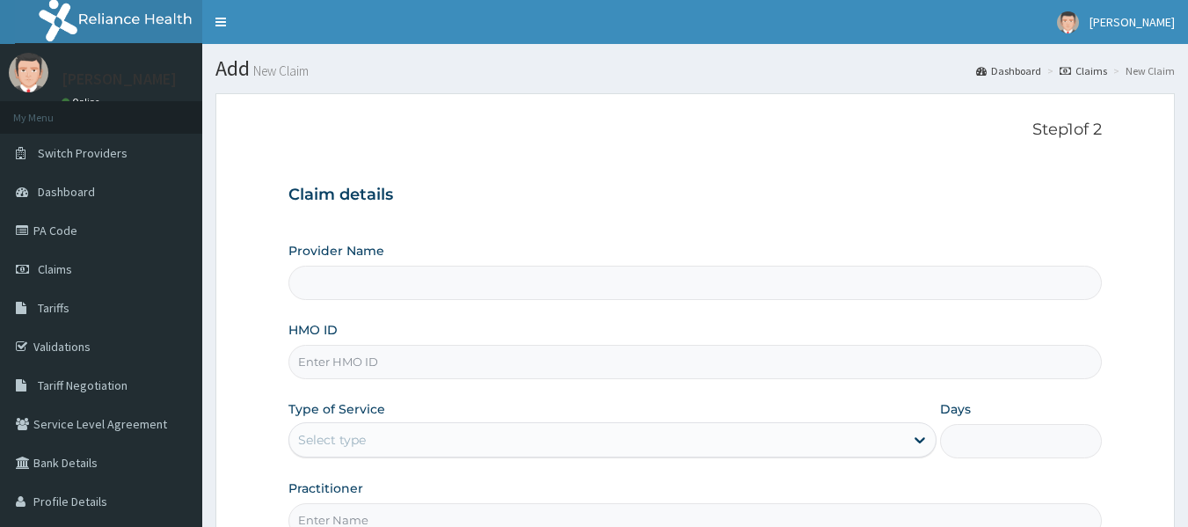
click at [425, 373] on input "HMO ID" at bounding box center [695, 362] width 814 height 34
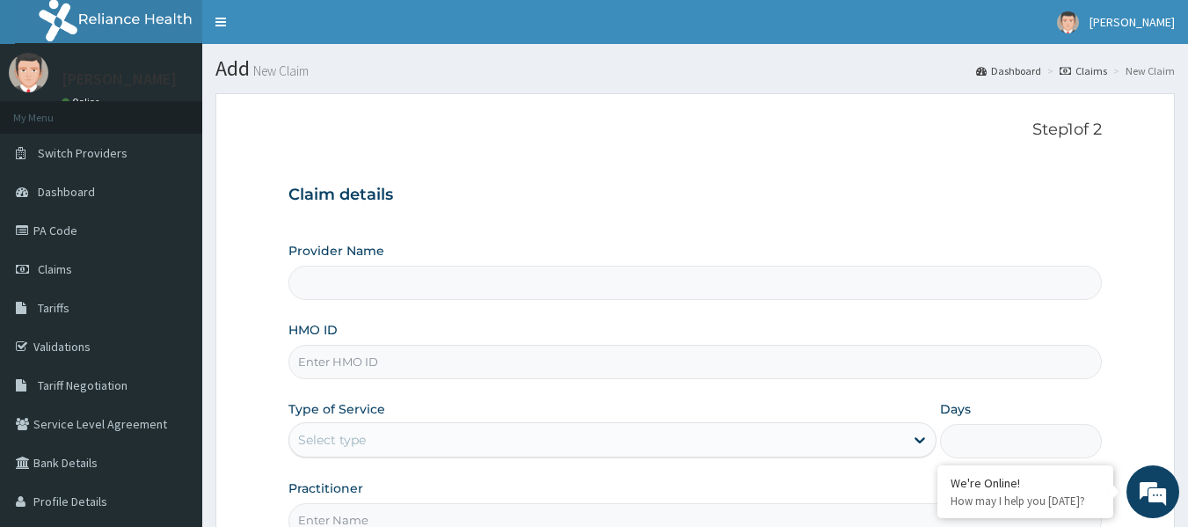
type input "[GEOGRAPHIC_DATA]"
type input "hyt/10456/a"
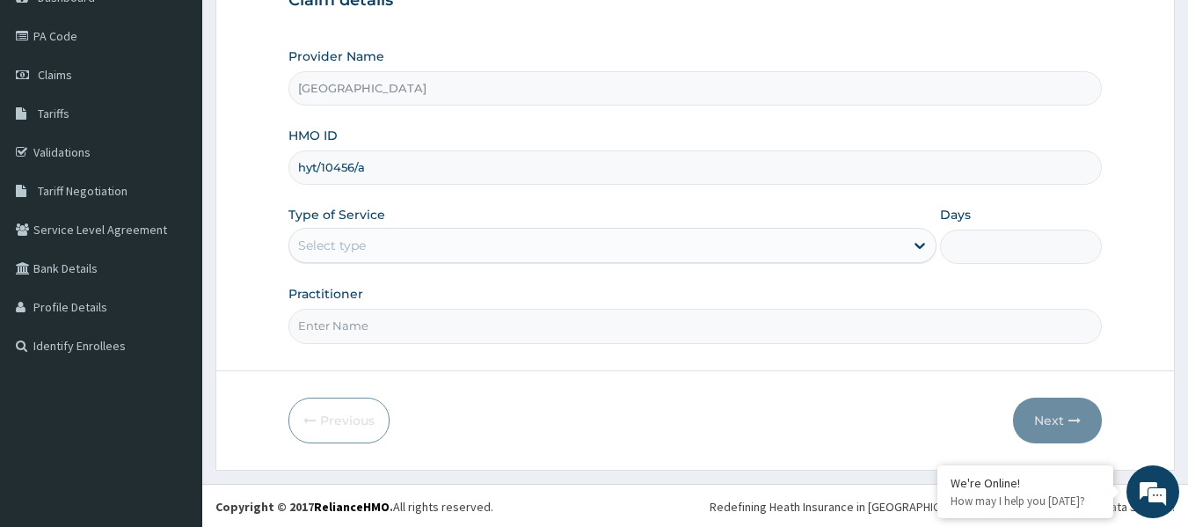
scroll to position [196, 0]
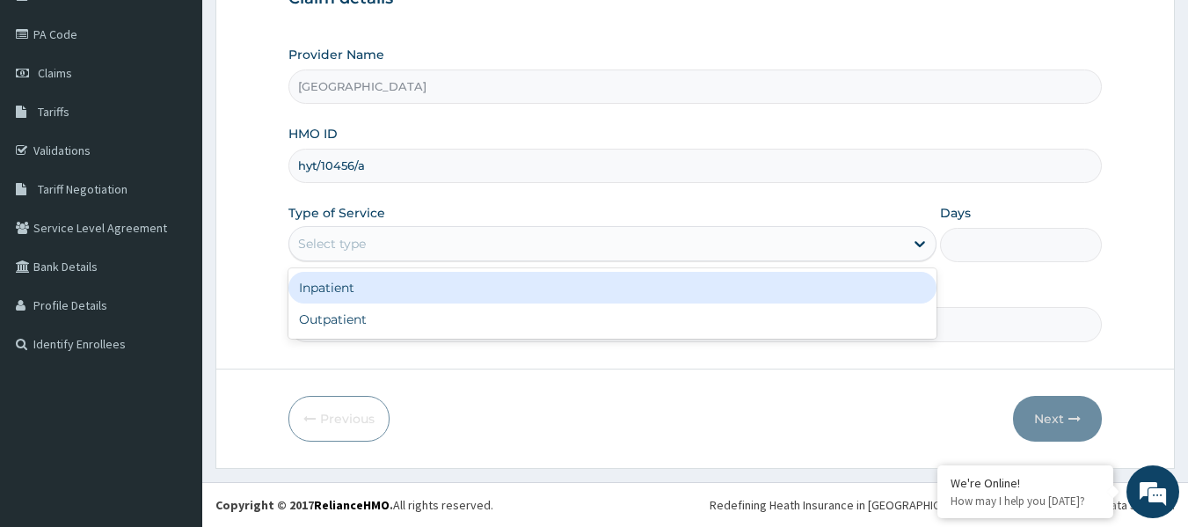
click at [696, 249] on div "Select type" at bounding box center [596, 243] width 614 height 28
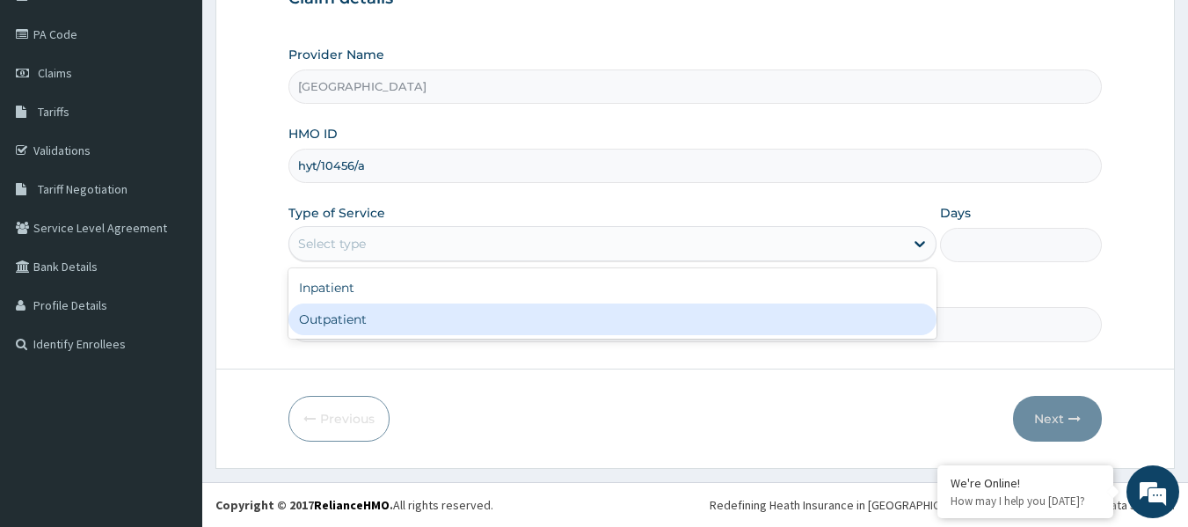
click at [484, 324] on div "Outpatient" at bounding box center [612, 319] width 648 height 32
type input "1"
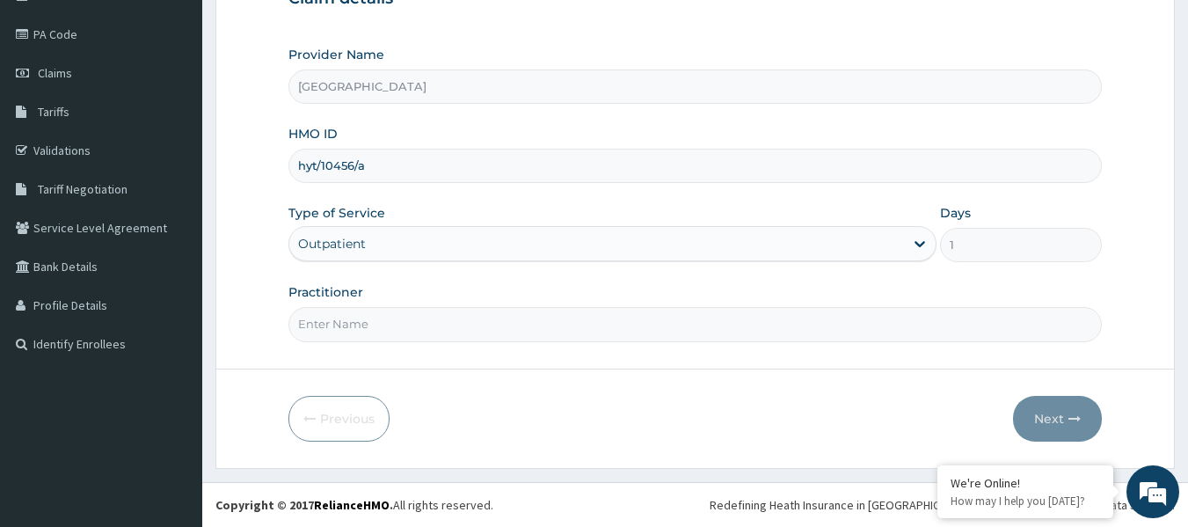
click at [489, 319] on input "Practitioner" at bounding box center [695, 324] width 814 height 34
type input "[PERSON_NAME]"
click at [1064, 413] on button "Next" at bounding box center [1057, 419] width 89 height 46
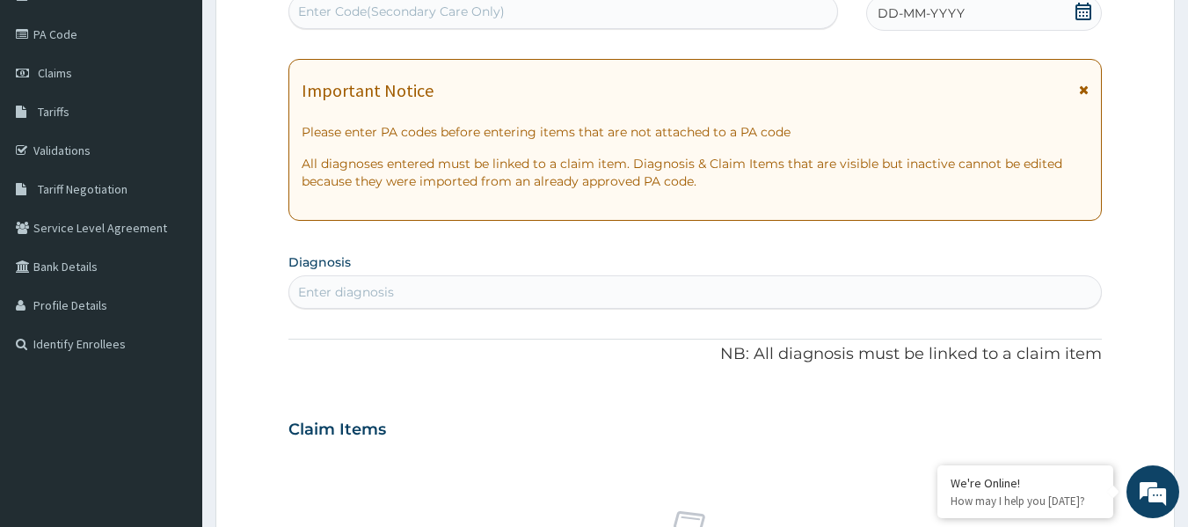
click at [614, 18] on div "Enter Code(Secondary Care Only)" at bounding box center [563, 11] width 549 height 28
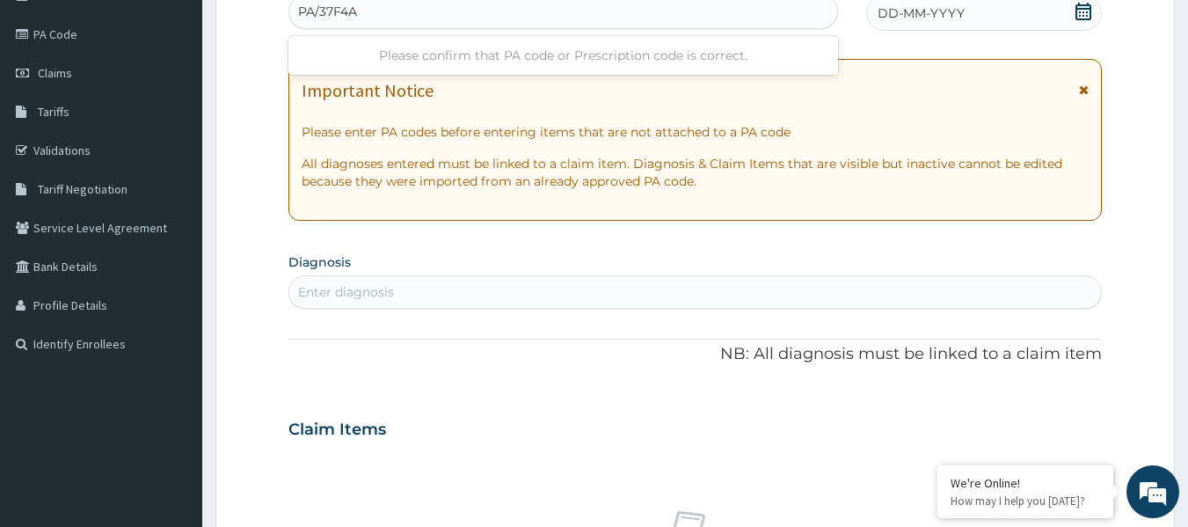
type input "PA/37F4A4"
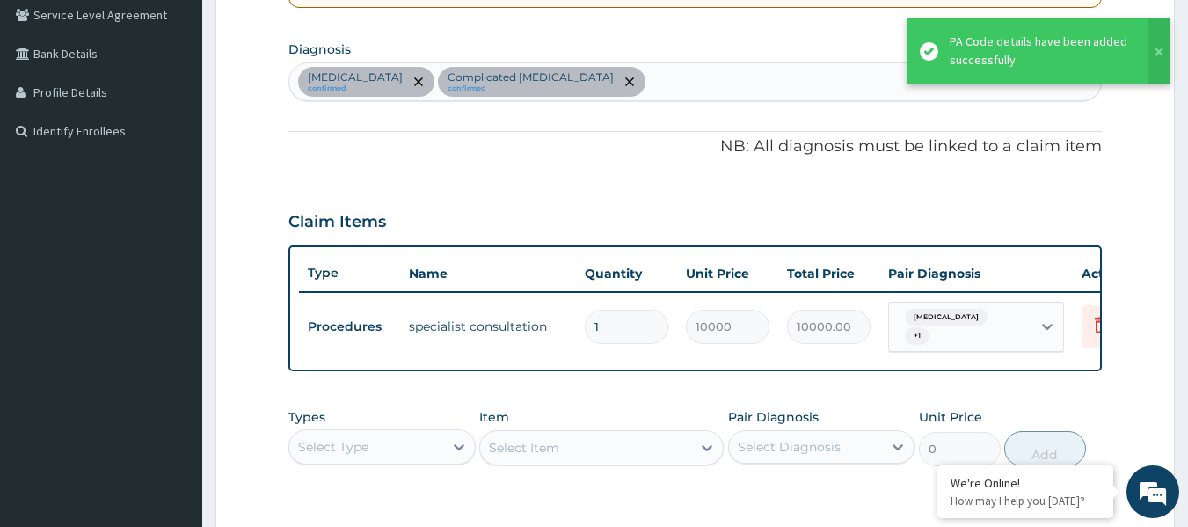
scroll to position [398, 0]
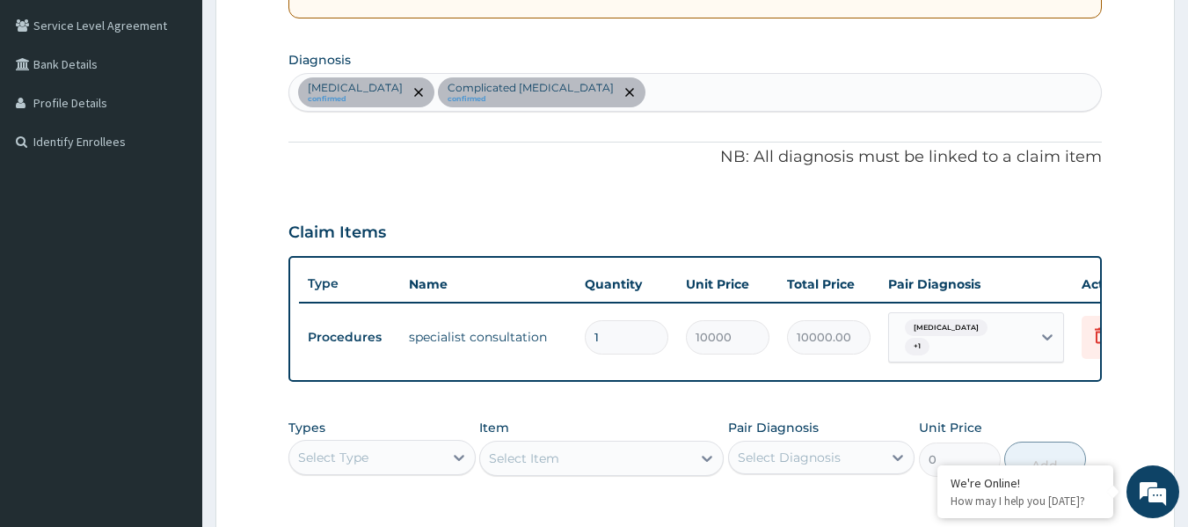
type input "0"
type input "0.00"
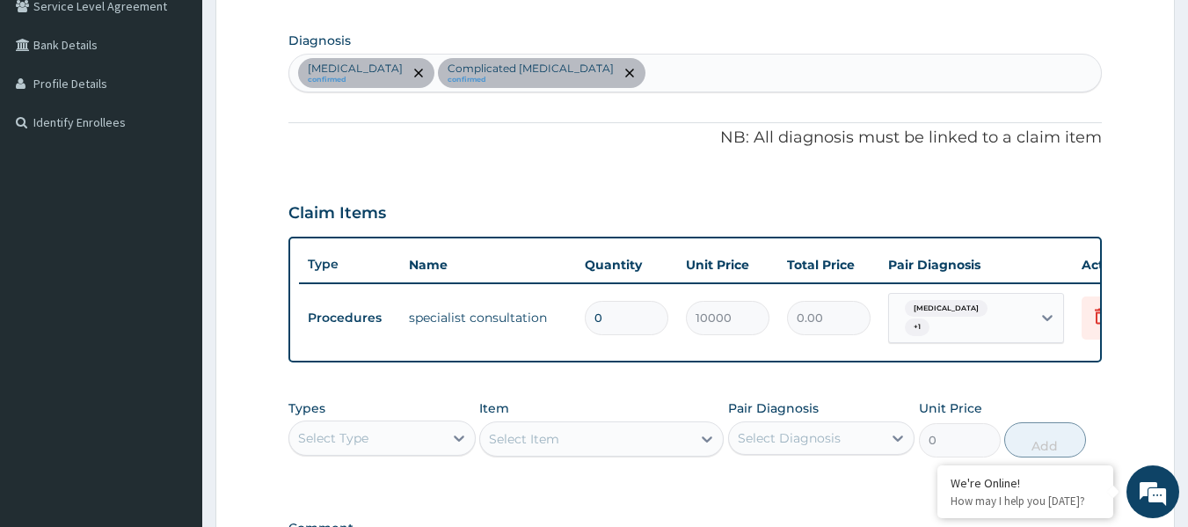
scroll to position [55, 0]
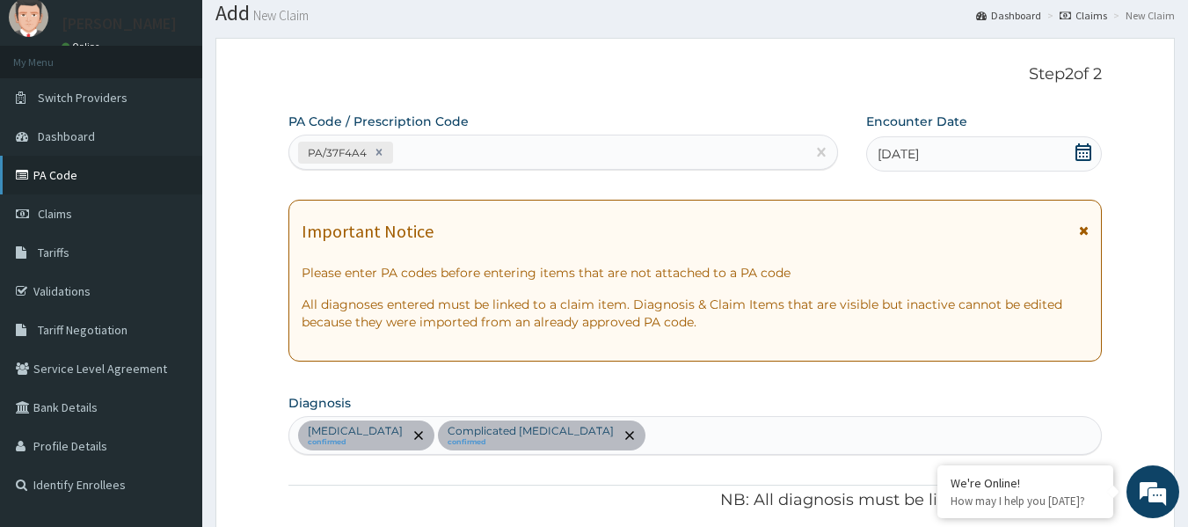
type input "0"
click at [81, 172] on link "PA Code" at bounding box center [101, 175] width 202 height 39
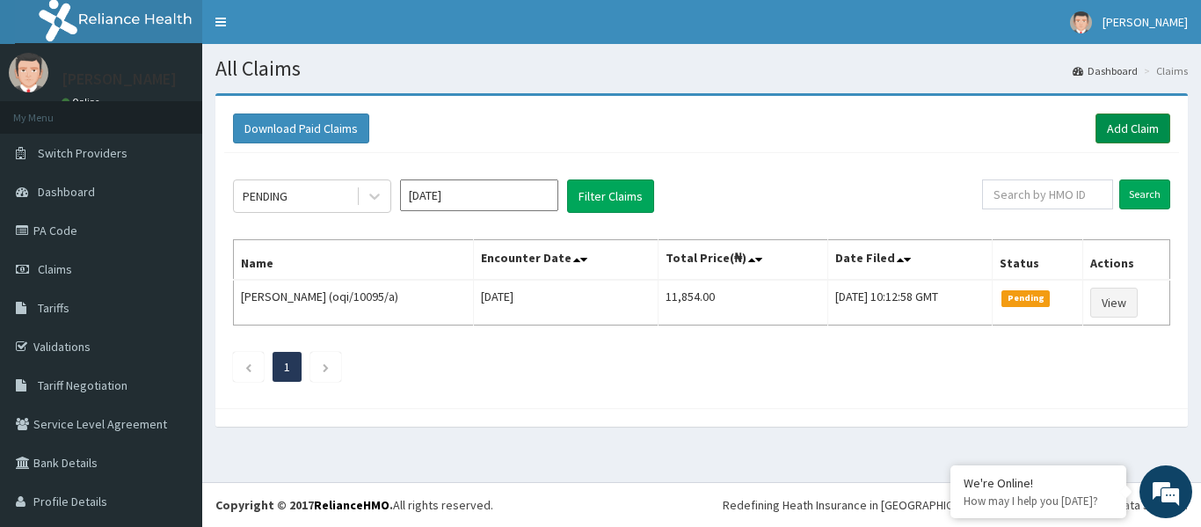
click at [1131, 121] on link "Add Claim" at bounding box center [1132, 128] width 75 height 30
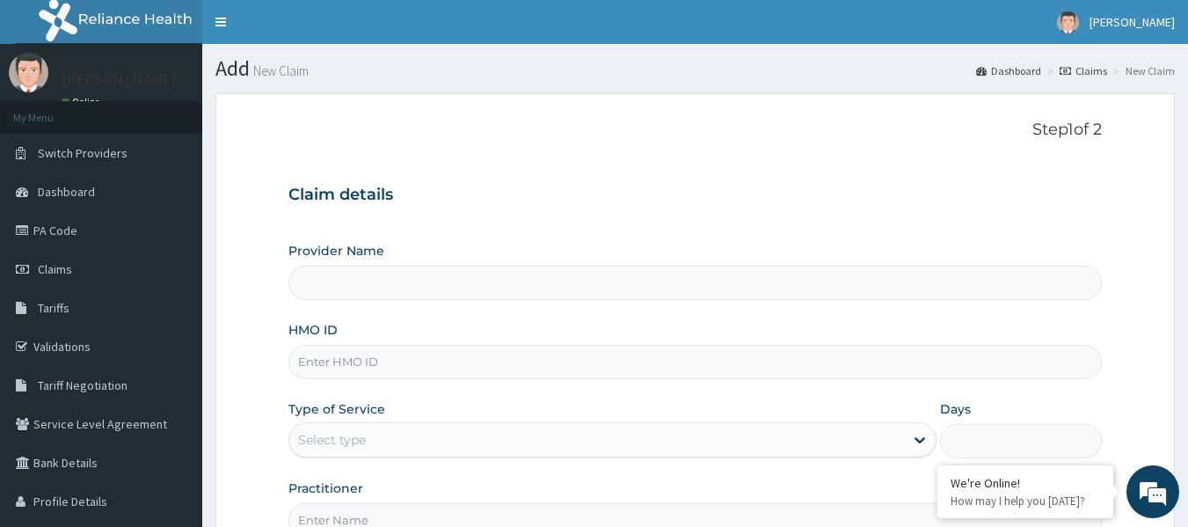
click at [447, 364] on input "HMO ID" at bounding box center [695, 362] width 814 height 34
type input "hyt/10456/a"
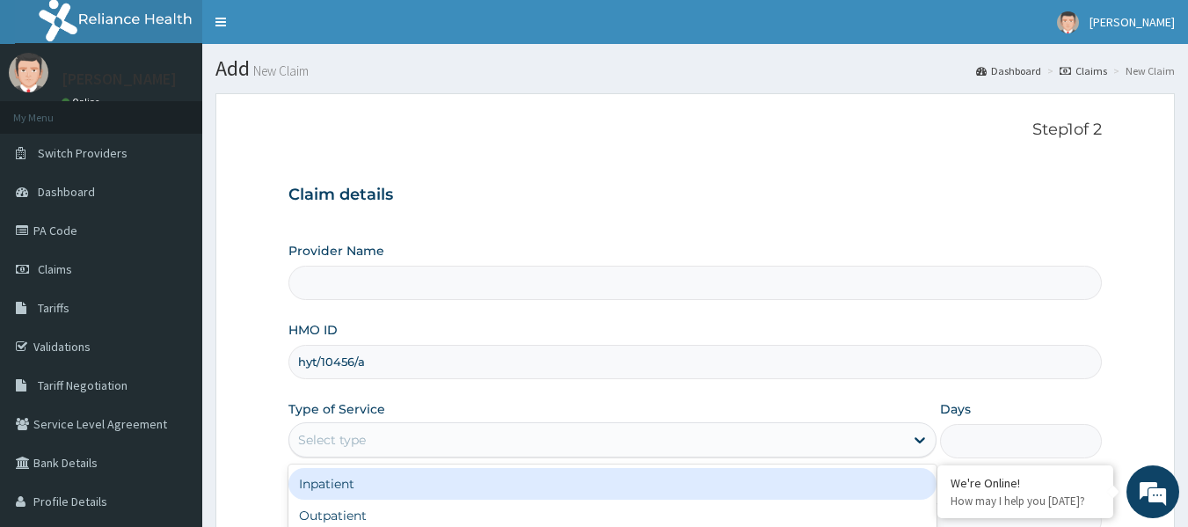
click at [875, 446] on div "Select type" at bounding box center [596, 439] width 614 height 28
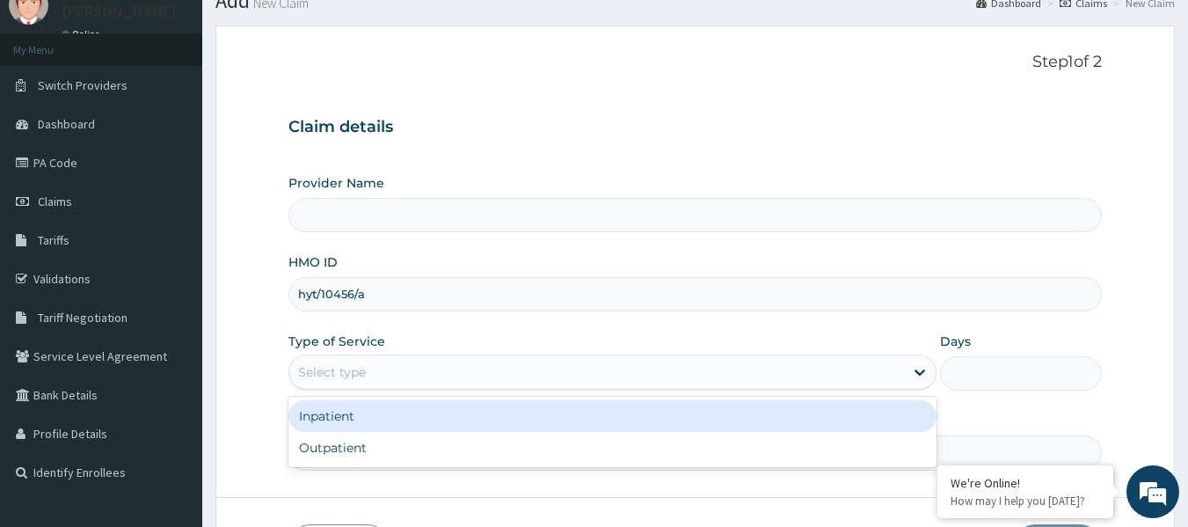
scroll to position [88, 0]
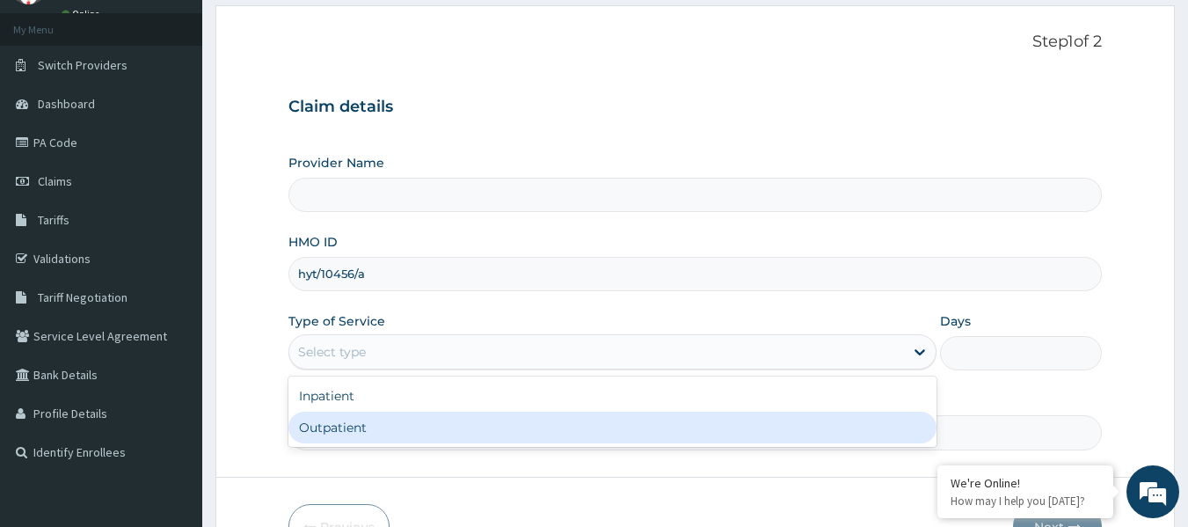
click at [575, 433] on div "Outpatient" at bounding box center [612, 427] width 648 height 32
type input "1"
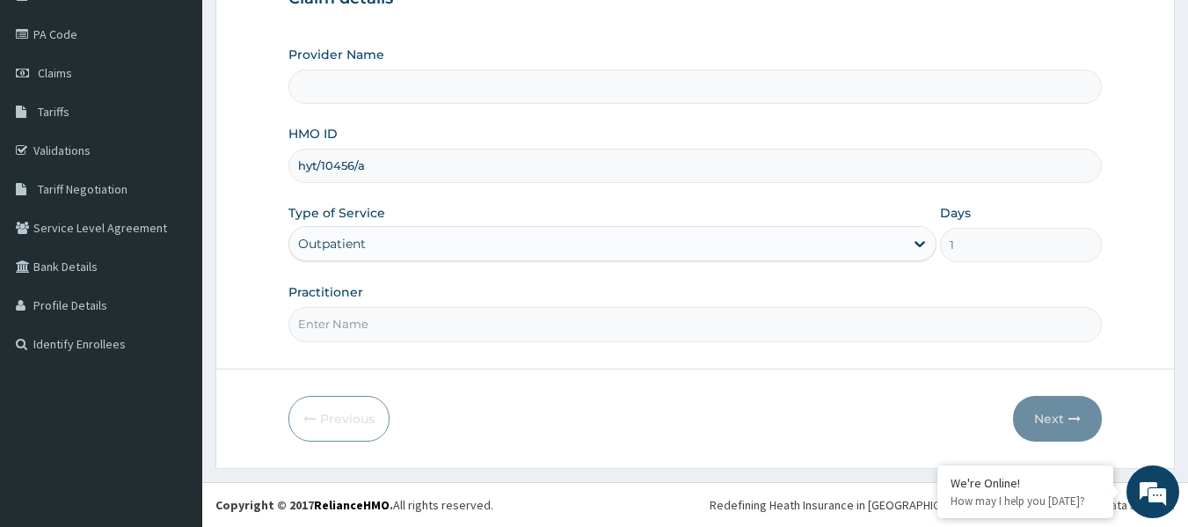
scroll to position [0, 0]
click at [720, 329] on input "Practitioner" at bounding box center [695, 324] width 814 height 34
type input "[GEOGRAPHIC_DATA]"
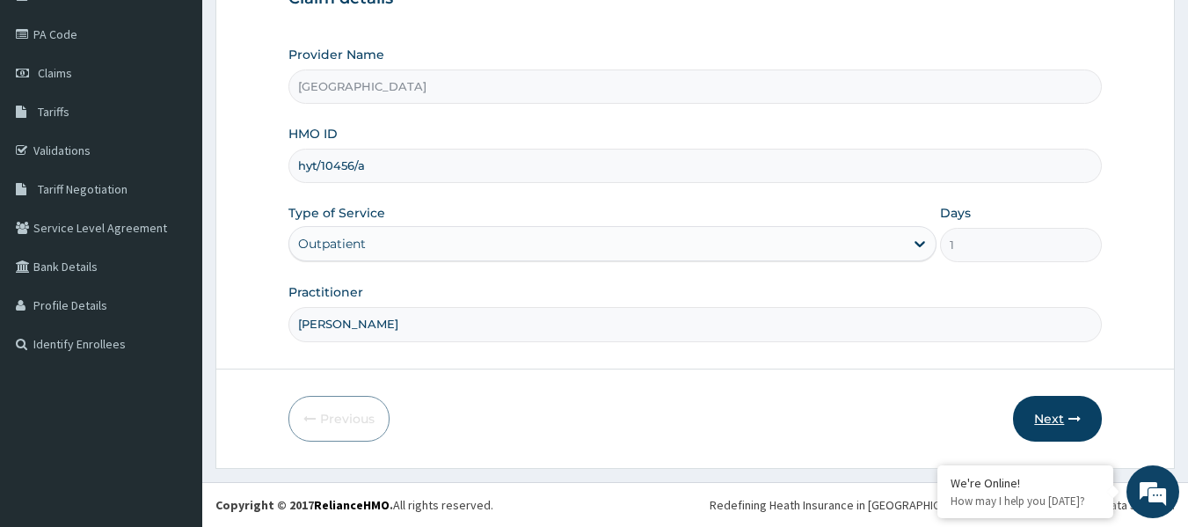
type input "[PERSON_NAME]"
click at [1060, 415] on button "Next" at bounding box center [1057, 419] width 89 height 46
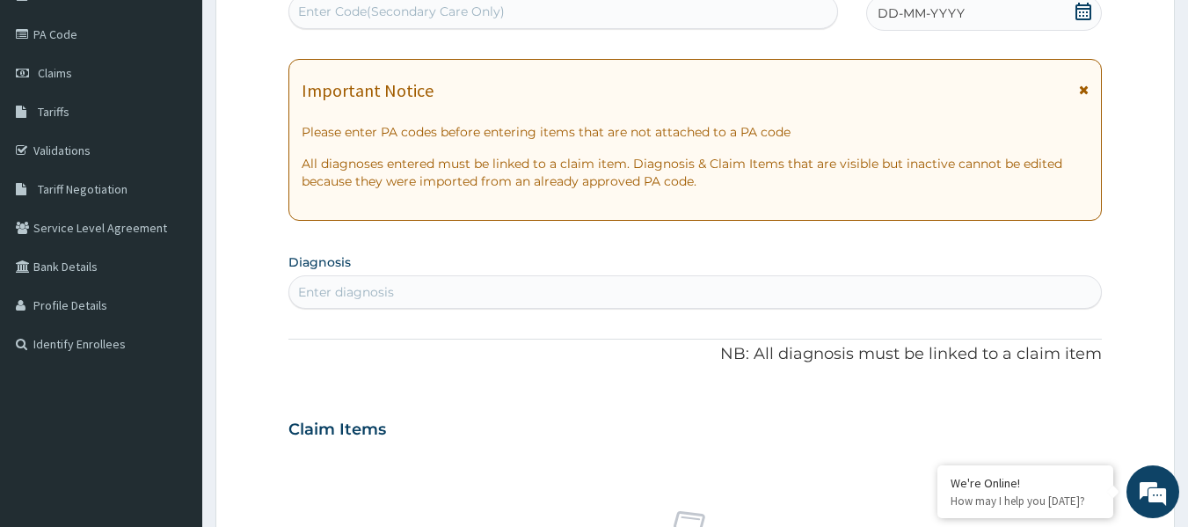
click at [557, 18] on div "Enter Code(Secondary Care Only)" at bounding box center [563, 11] width 549 height 28
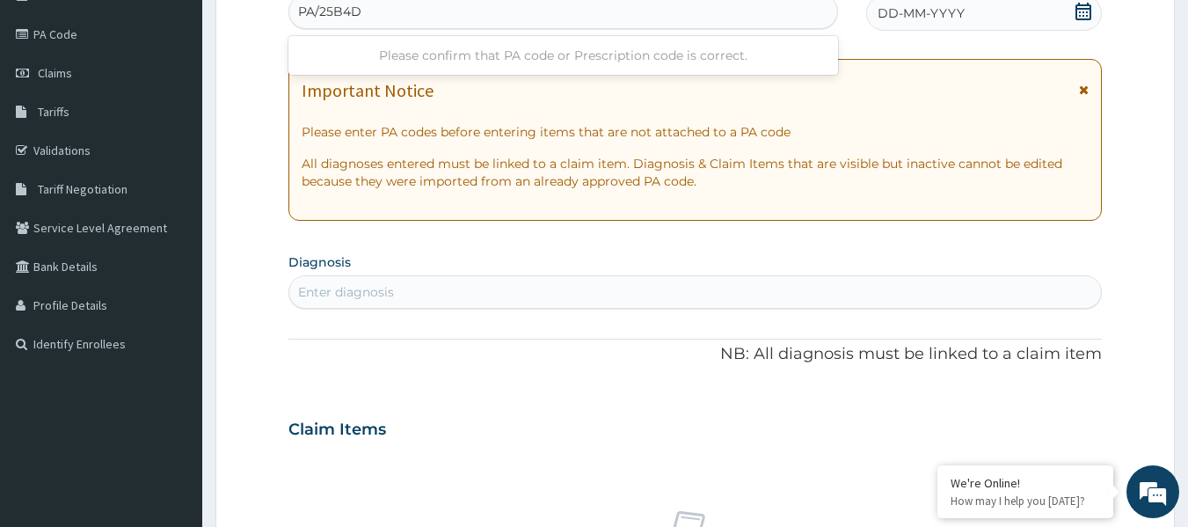
type input "PA/25B4D4"
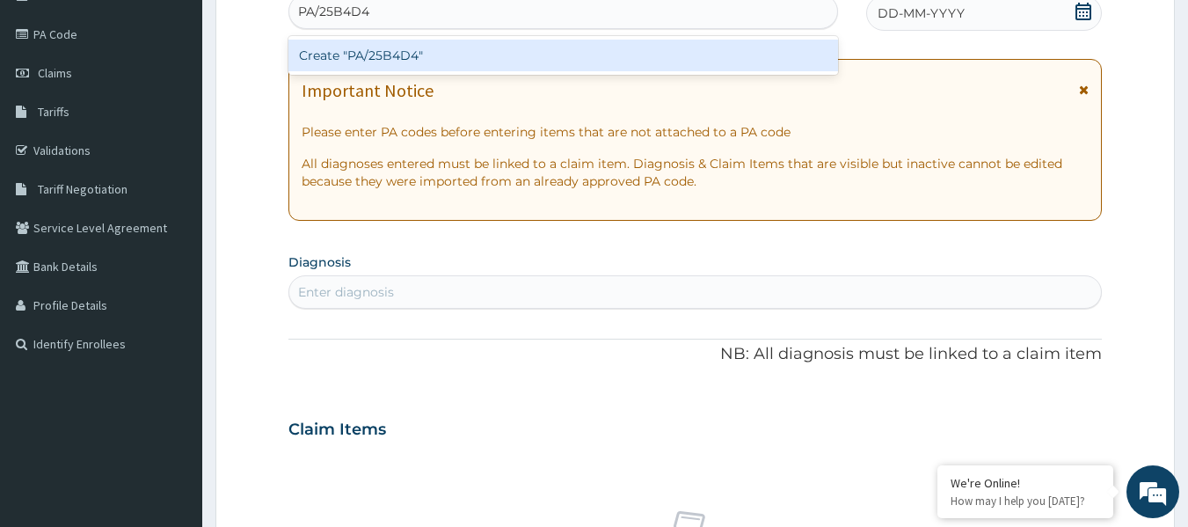
click at [569, 62] on div "Create "PA/25B4D4"" at bounding box center [563, 56] width 550 height 32
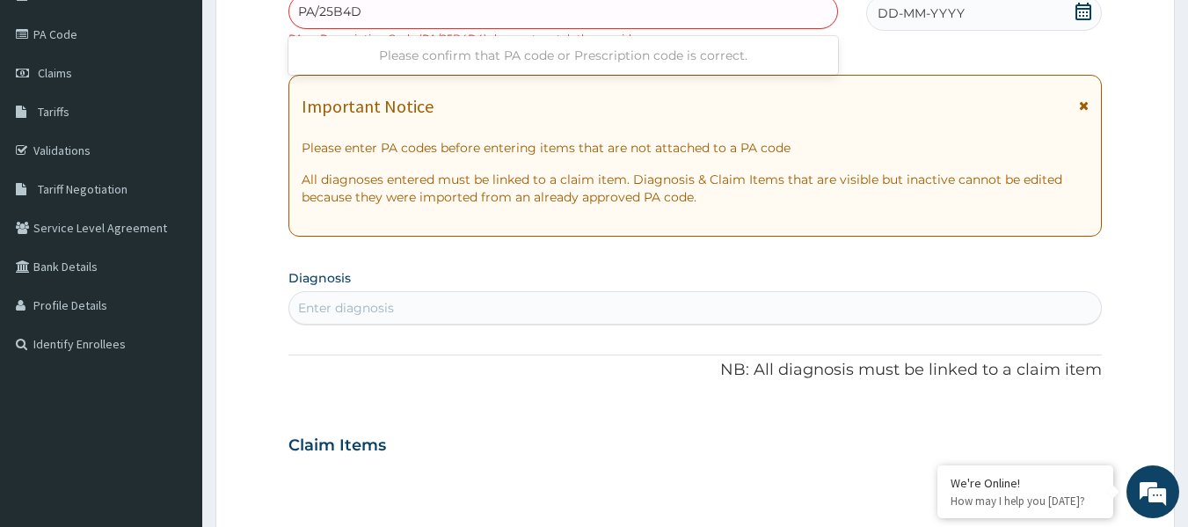
type input "PA/25B4DA"
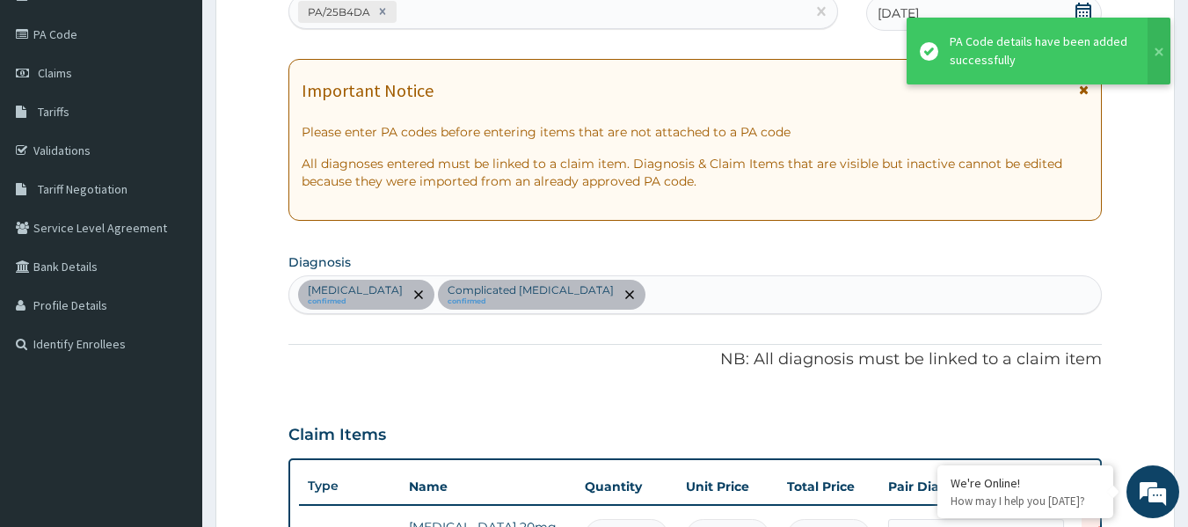
scroll to position [1014, 0]
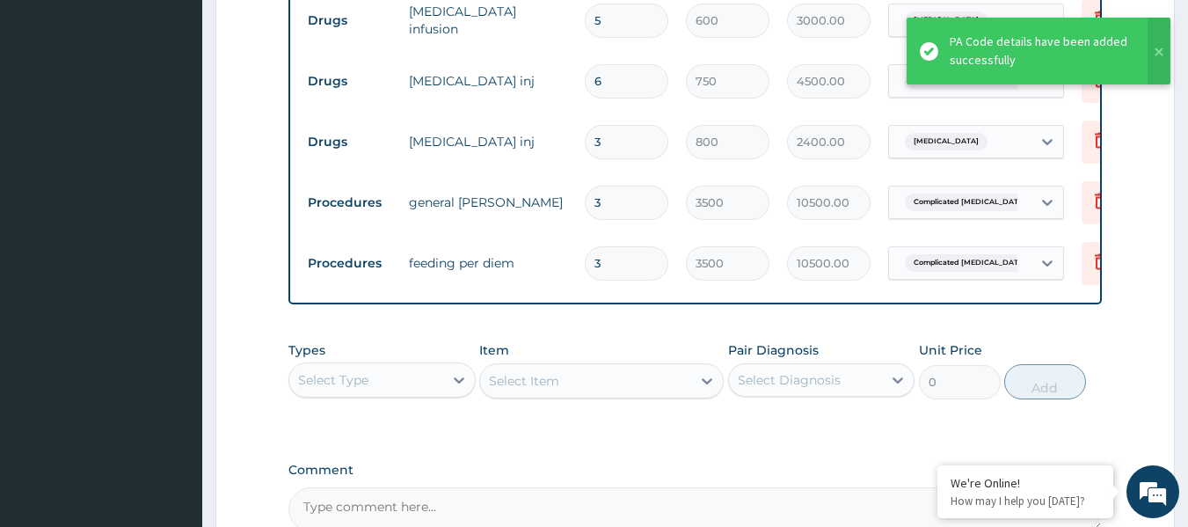
drag, startPoint x: 382, startPoint y: 512, endPoint x: 404, endPoint y: 499, distance: 24.4
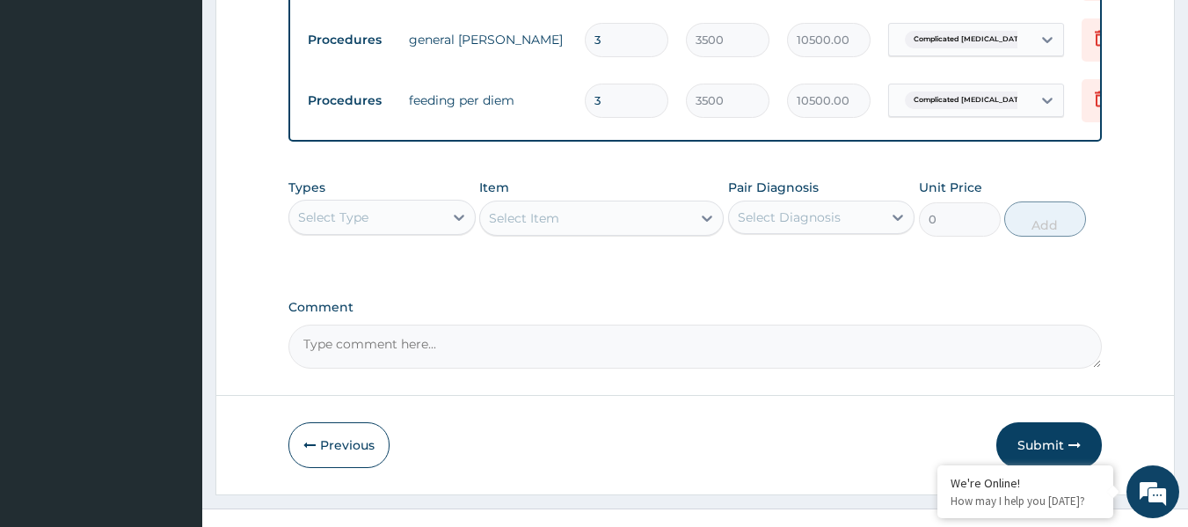
scroll to position [1217, 0]
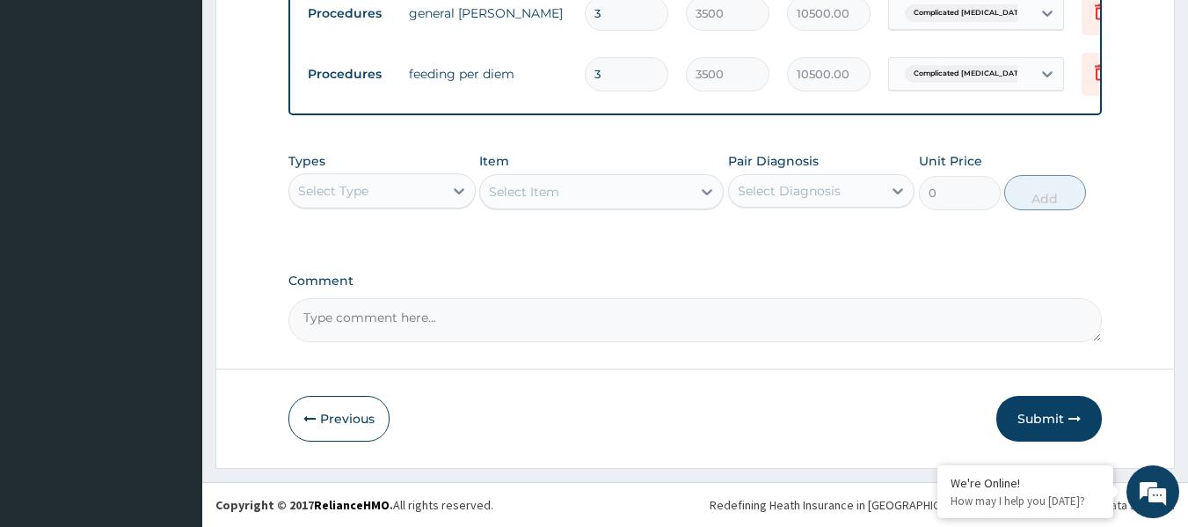
click at [420, 198] on div "Select Type" at bounding box center [366, 191] width 154 height 28
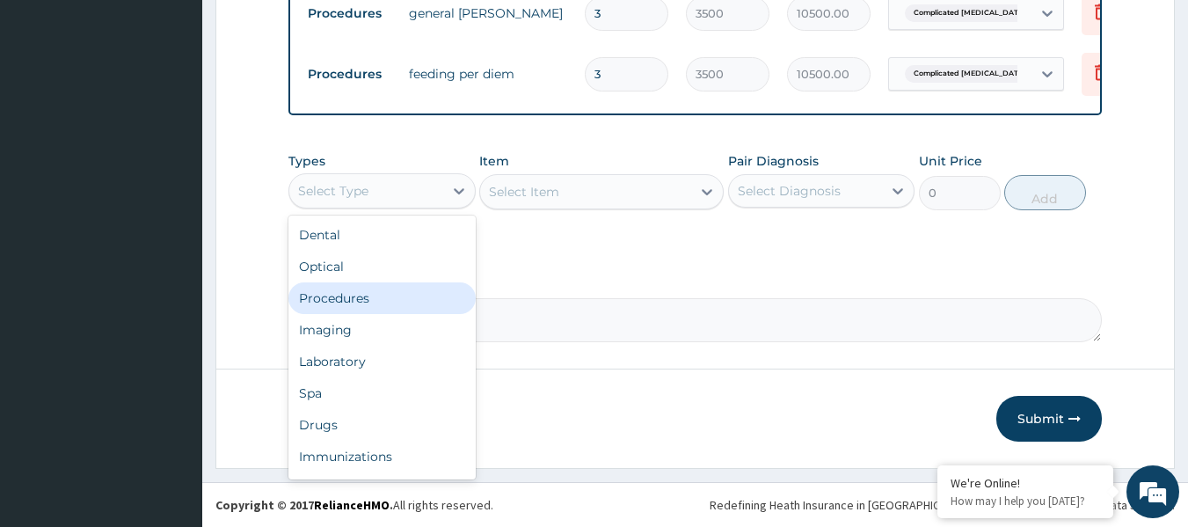
click at [436, 298] on div "Procedures" at bounding box center [381, 298] width 187 height 32
click at [436, 298] on textarea "Comment" at bounding box center [695, 320] width 814 height 44
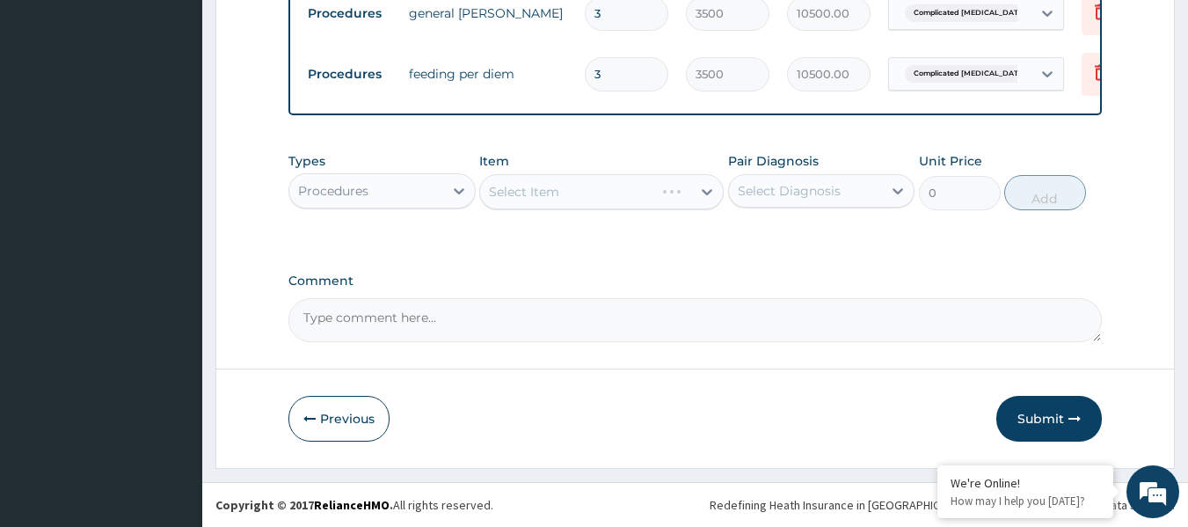
click at [606, 197] on div "Select Item" at bounding box center [601, 191] width 244 height 35
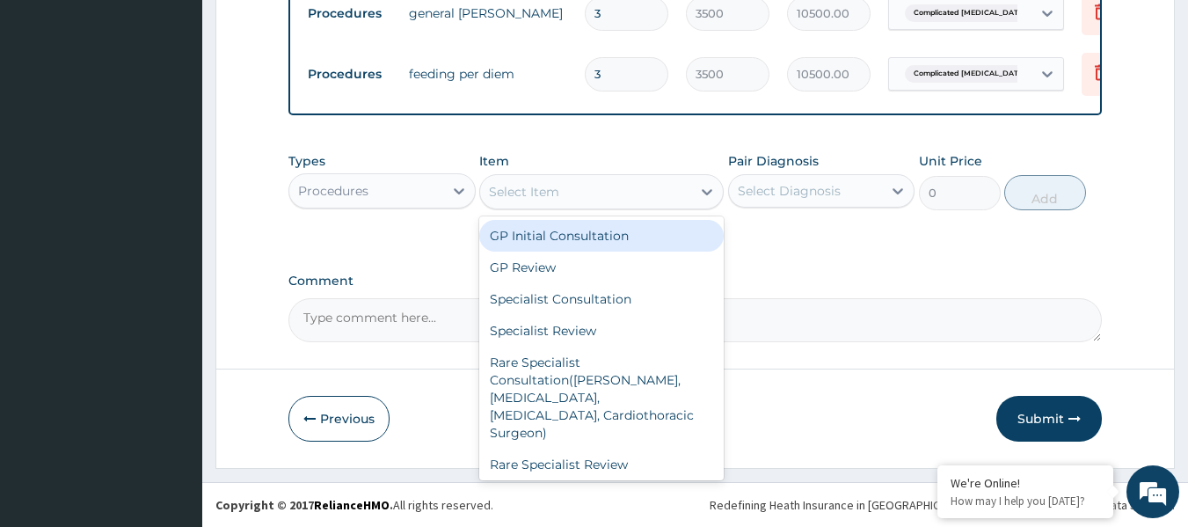
click at [575, 189] on div "Select Item" at bounding box center [585, 192] width 211 height 28
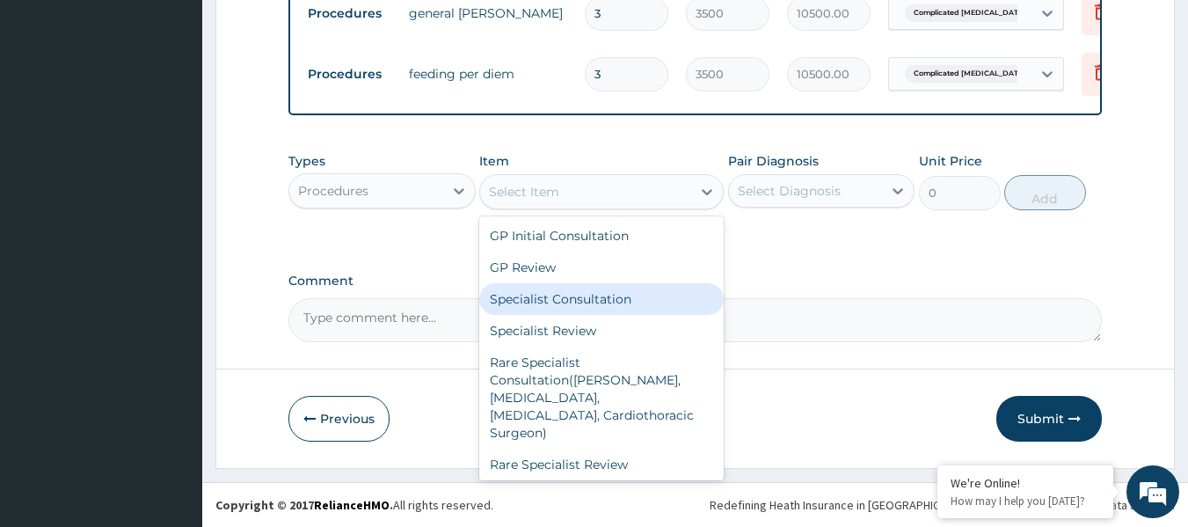
click at [605, 309] on div "Specialist Consultation" at bounding box center [601, 299] width 244 height 32
type input "10000"
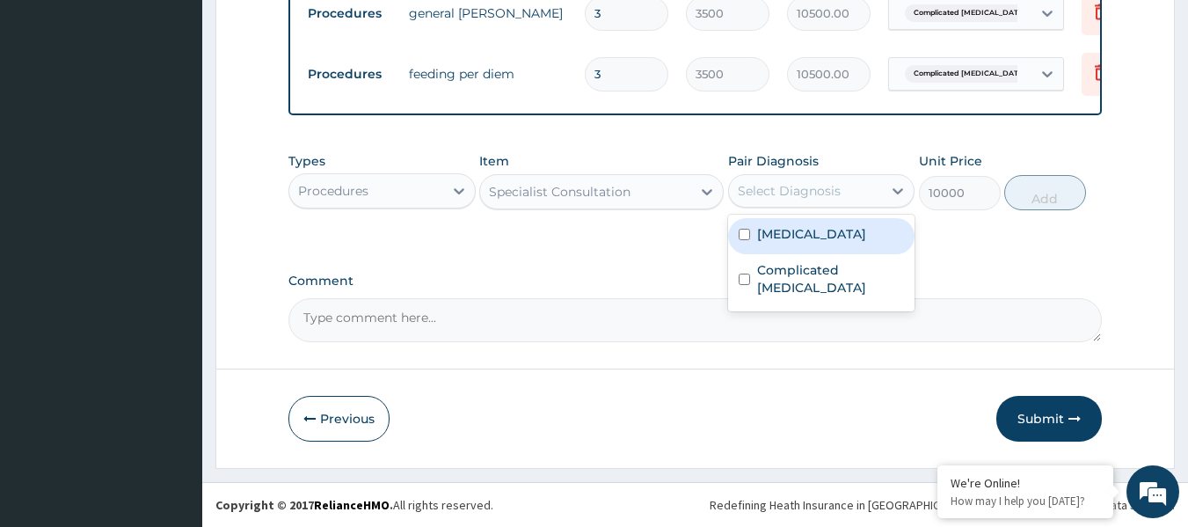
click at [848, 202] on div "Select Diagnosis" at bounding box center [806, 191] width 154 height 28
click at [829, 244] on div "[MEDICAL_DATA]" at bounding box center [821, 236] width 187 height 36
checkbox input "true"
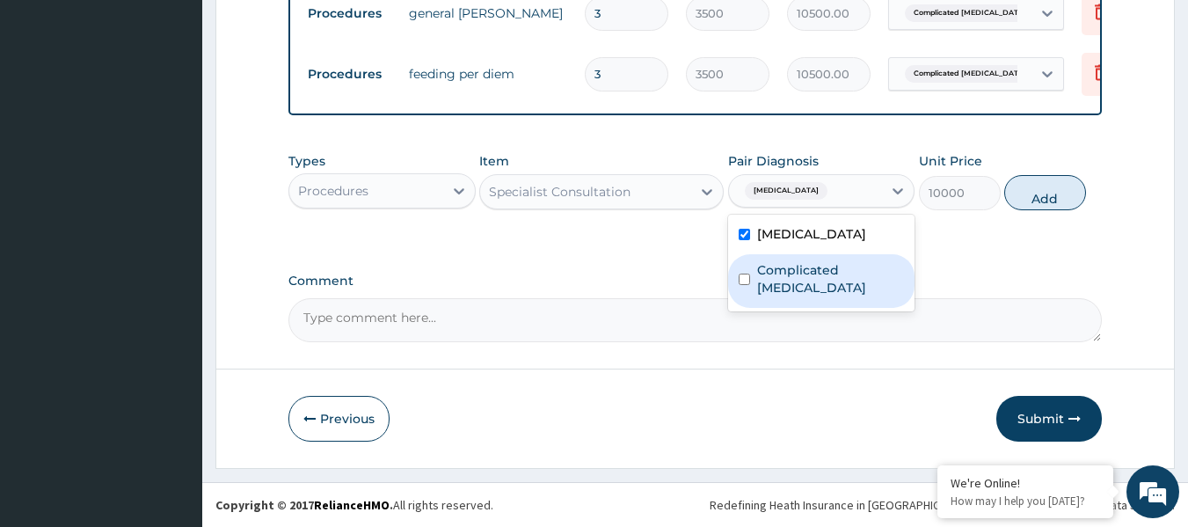
click at [824, 280] on div "Complicated [MEDICAL_DATA]" at bounding box center [821, 281] width 187 height 54
checkbox input "true"
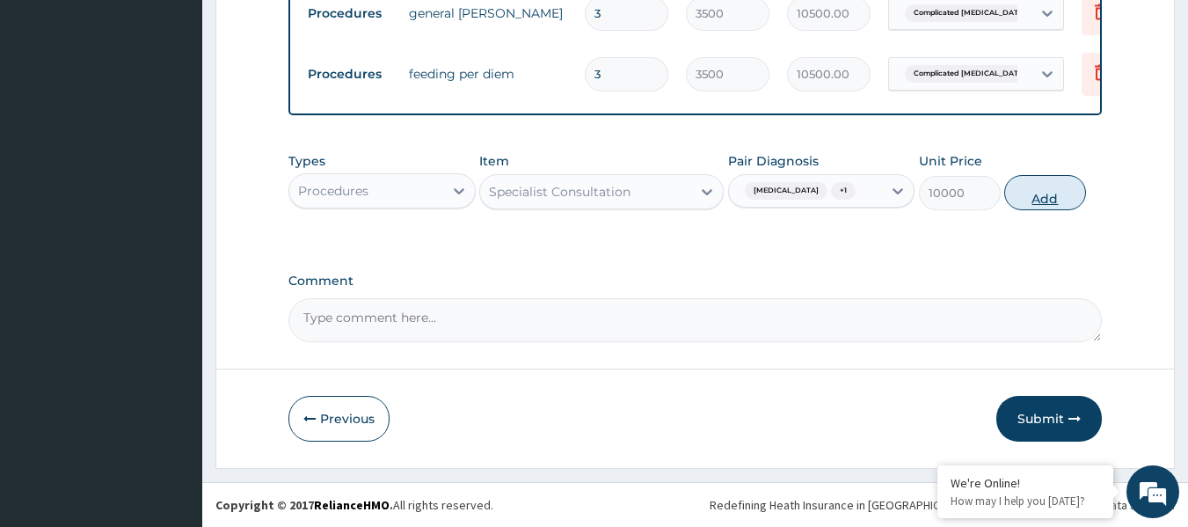
click at [1069, 192] on button "Add" at bounding box center [1045, 192] width 82 height 35
type input "0"
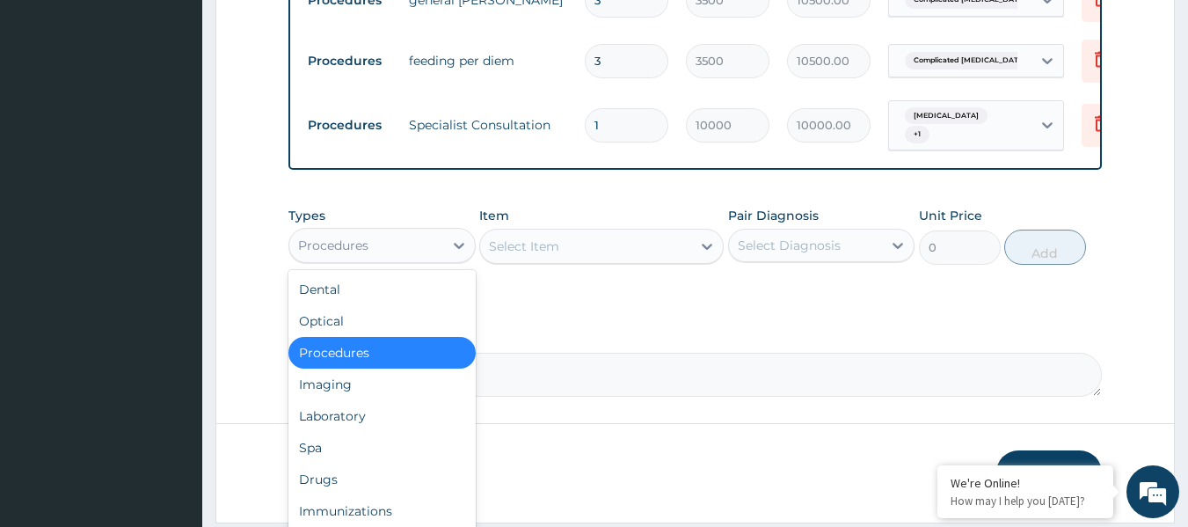
click at [405, 258] on div "Procedures" at bounding box center [366, 245] width 154 height 28
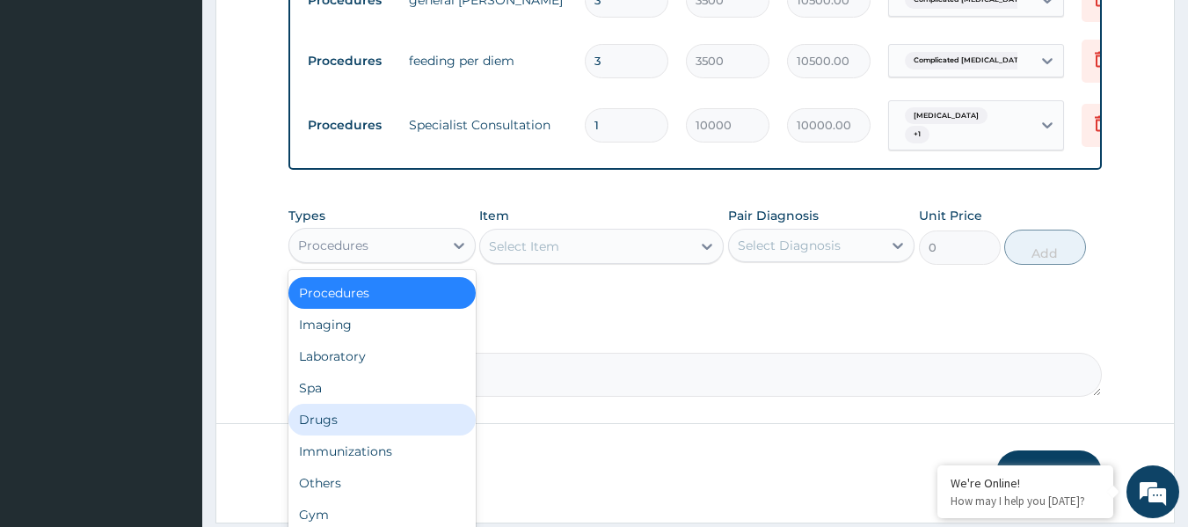
click at [430, 425] on div "Drugs" at bounding box center [381, 420] width 187 height 32
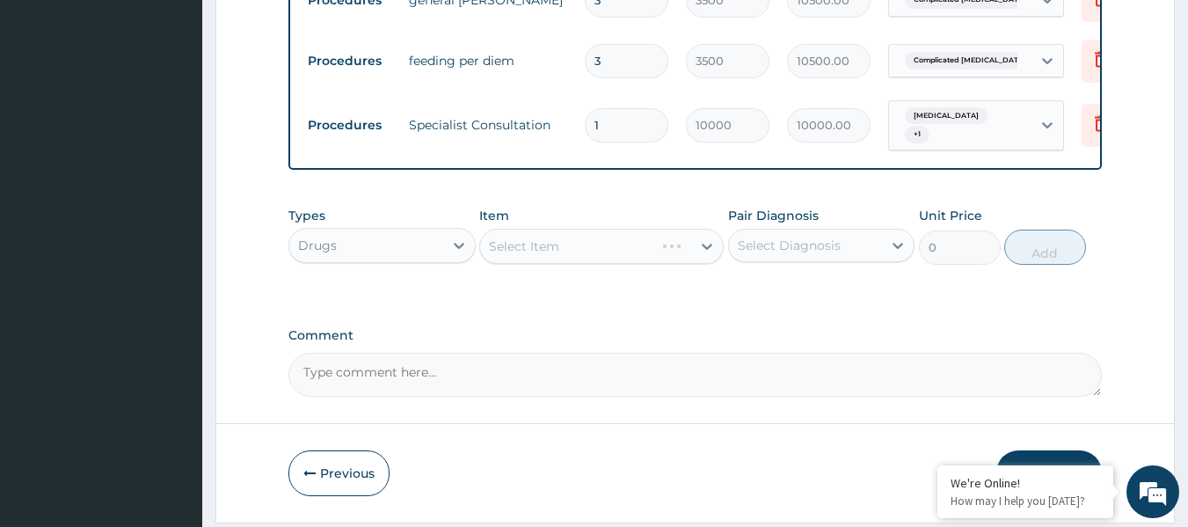
click at [586, 260] on div "Select Item" at bounding box center [601, 246] width 244 height 35
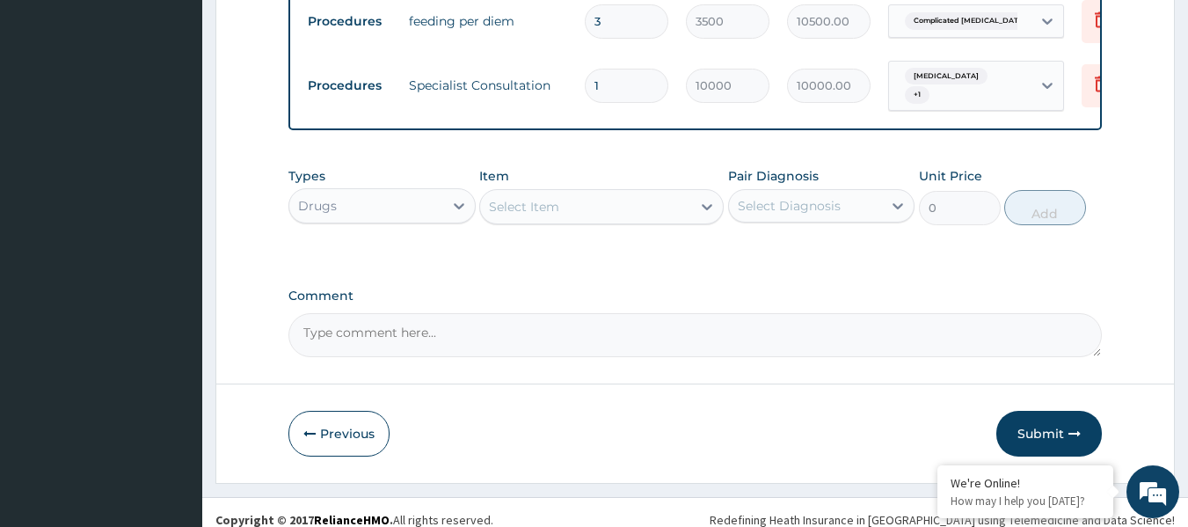
scroll to position [1277, 0]
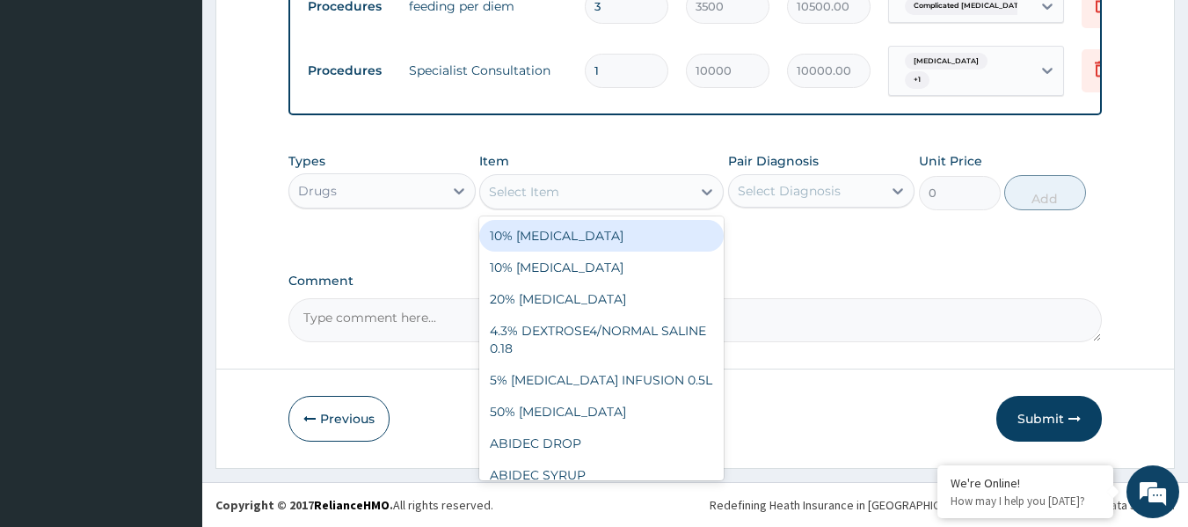
click at [580, 195] on div "Select Item" at bounding box center [585, 192] width 211 height 28
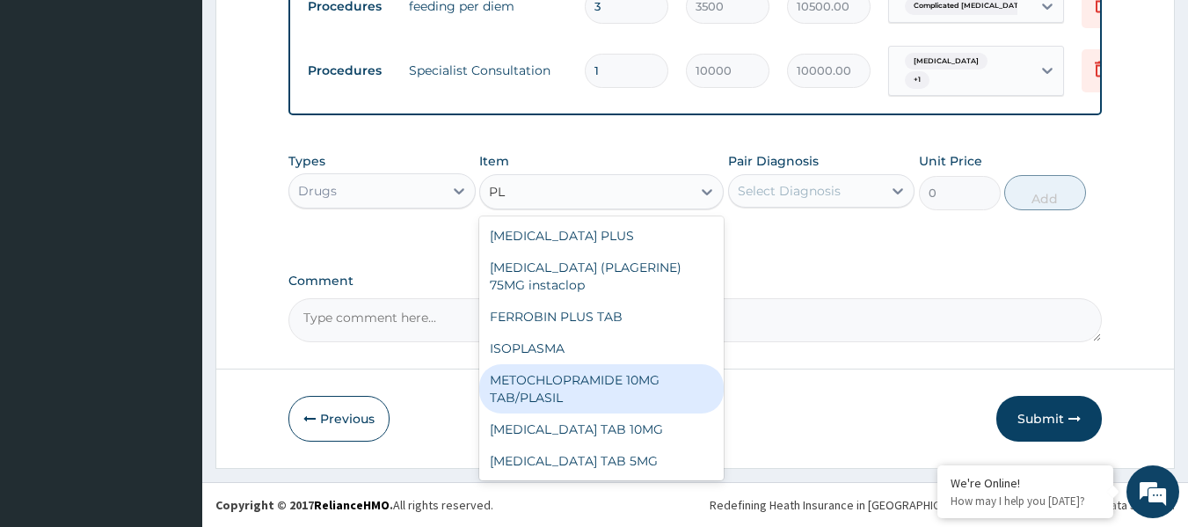
type input "P"
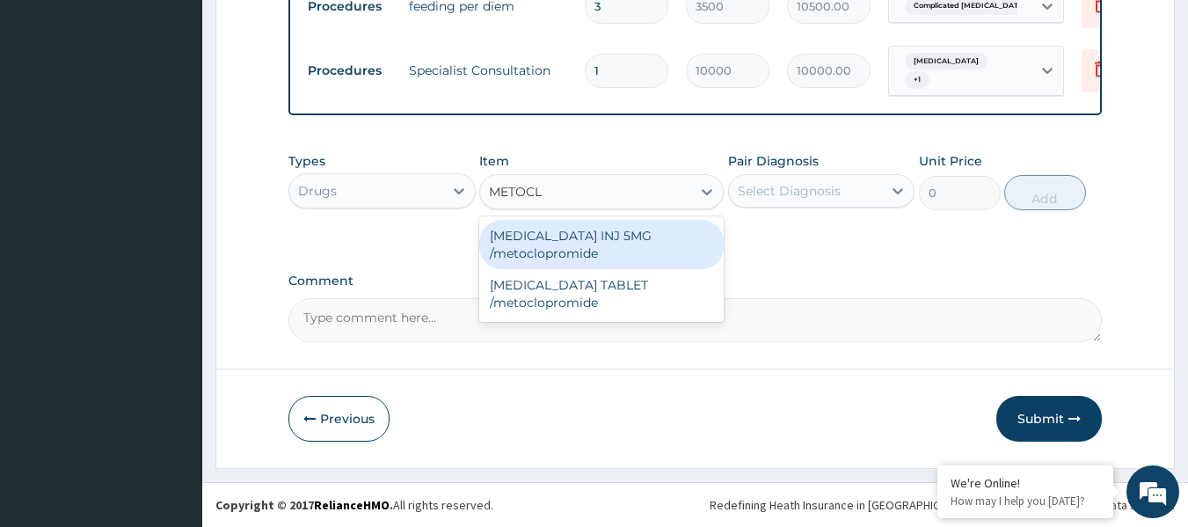
type input "METOCLO"
click at [614, 248] on div "[MEDICAL_DATA] INJ 5MG /metoclopromide" at bounding box center [601, 244] width 244 height 49
type input "480"
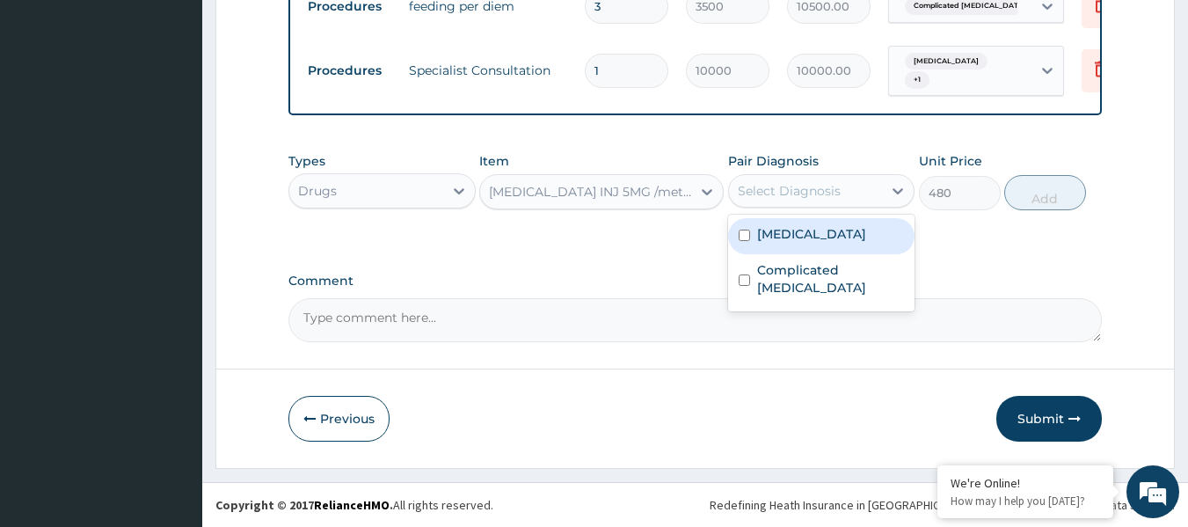
click at [876, 201] on div "Select Diagnosis" at bounding box center [806, 191] width 154 height 28
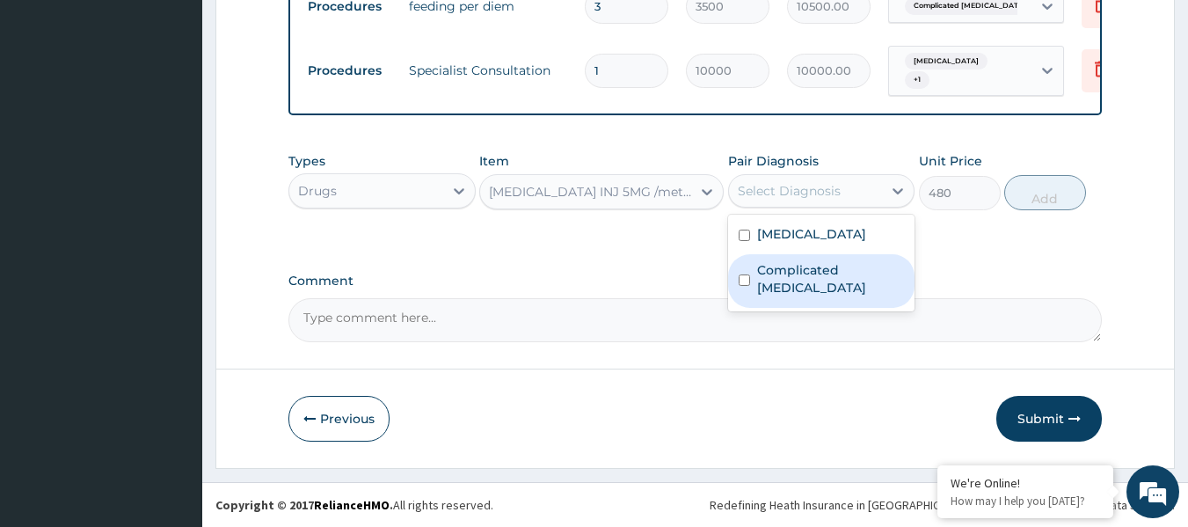
click at [869, 273] on label "Complicated [MEDICAL_DATA]" at bounding box center [831, 278] width 148 height 35
checkbox input "true"
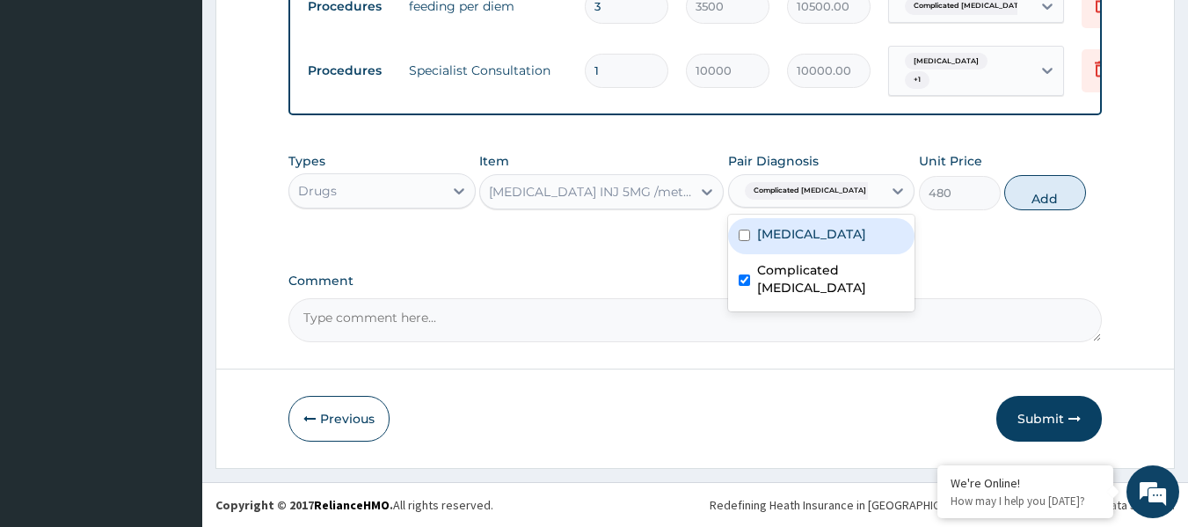
drag, startPoint x: 875, startPoint y: 240, endPoint x: 972, endPoint y: 192, distance: 108.9
click at [876, 239] on div "[MEDICAL_DATA]" at bounding box center [821, 236] width 187 height 36
checkbox input "true"
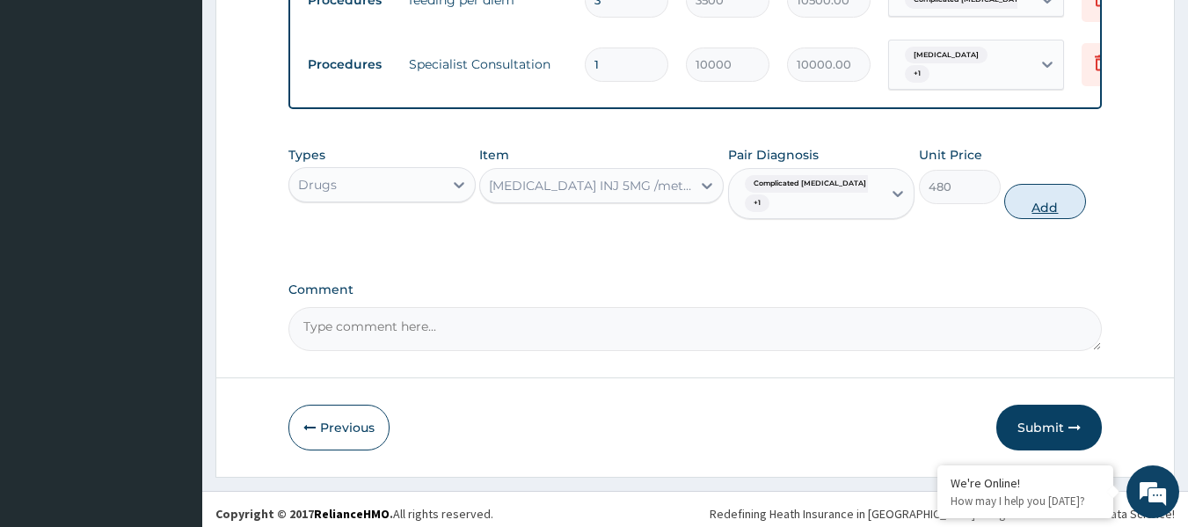
click at [1050, 184] on button "Add" at bounding box center [1045, 201] width 82 height 35
type input "0"
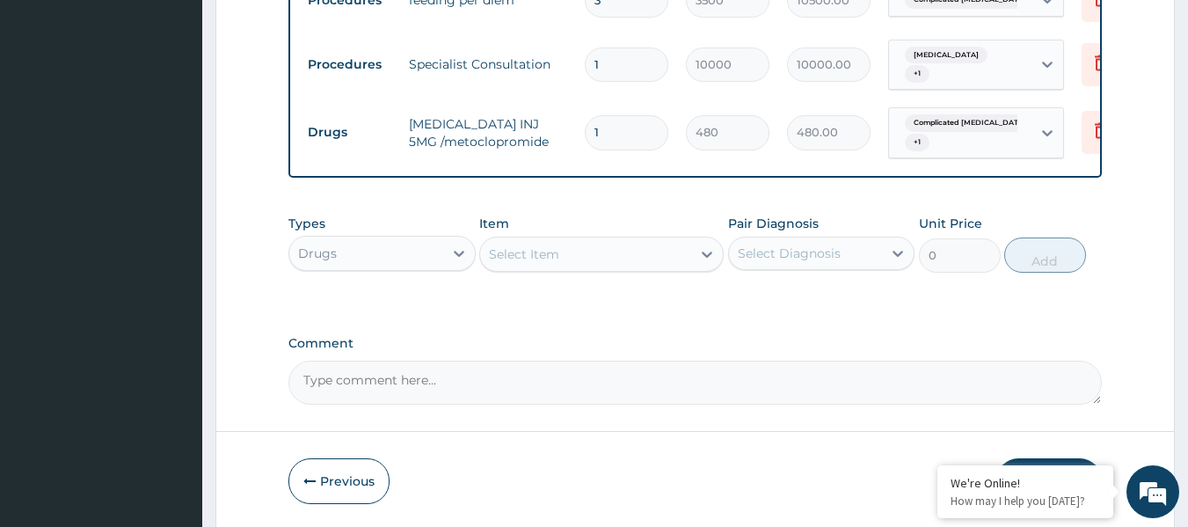
type input "0.00"
type input "4"
type input "1920.00"
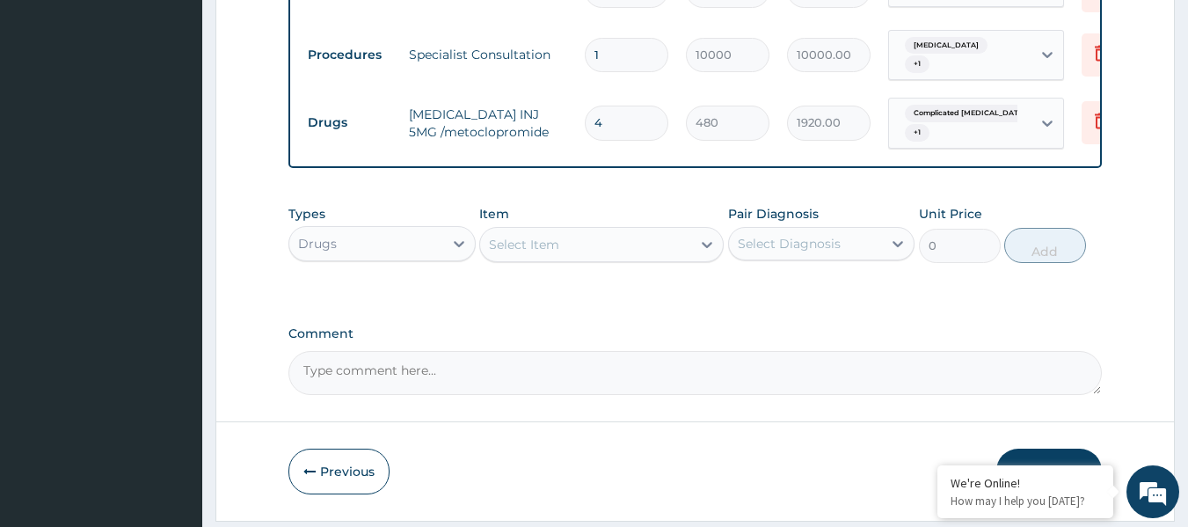
scroll to position [1257, 0]
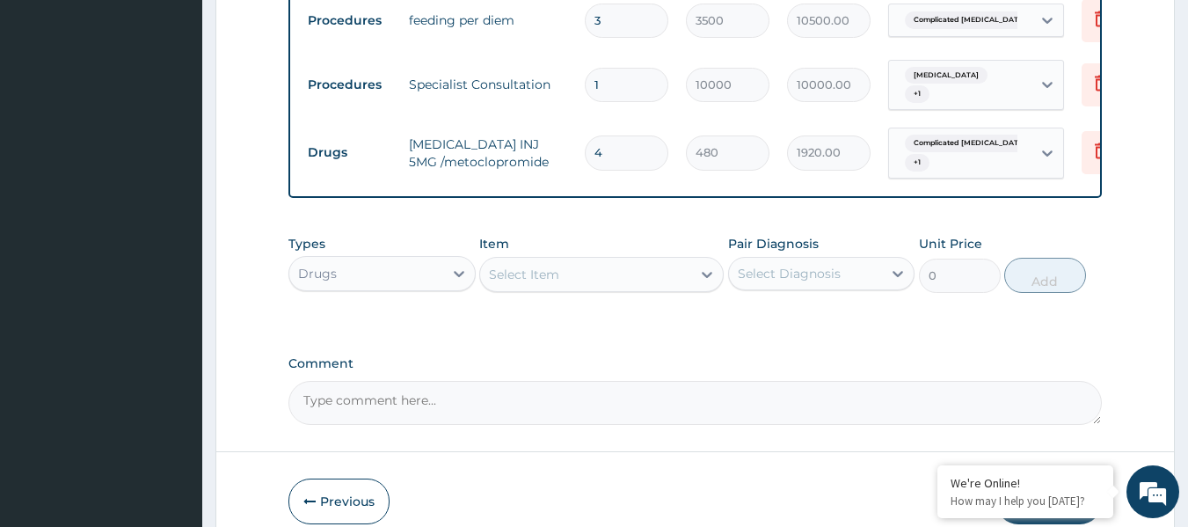
type input "4"
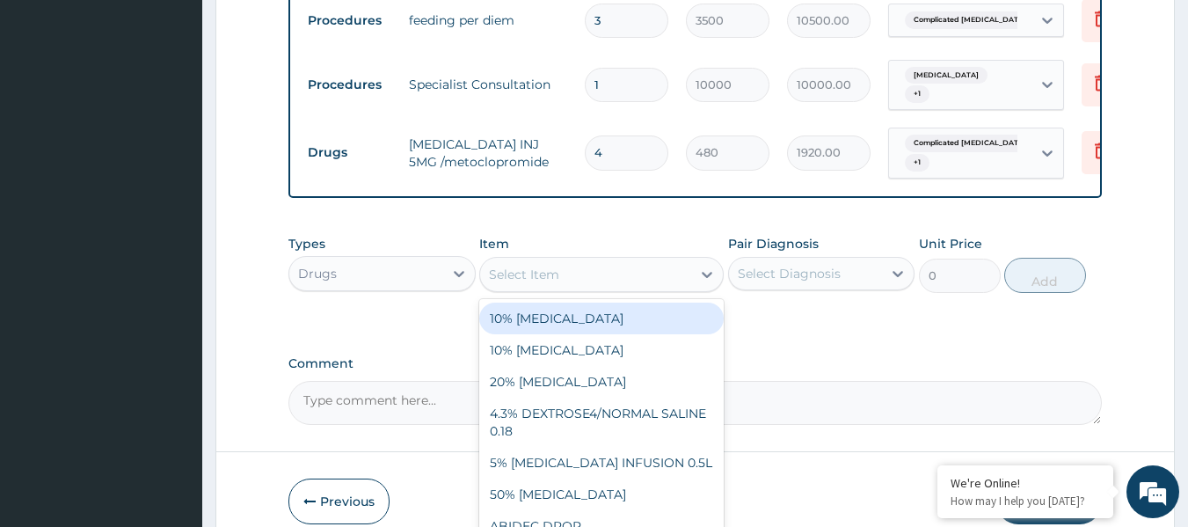
click at [598, 283] on div "Select Item" at bounding box center [585, 274] width 211 height 28
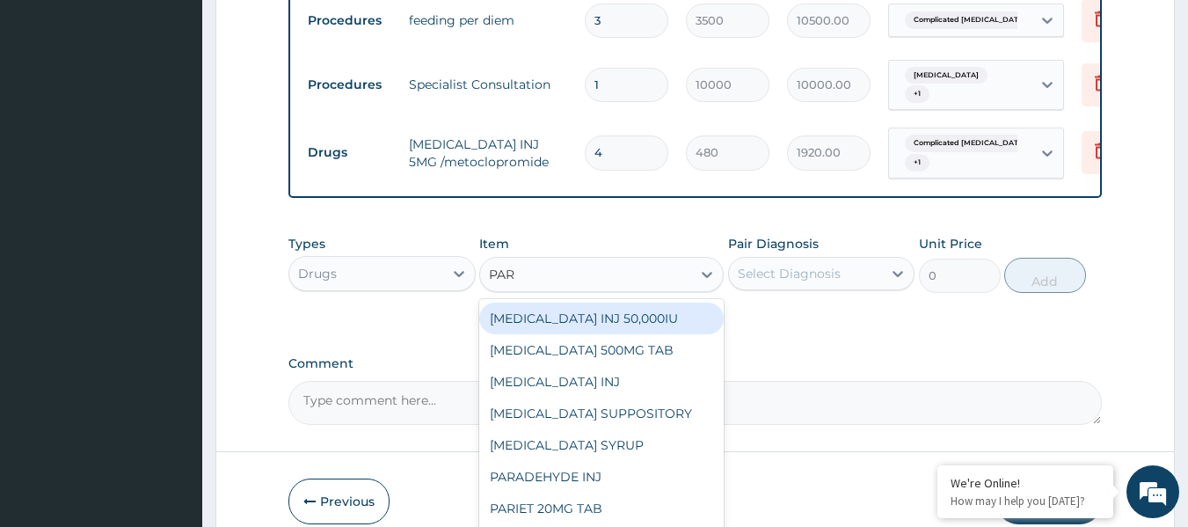
type input "PARA"
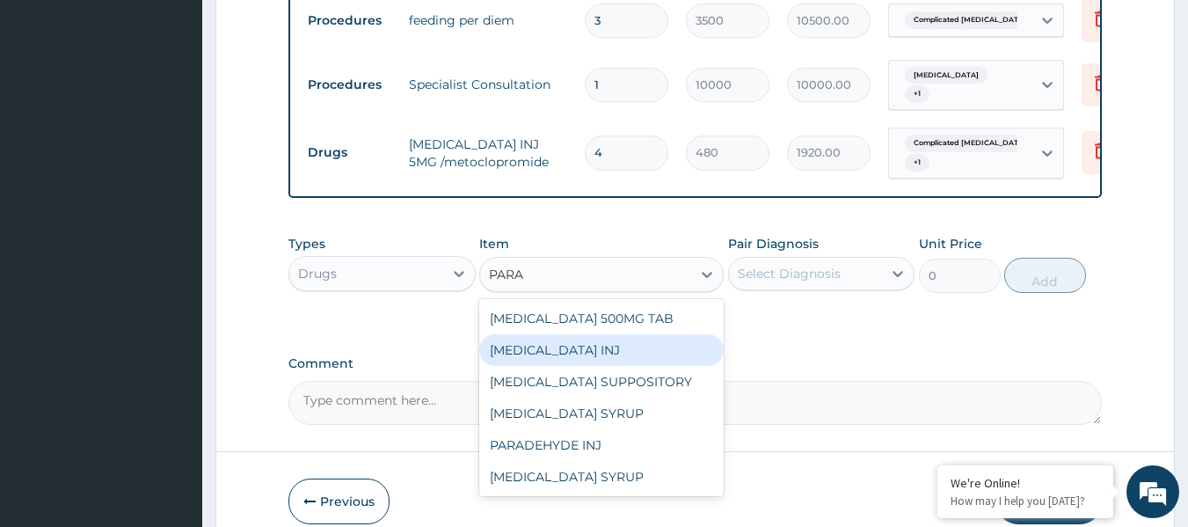
click at [622, 364] on div "PARACETAMOL INJ" at bounding box center [601, 350] width 244 height 32
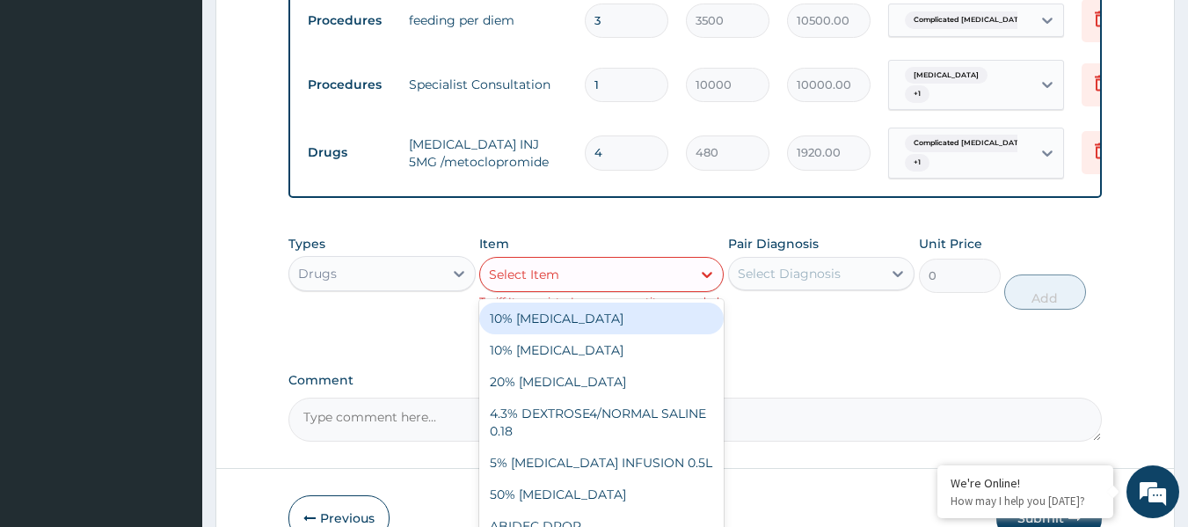
click at [627, 282] on div "Select Item" at bounding box center [585, 274] width 211 height 28
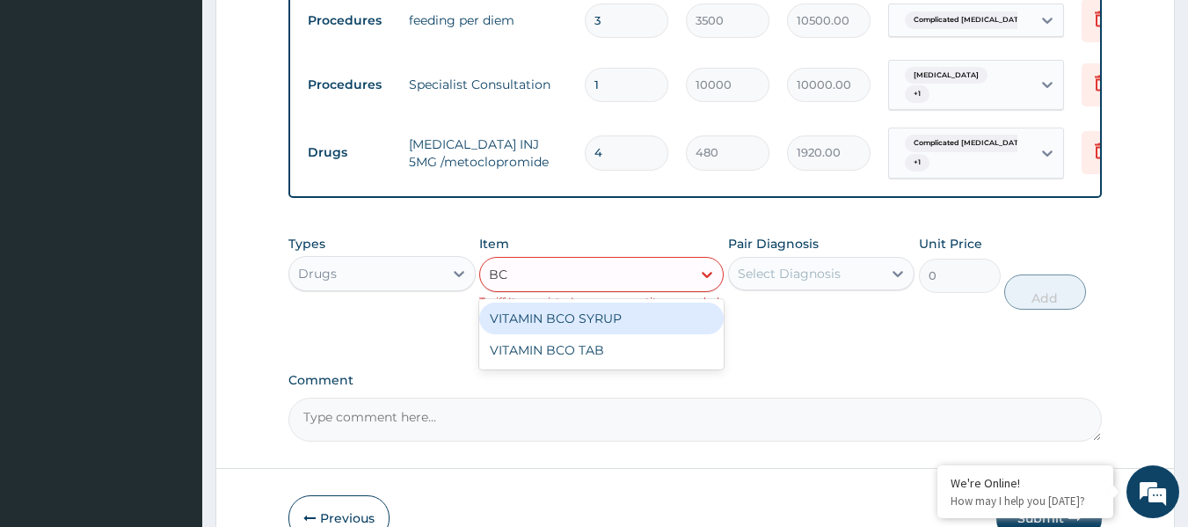
type input "B"
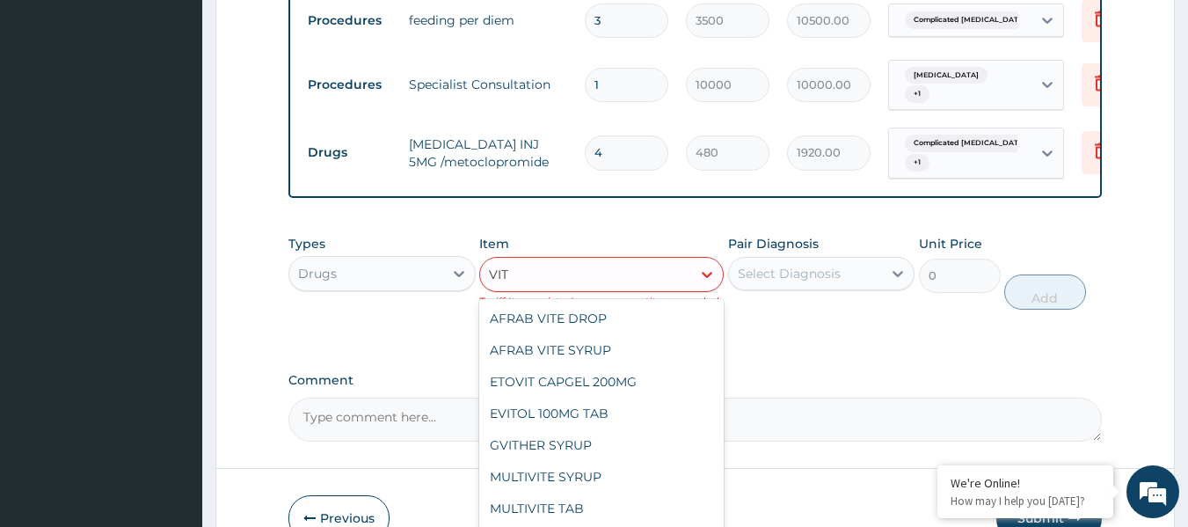
type input "VITA"
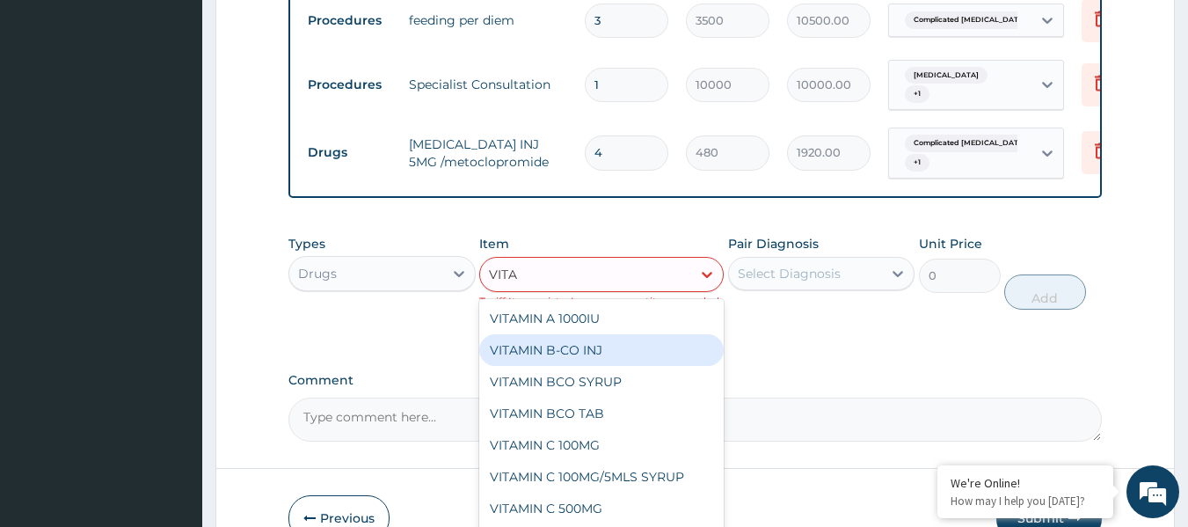
click at [600, 360] on div "VITAMIN B-CO INJ" at bounding box center [601, 350] width 244 height 32
type input "700"
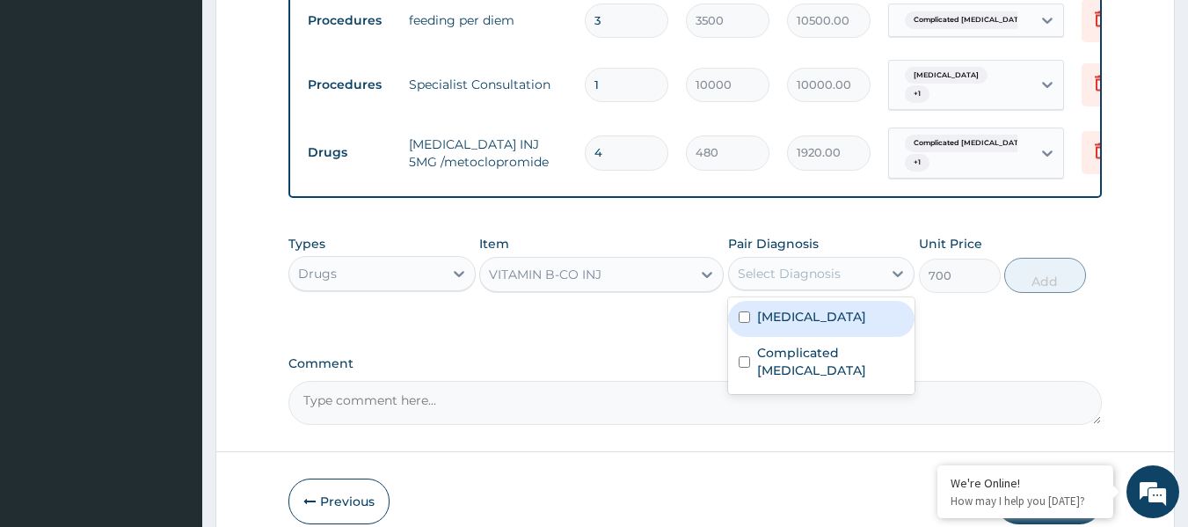
click at [849, 283] on div "Select Diagnosis" at bounding box center [806, 273] width 154 height 28
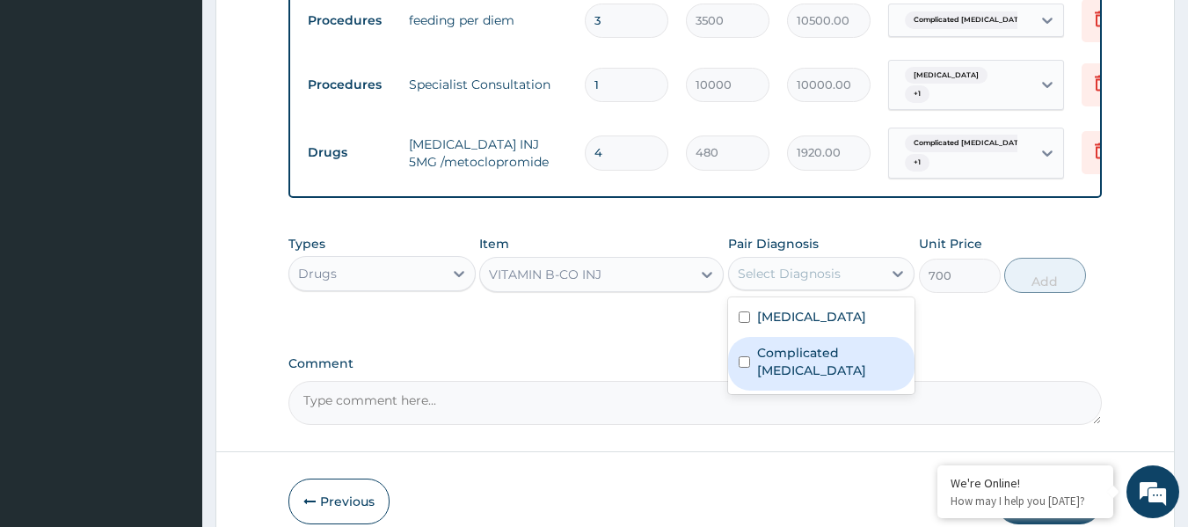
click at [860, 353] on label "Complicated [MEDICAL_DATA]" at bounding box center [831, 361] width 148 height 35
checkbox input "true"
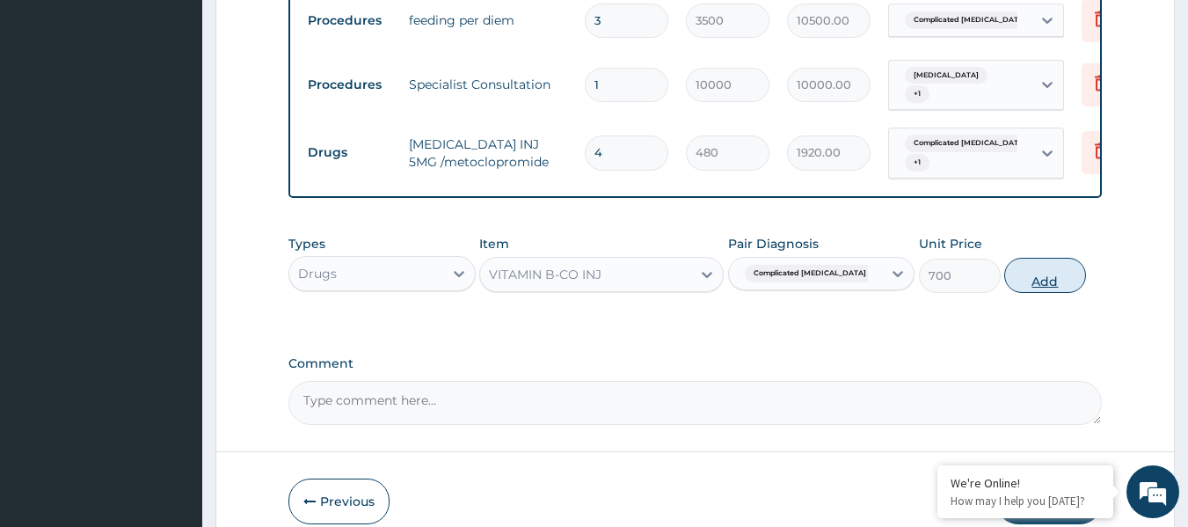
click at [1029, 283] on button "Add" at bounding box center [1045, 275] width 82 height 35
type input "0"
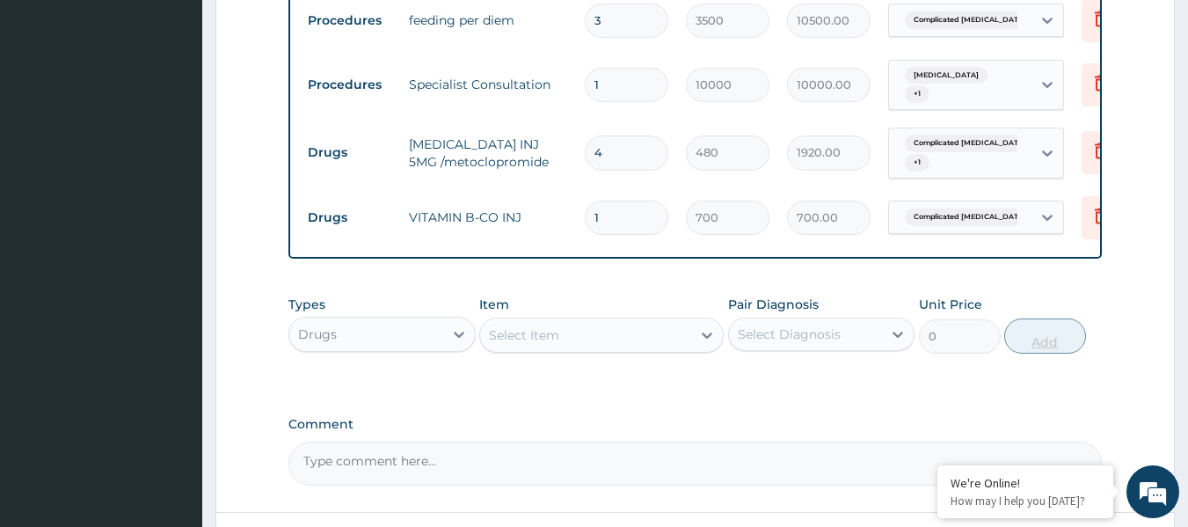
type input "0.00"
type input "2"
type input "1400.00"
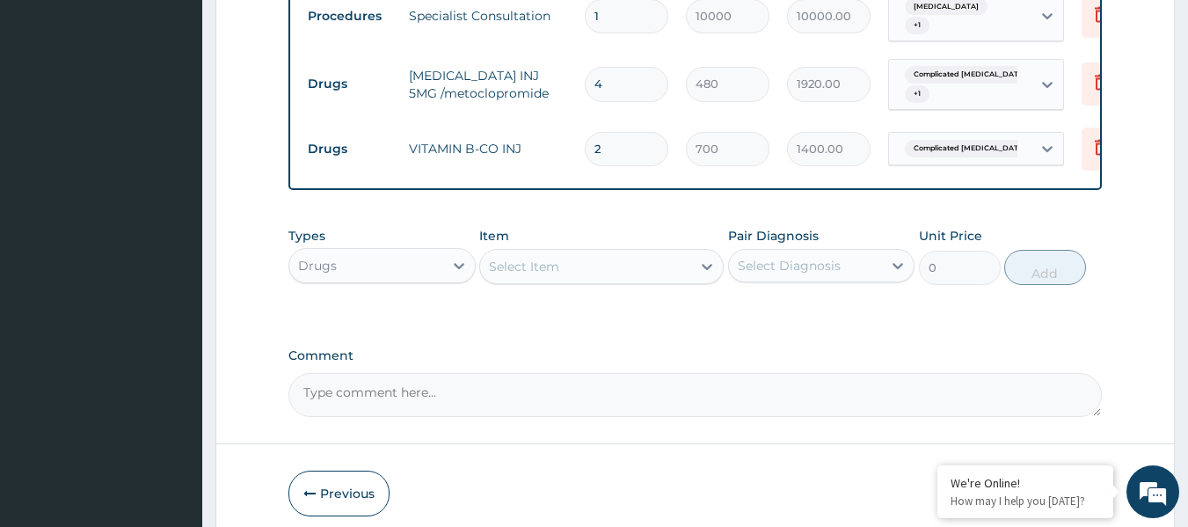
scroll to position [1345, 0]
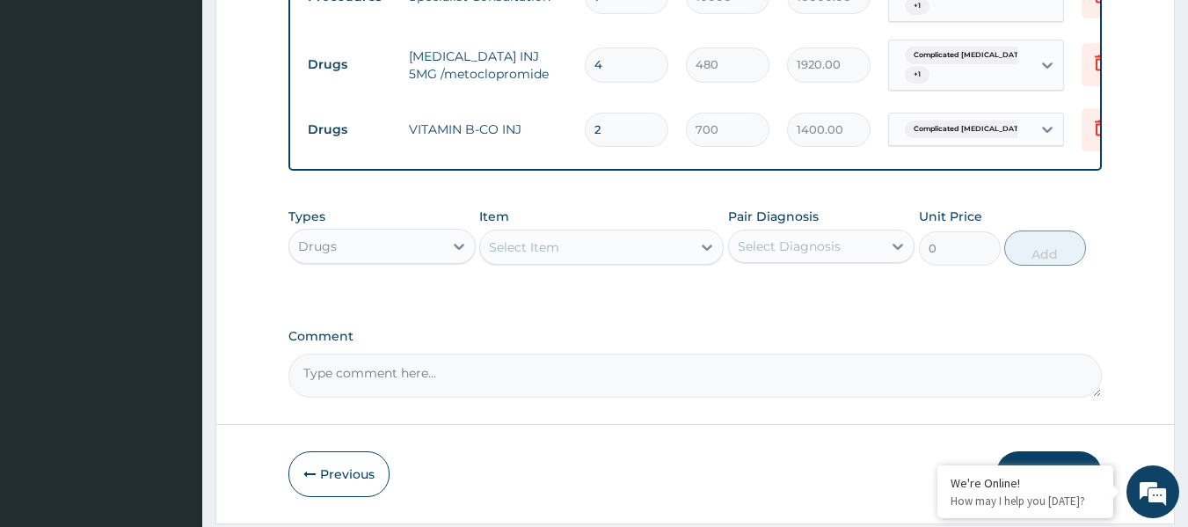
type input "2"
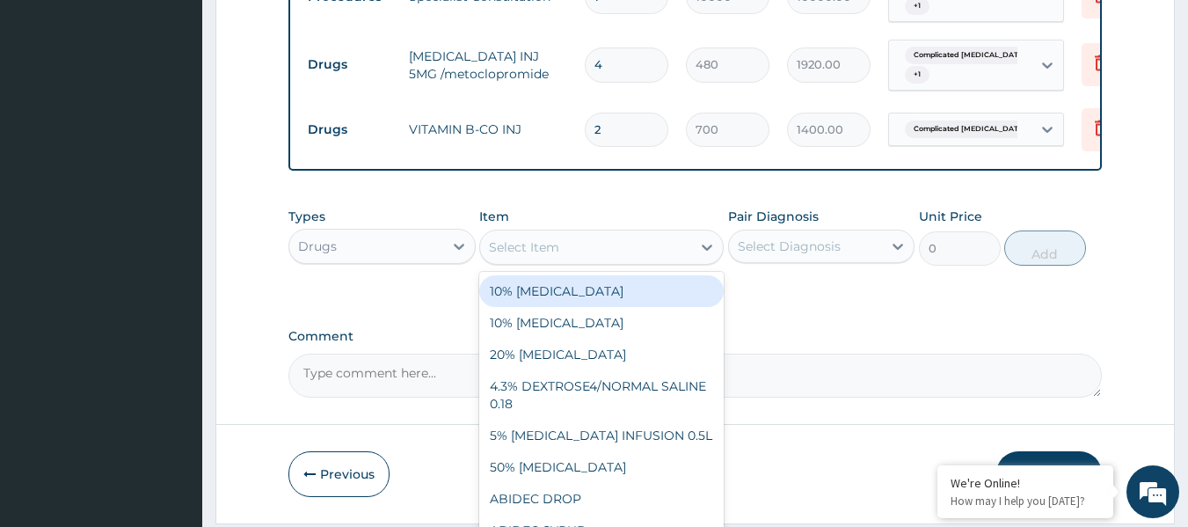
click at [587, 261] on div "Select Item" at bounding box center [585, 247] width 211 height 28
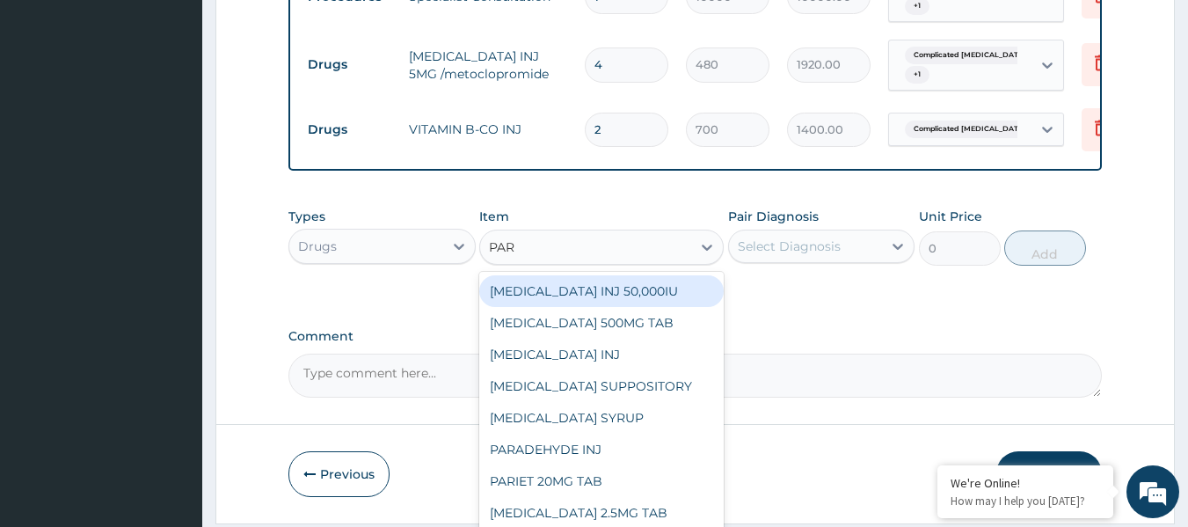
type input "PARA"
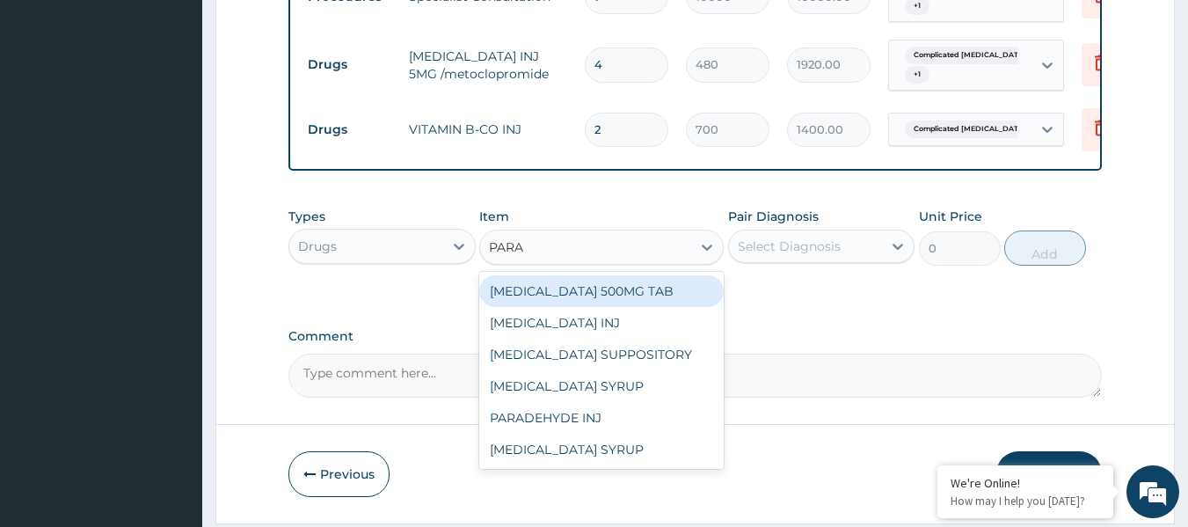
click at [664, 294] on div "[MEDICAL_DATA] 500MG TAB" at bounding box center [601, 291] width 244 height 32
type input "15"
click at [664, 294] on div "Types Drugs Item option VITAMIN B-CO INJ, selected. option PARACETAMOL 500MG TA…" at bounding box center [695, 250] width 814 height 102
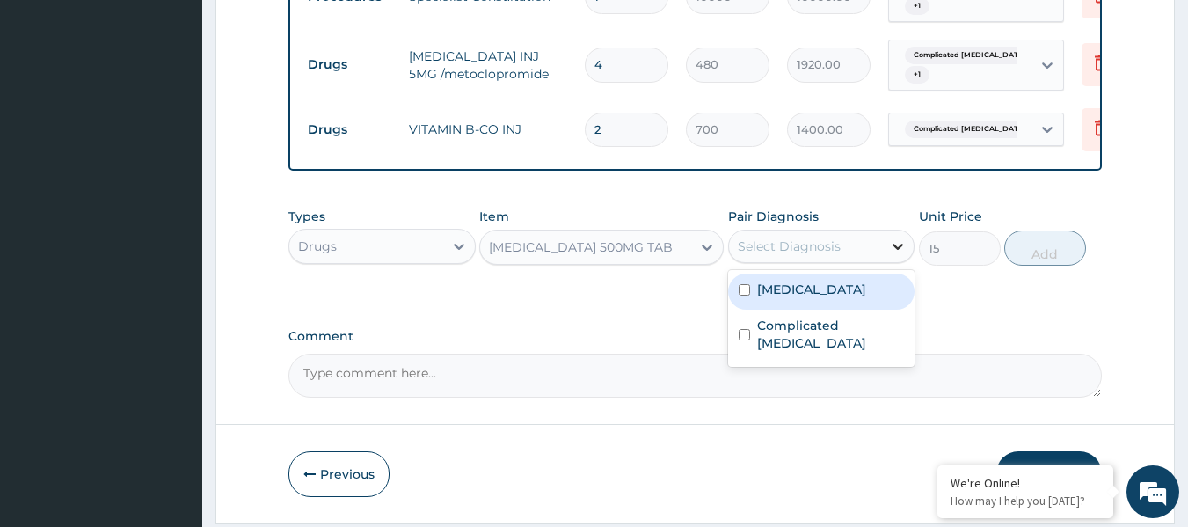
click at [890, 249] on icon at bounding box center [898, 246] width 18 height 18
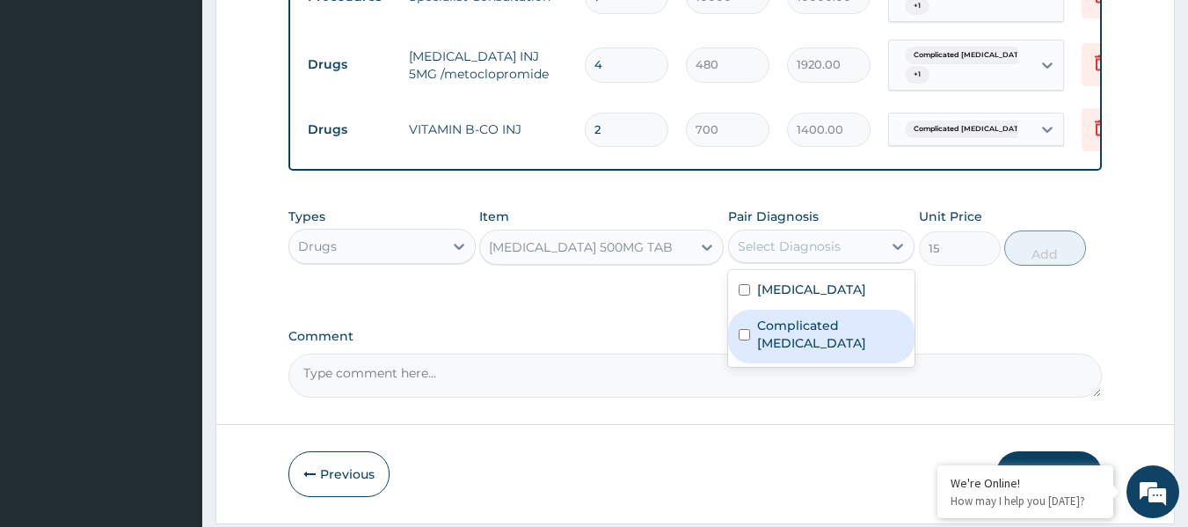
drag, startPoint x: 811, startPoint y: 330, endPoint x: 915, endPoint y: 305, distance: 107.5
click at [822, 326] on label "Complicated [MEDICAL_DATA]" at bounding box center [831, 333] width 148 height 35
checkbox input "true"
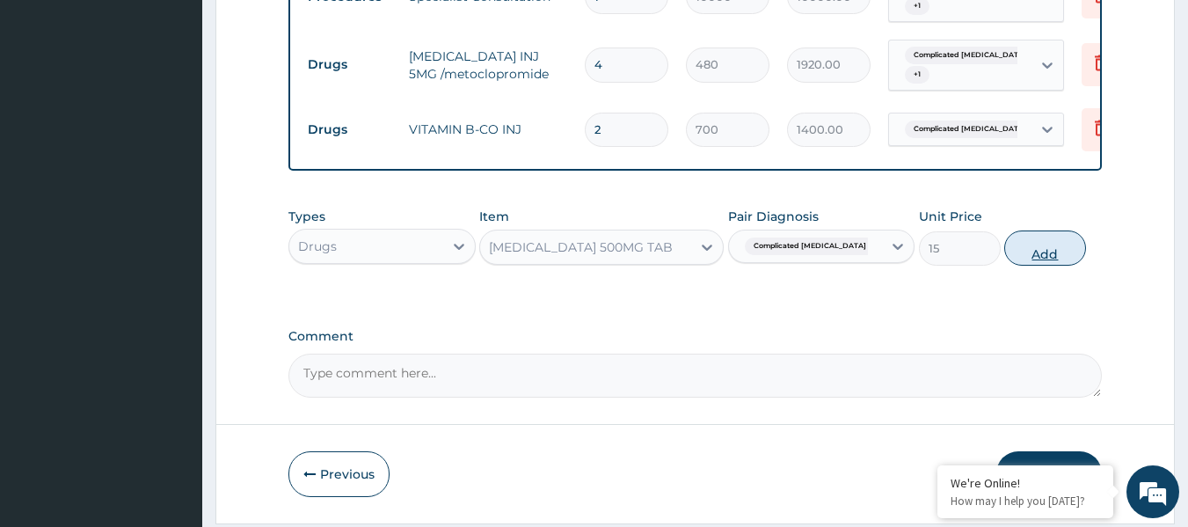
click at [1050, 254] on button "Add" at bounding box center [1045, 247] width 82 height 35
type input "0"
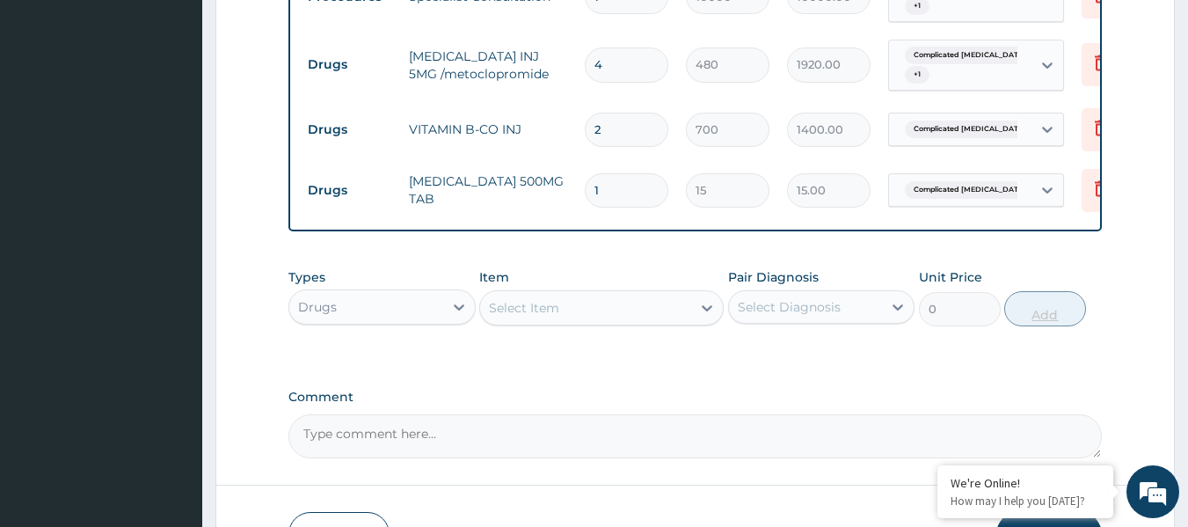
type input "18"
type input "270.00"
type input "18"
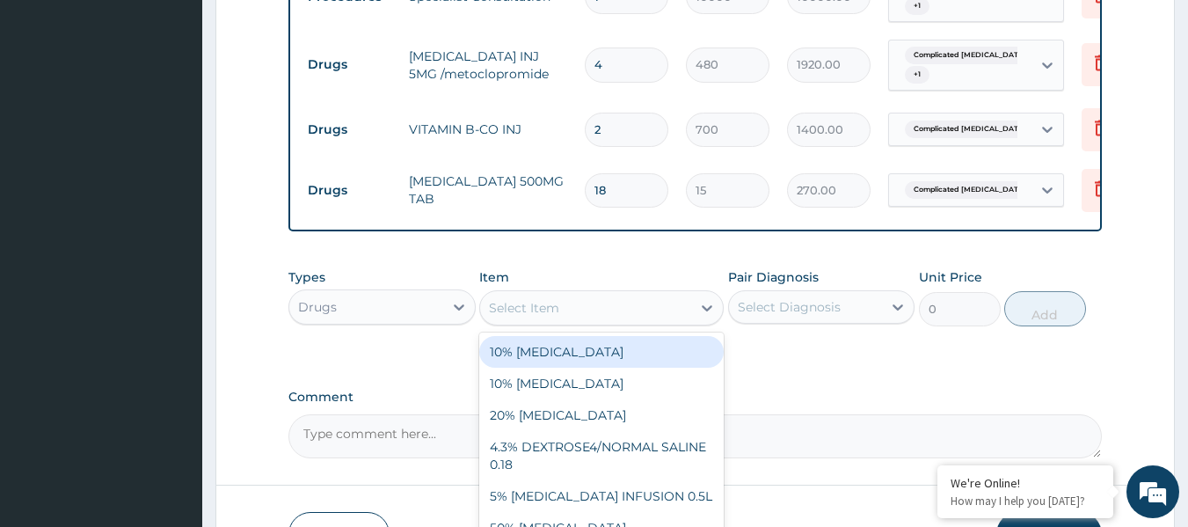
click at [568, 316] on div "Select Item" at bounding box center [585, 308] width 211 height 28
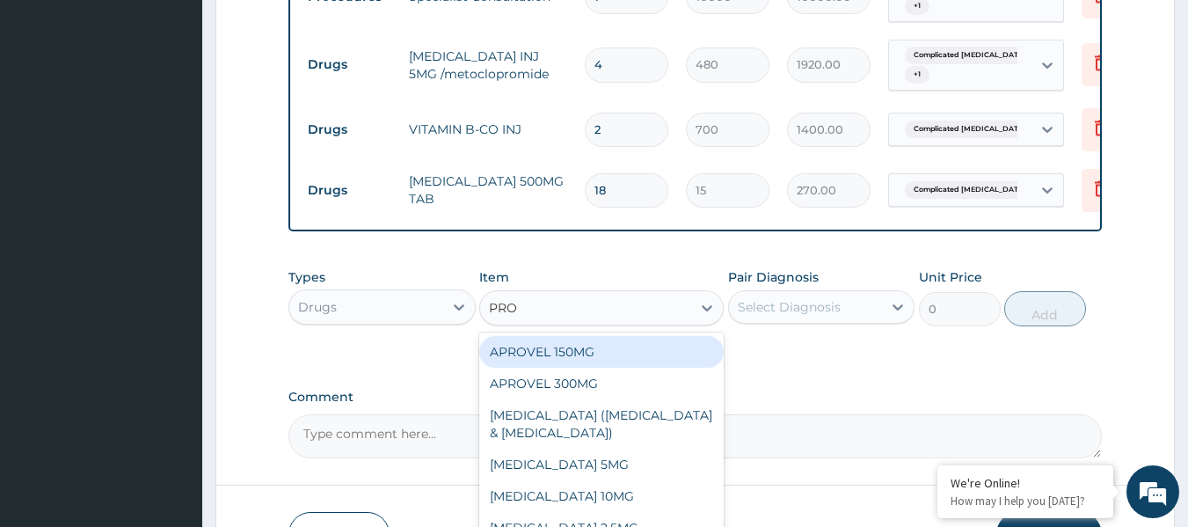
type input "PROM"
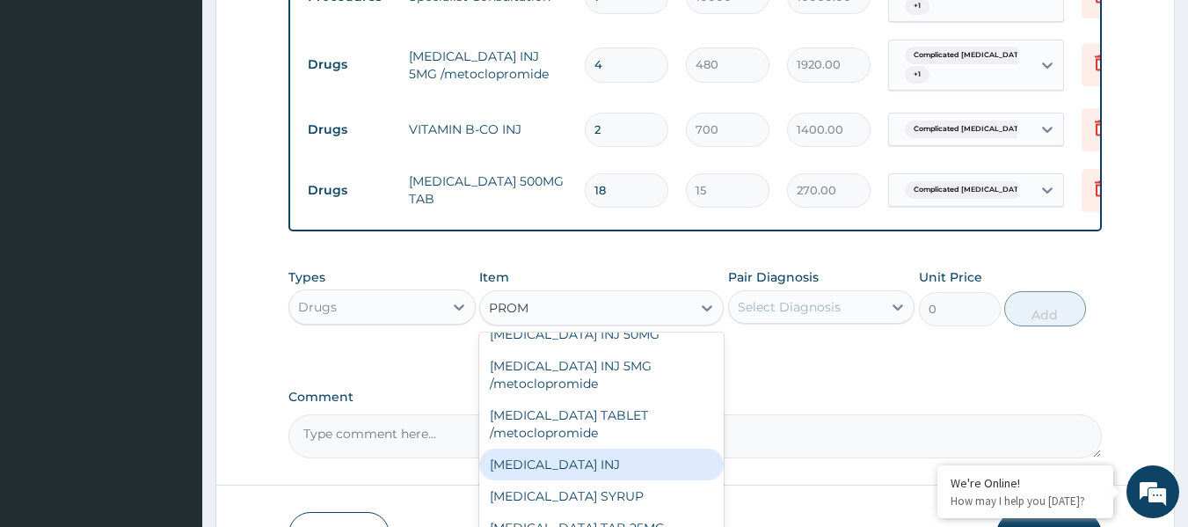
scroll to position [0, 0]
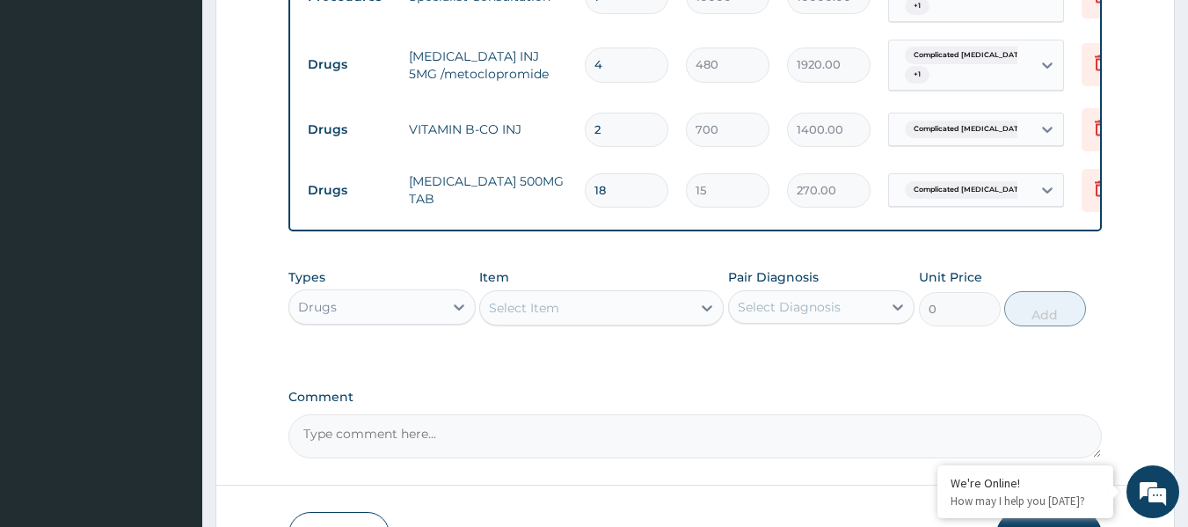
click at [575, 318] on div "Select Item" at bounding box center [585, 308] width 211 height 28
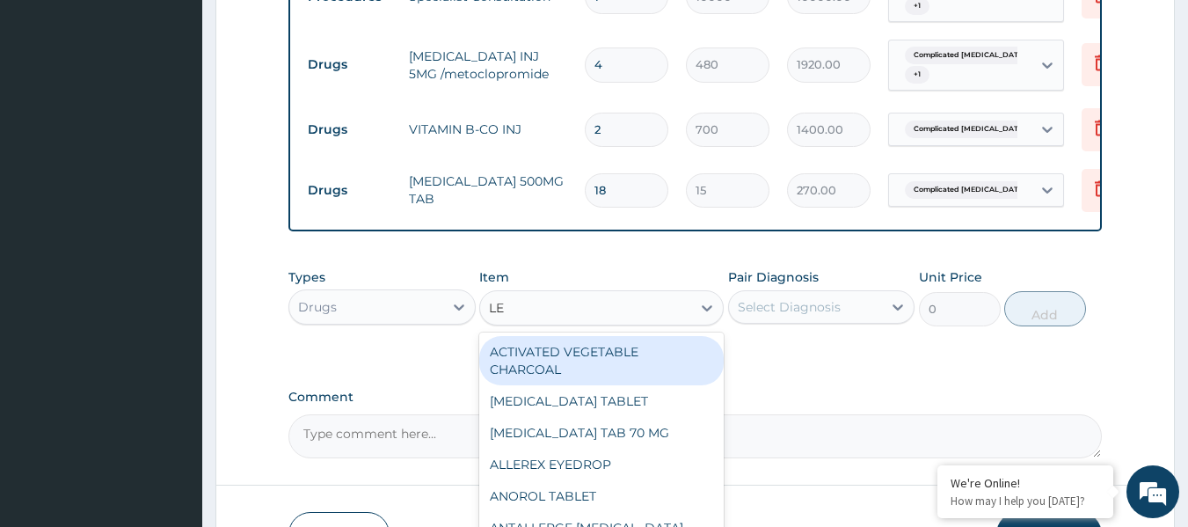
type input "LEV"
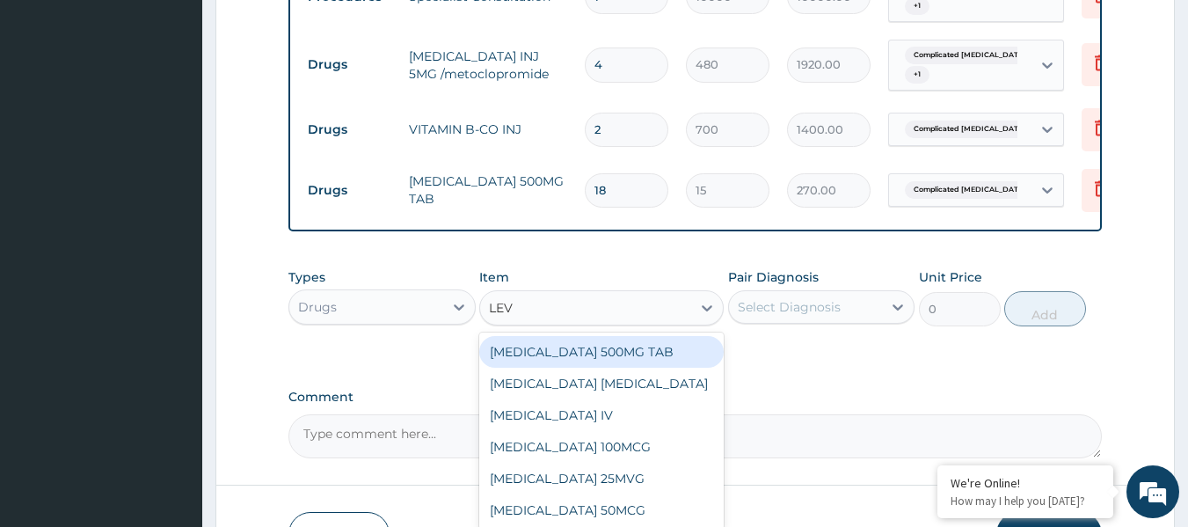
click at [645, 365] on div "[MEDICAL_DATA] 500MG TAB" at bounding box center [601, 352] width 244 height 32
type input "172"
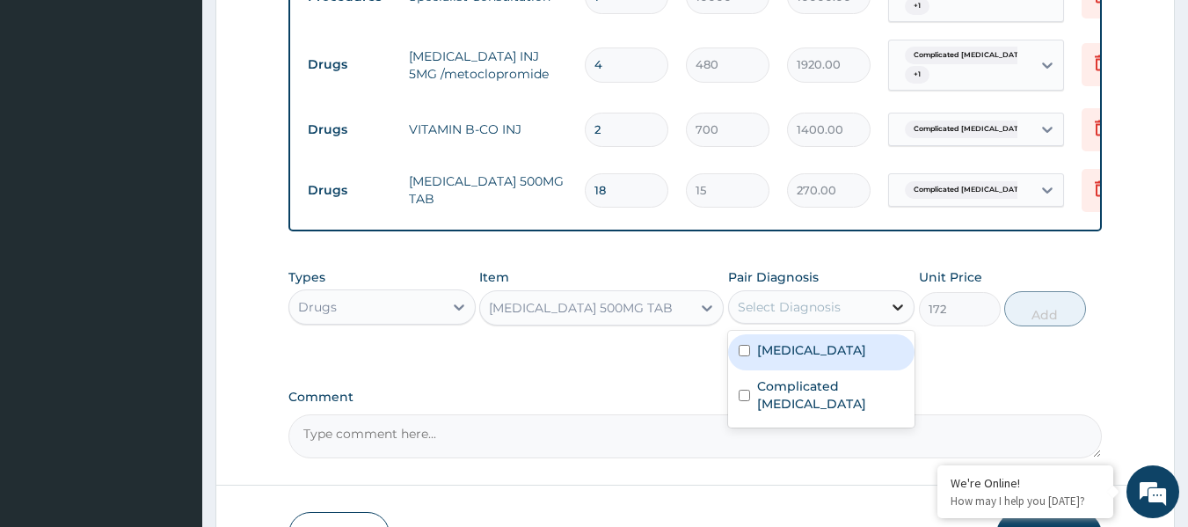
click at [883, 314] on div at bounding box center [898, 307] width 32 height 32
click at [836, 347] on label "[MEDICAL_DATA]" at bounding box center [811, 350] width 109 height 18
checkbox input "true"
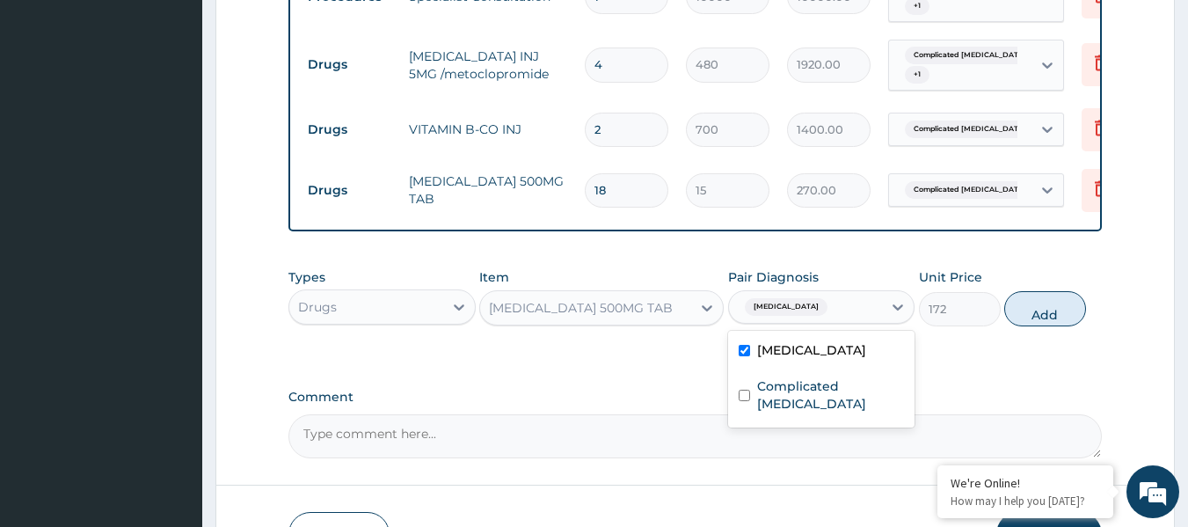
click at [1040, 303] on button "Add" at bounding box center [1045, 308] width 82 height 35
type input "0"
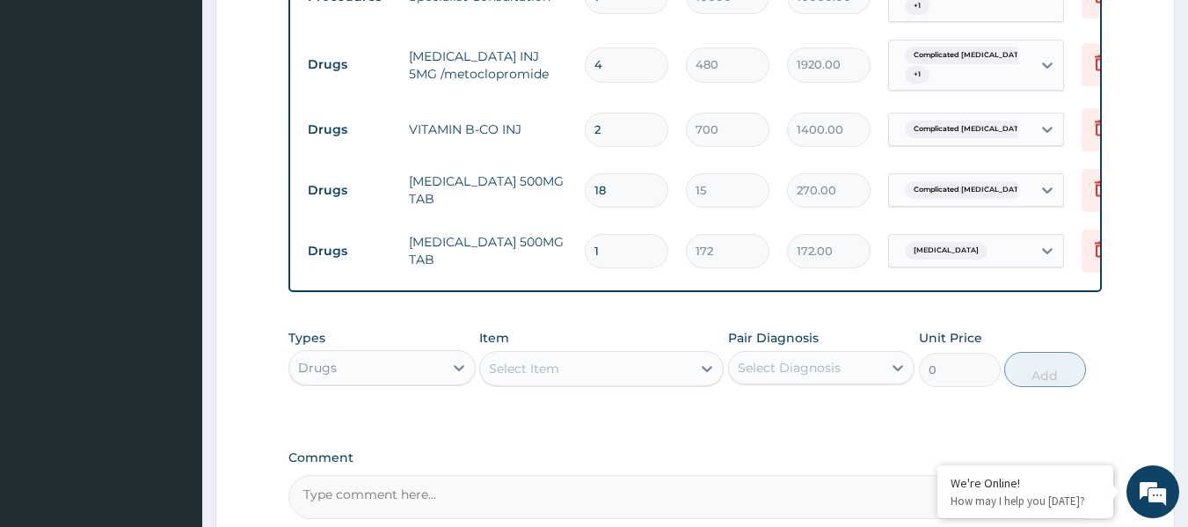
type input "14"
type input "2408.00"
type input "14"
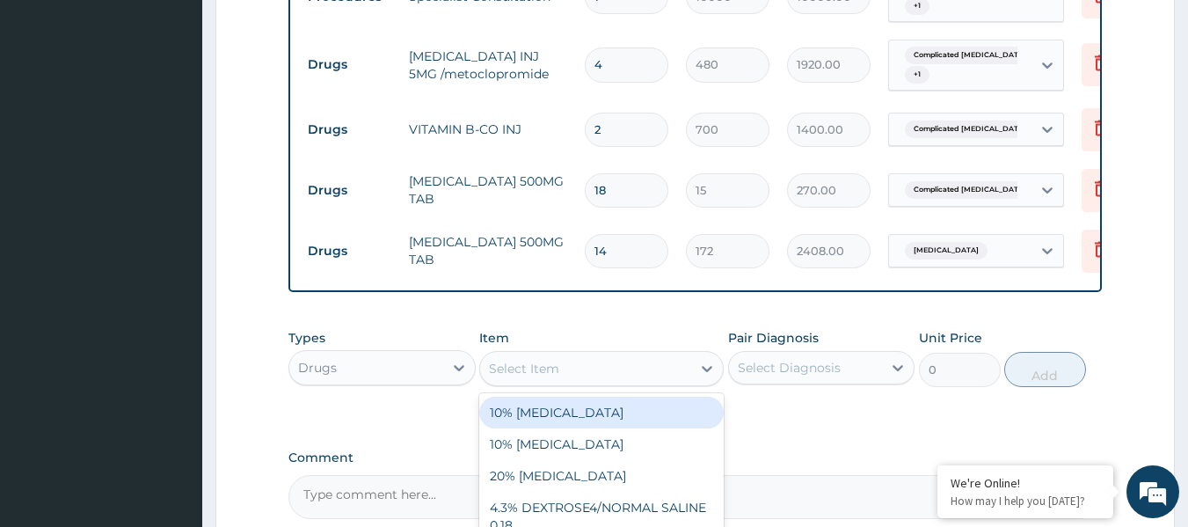
click at [547, 365] on div "Select Item" at bounding box center [524, 369] width 70 height 18
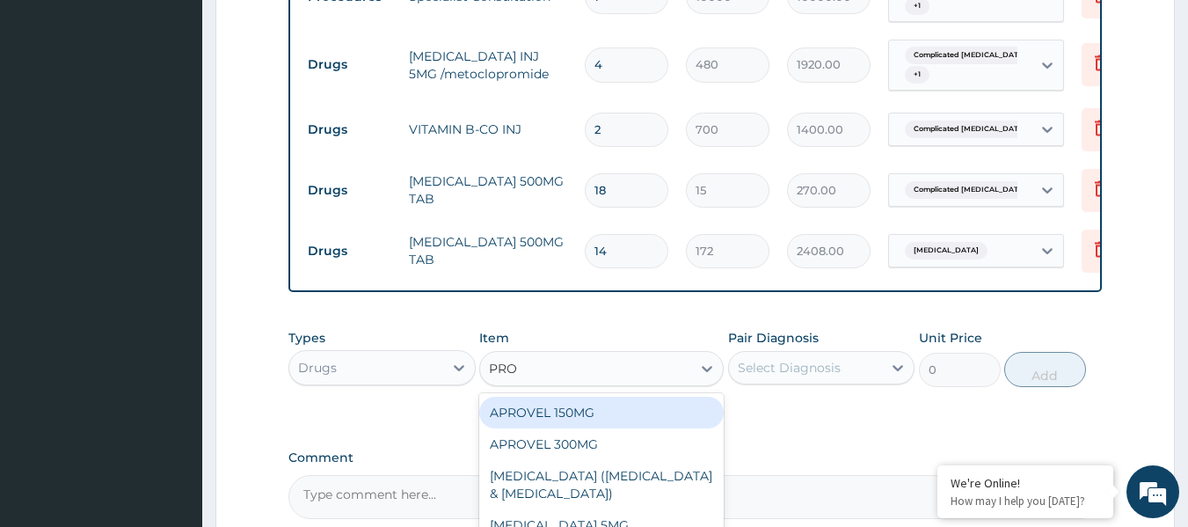
type input "PROM"
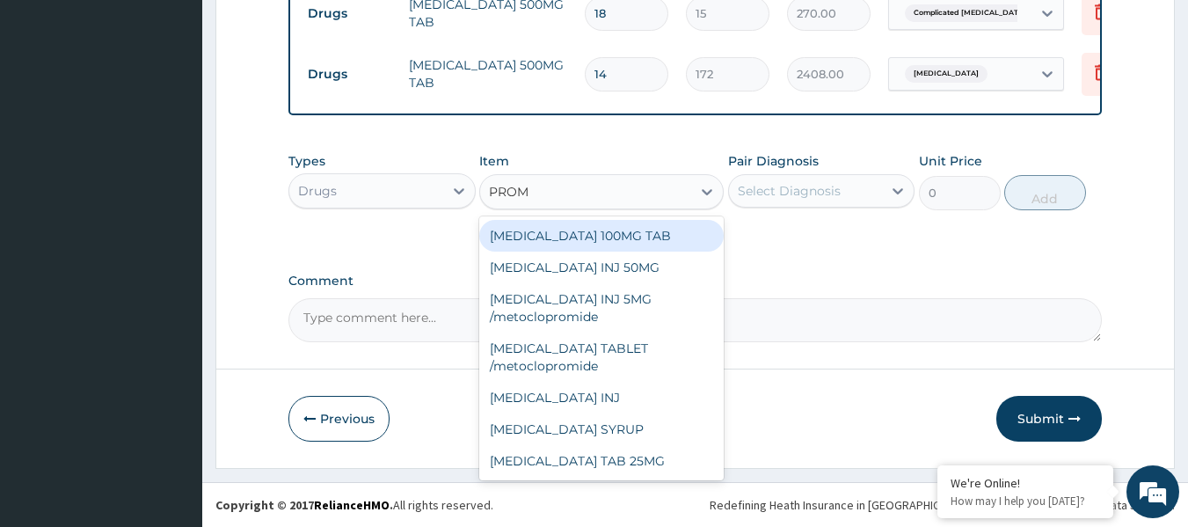
scroll to position [1527, 0]
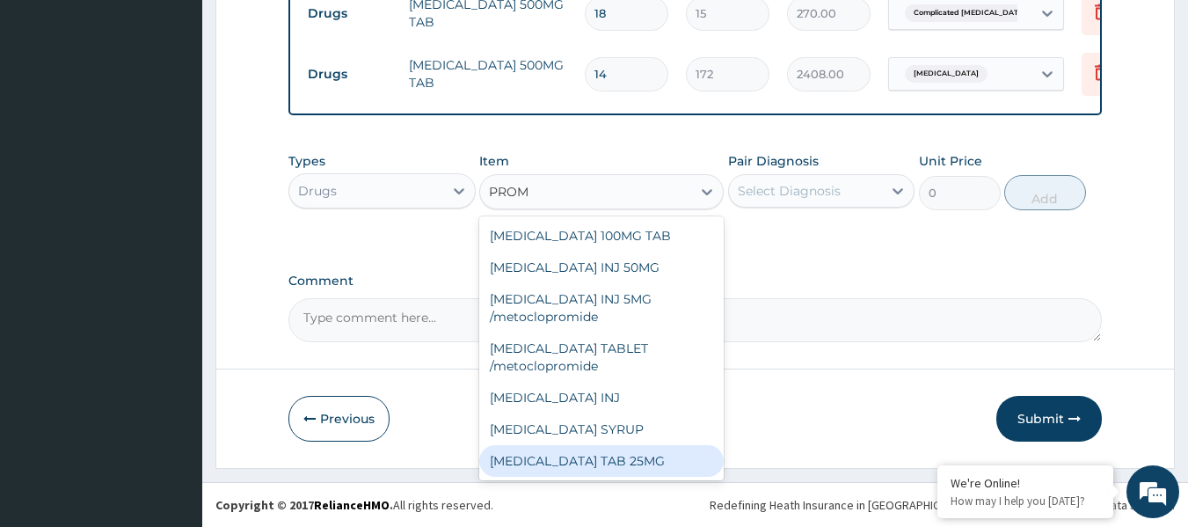
click at [653, 462] on div "[MEDICAL_DATA] TAB 25MG" at bounding box center [601, 461] width 244 height 32
type input "30"
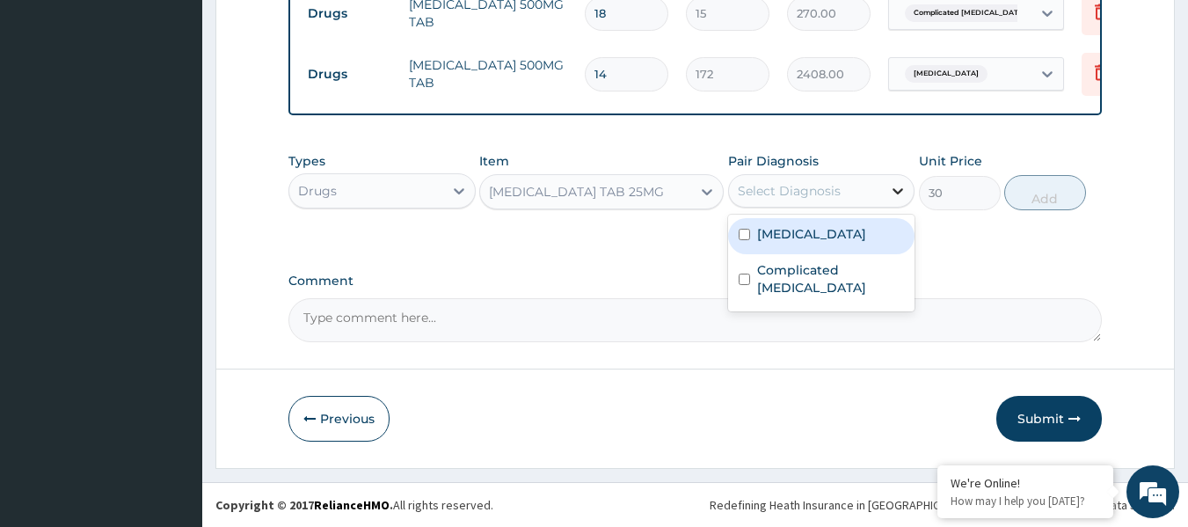
click at [885, 185] on div at bounding box center [898, 191] width 32 height 32
drag, startPoint x: 873, startPoint y: 239, endPoint x: 879, endPoint y: 257, distance: 18.6
click at [873, 251] on div "[MEDICAL_DATA]" at bounding box center [821, 236] width 187 height 36
checkbox input "true"
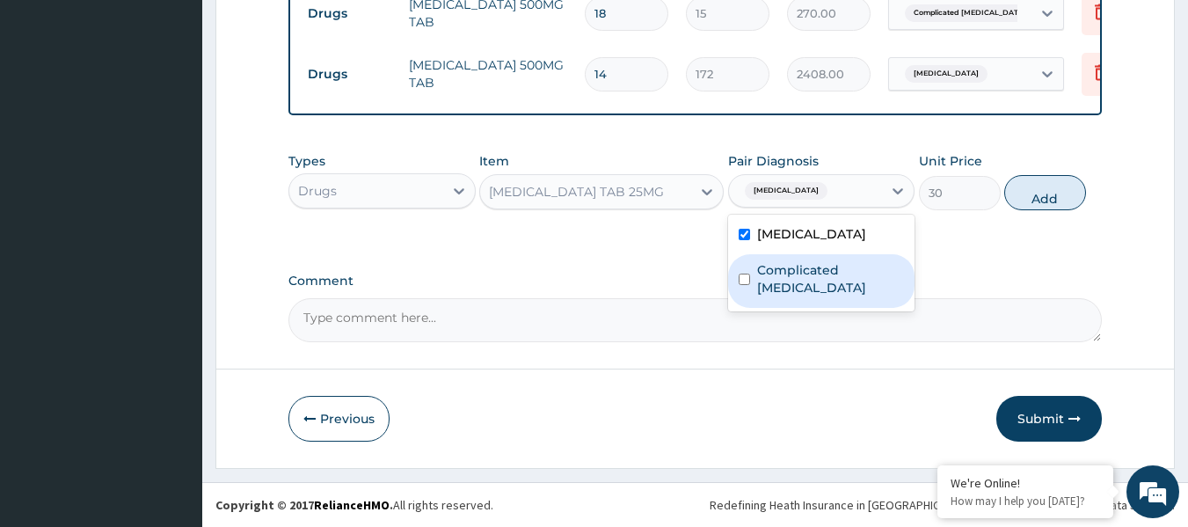
click at [886, 287] on div "Complicated [MEDICAL_DATA]" at bounding box center [821, 281] width 187 height 54
checkbox input "true"
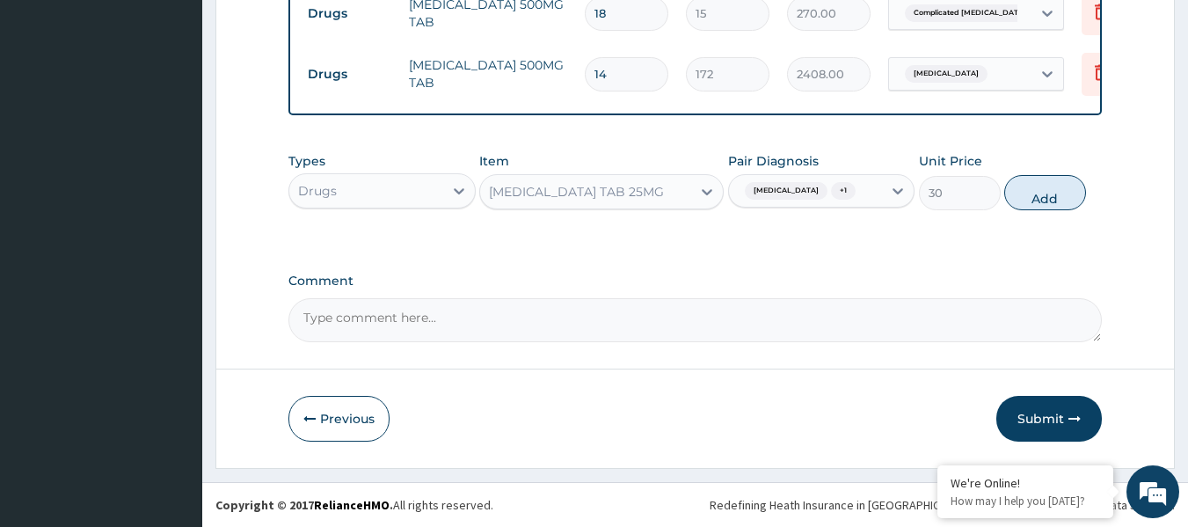
click at [1057, 185] on button "Add" at bounding box center [1045, 192] width 82 height 35
type input "0"
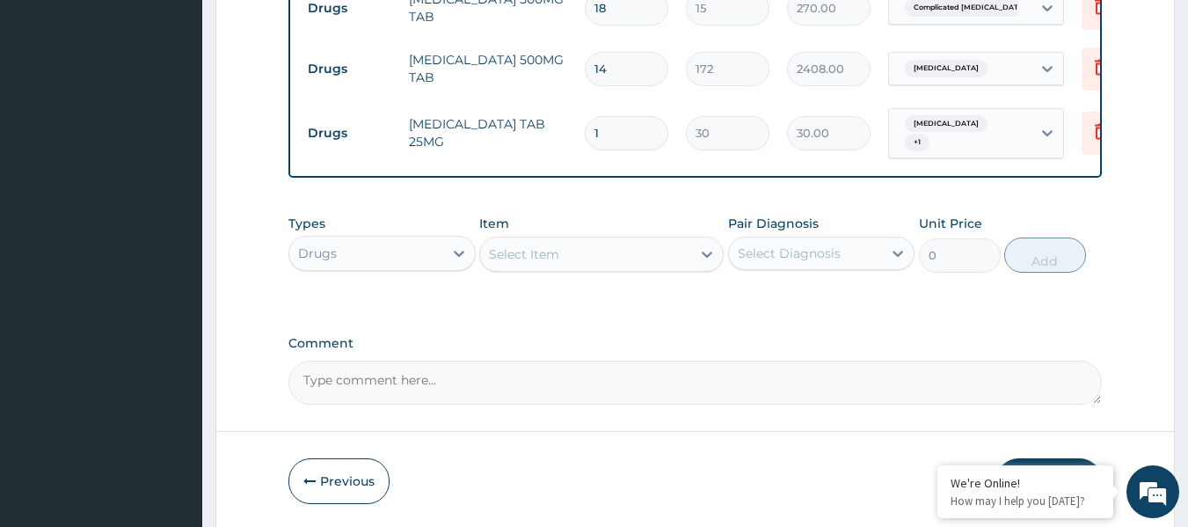
type input "0.00"
type input "4"
type input "120.00"
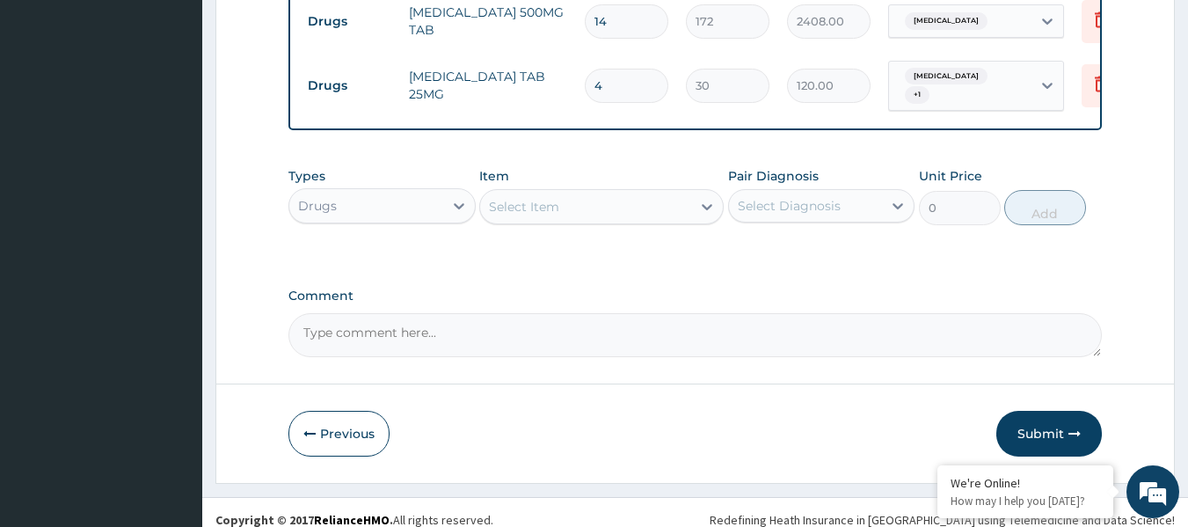
scroll to position [1588, 0]
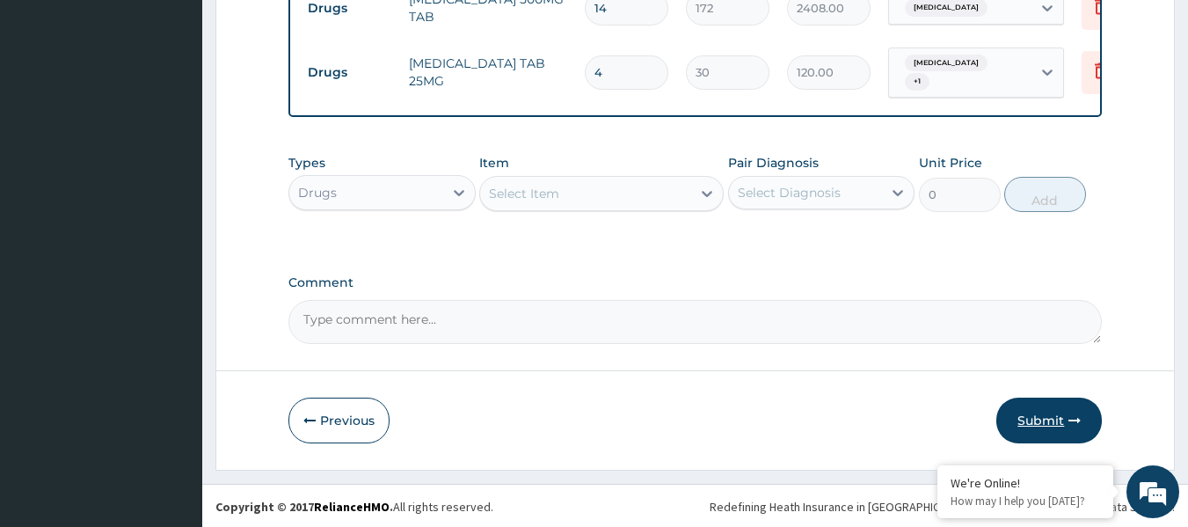
type input "4"
click at [1046, 409] on button "Submit" at bounding box center [1048, 420] width 105 height 46
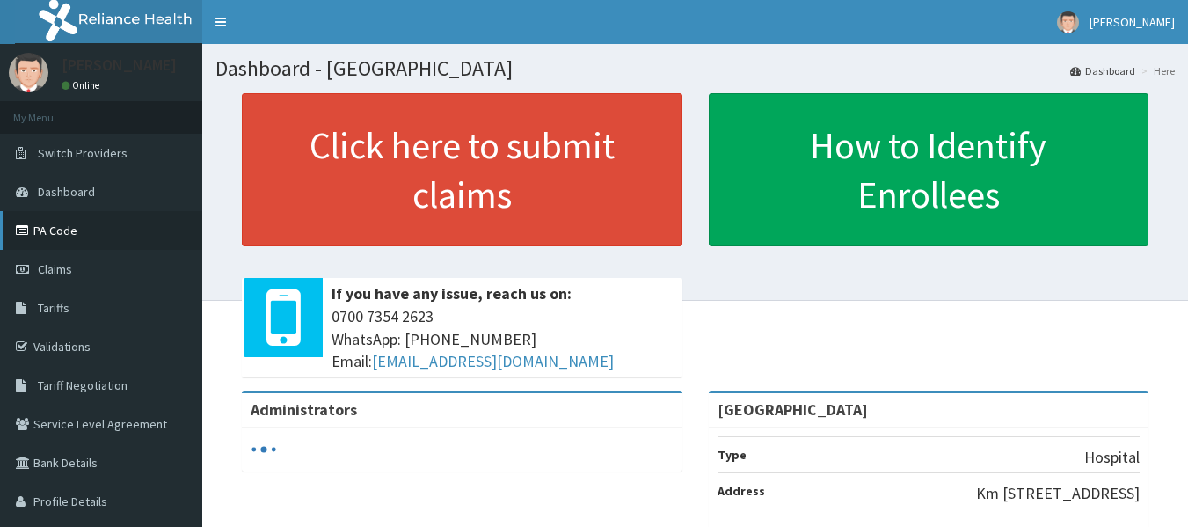
click at [87, 238] on link "PA Code" at bounding box center [101, 230] width 202 height 39
